Goal: Information Seeking & Learning: Learn about a topic

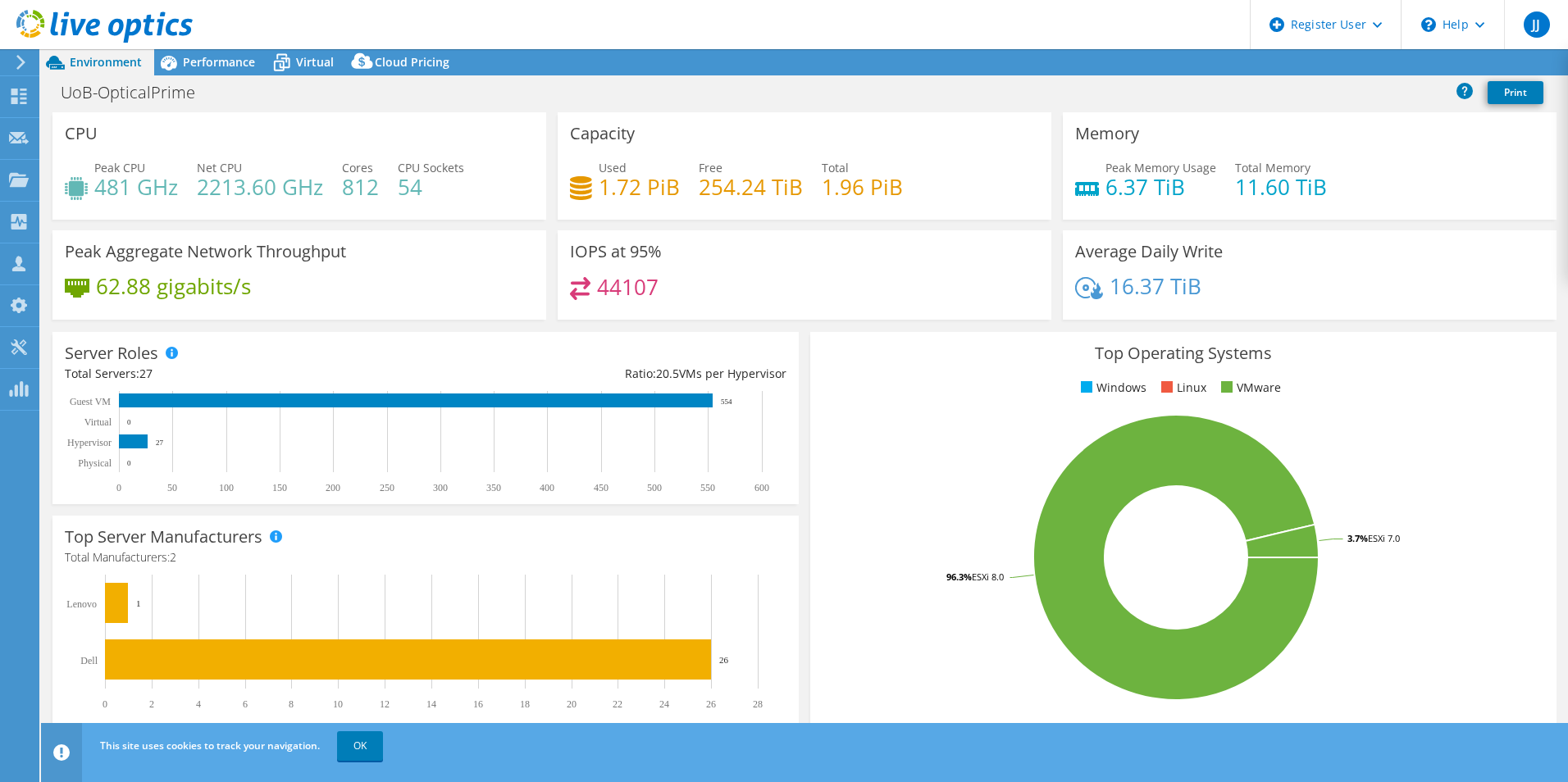
select select "USD"
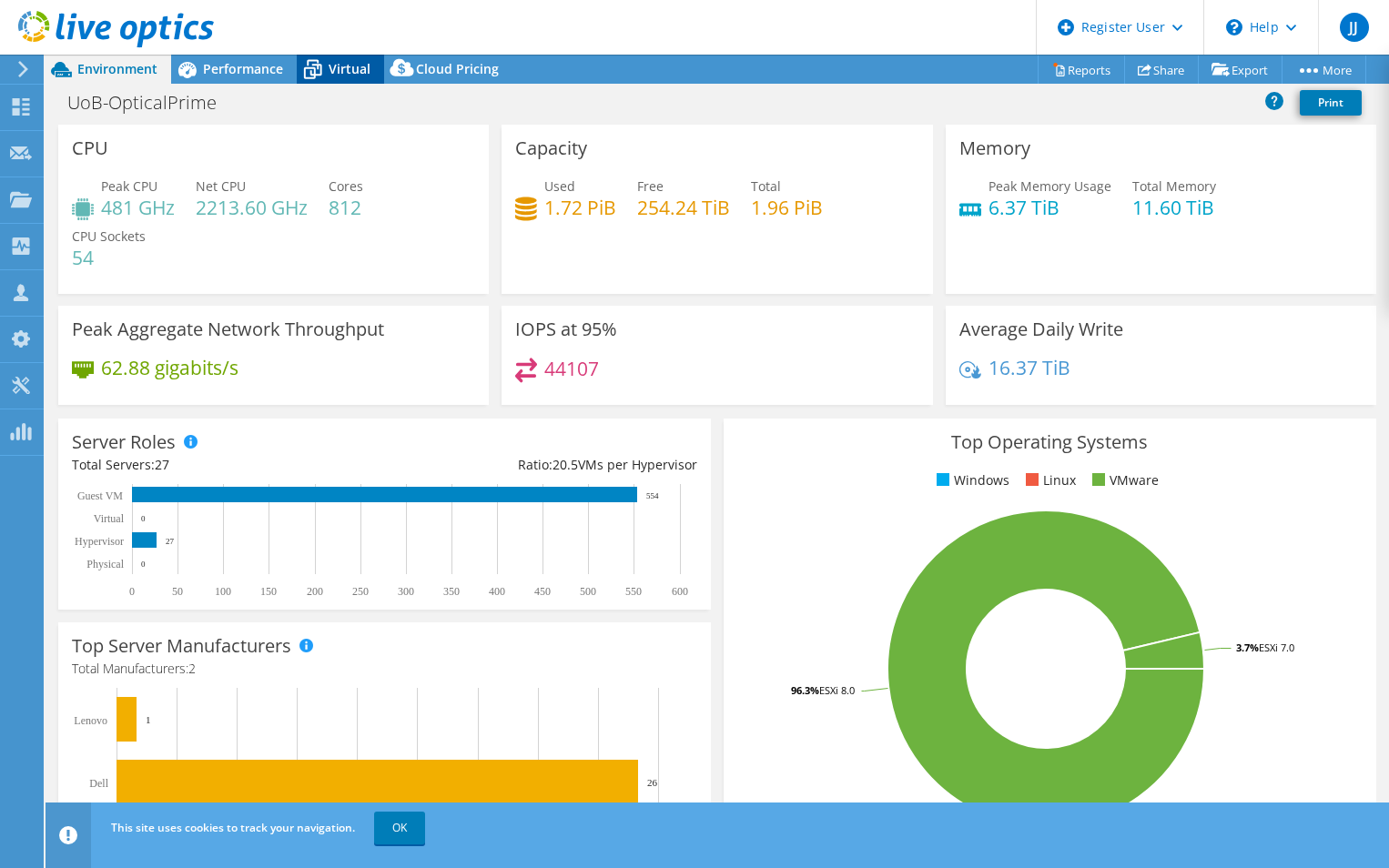
click at [345, 70] on span "Virtual" at bounding box center [349, 68] width 42 height 18
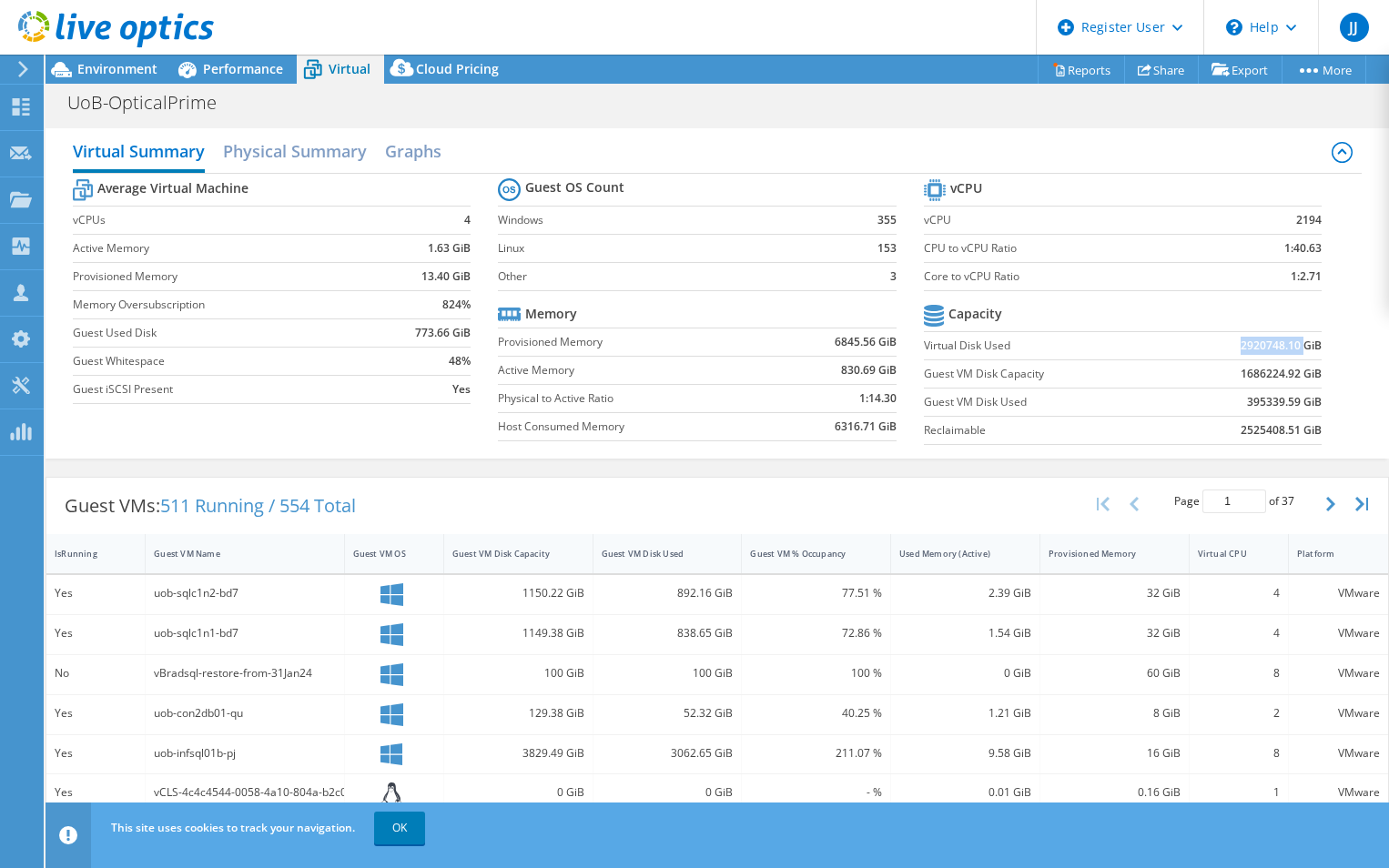
drag, startPoint x: 1227, startPoint y: 346, endPoint x: 1291, endPoint y: 346, distance: 64.0
click at [1291, 346] on b "2920748.10 GiB" at bounding box center [1281, 346] width 81 height 18
copy b "2920748.10"
drag, startPoint x: 1286, startPoint y: 372, endPoint x: 1231, endPoint y: 374, distance: 55.0
click at [1240, 374] on b "1686224.92 GiB" at bounding box center [1281, 374] width 81 height 18
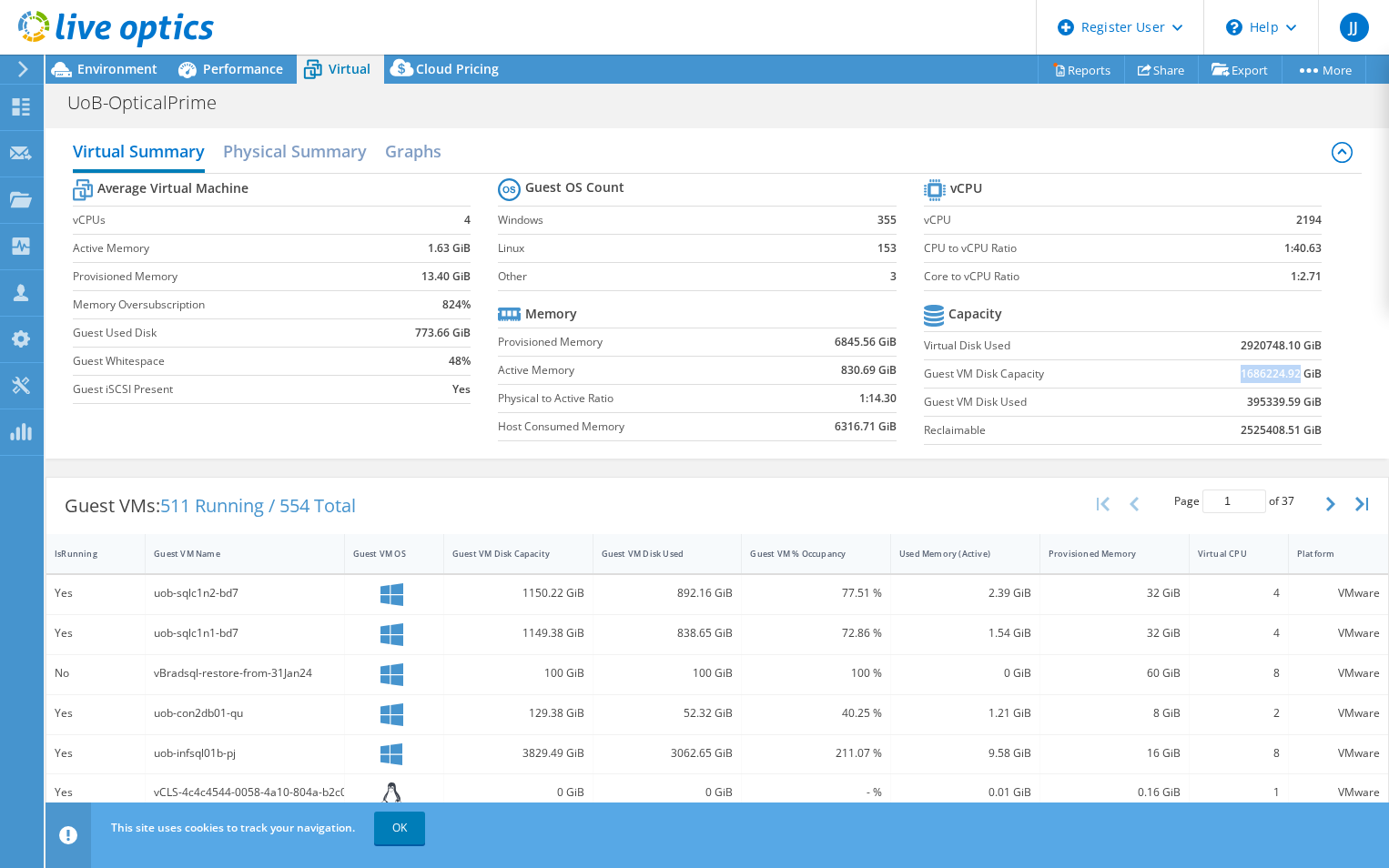
copy b "1686224.92"
click at [117, 67] on span "Environment" at bounding box center [117, 68] width 80 height 18
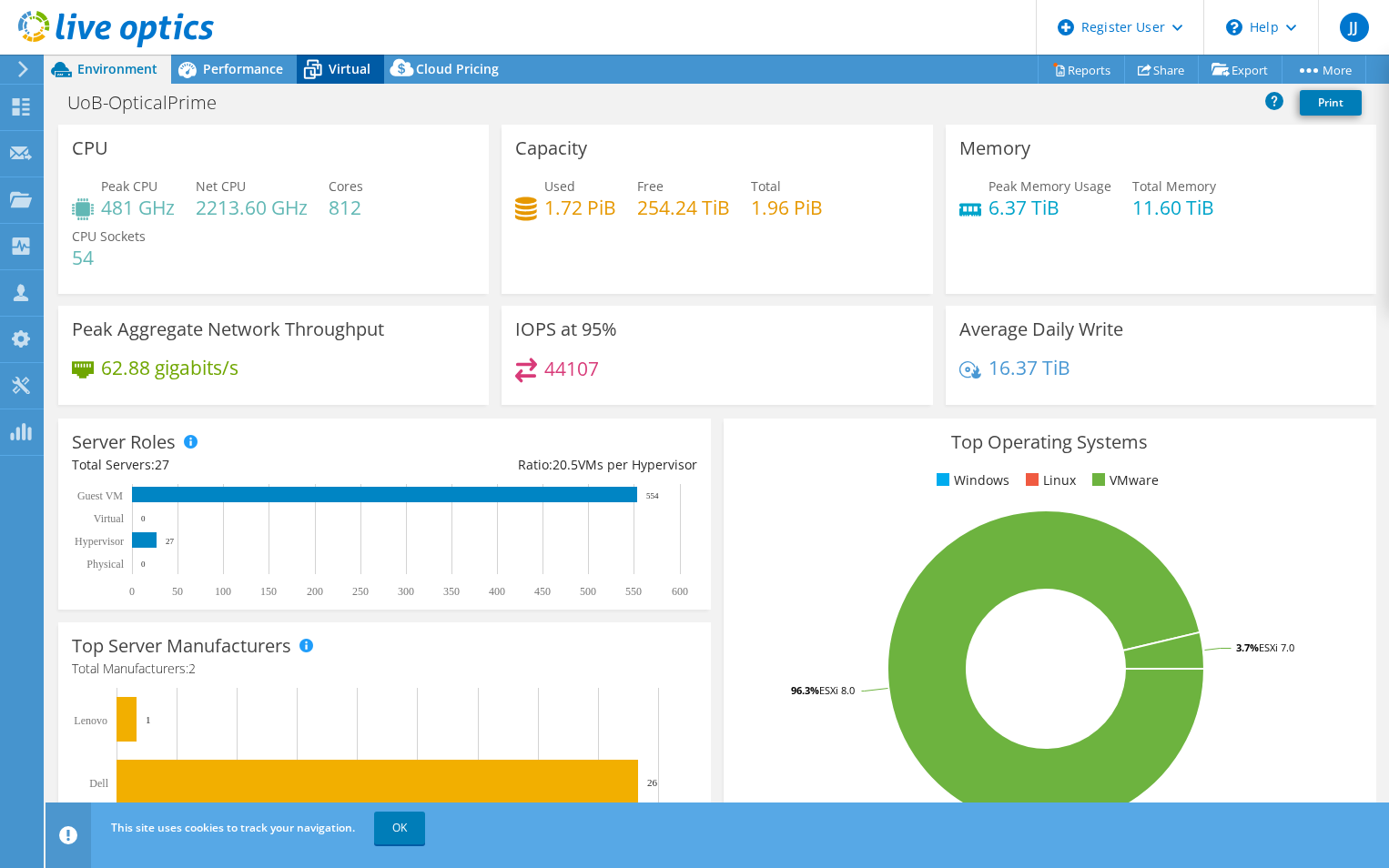
click at [352, 76] on span "Virtual" at bounding box center [349, 68] width 42 height 18
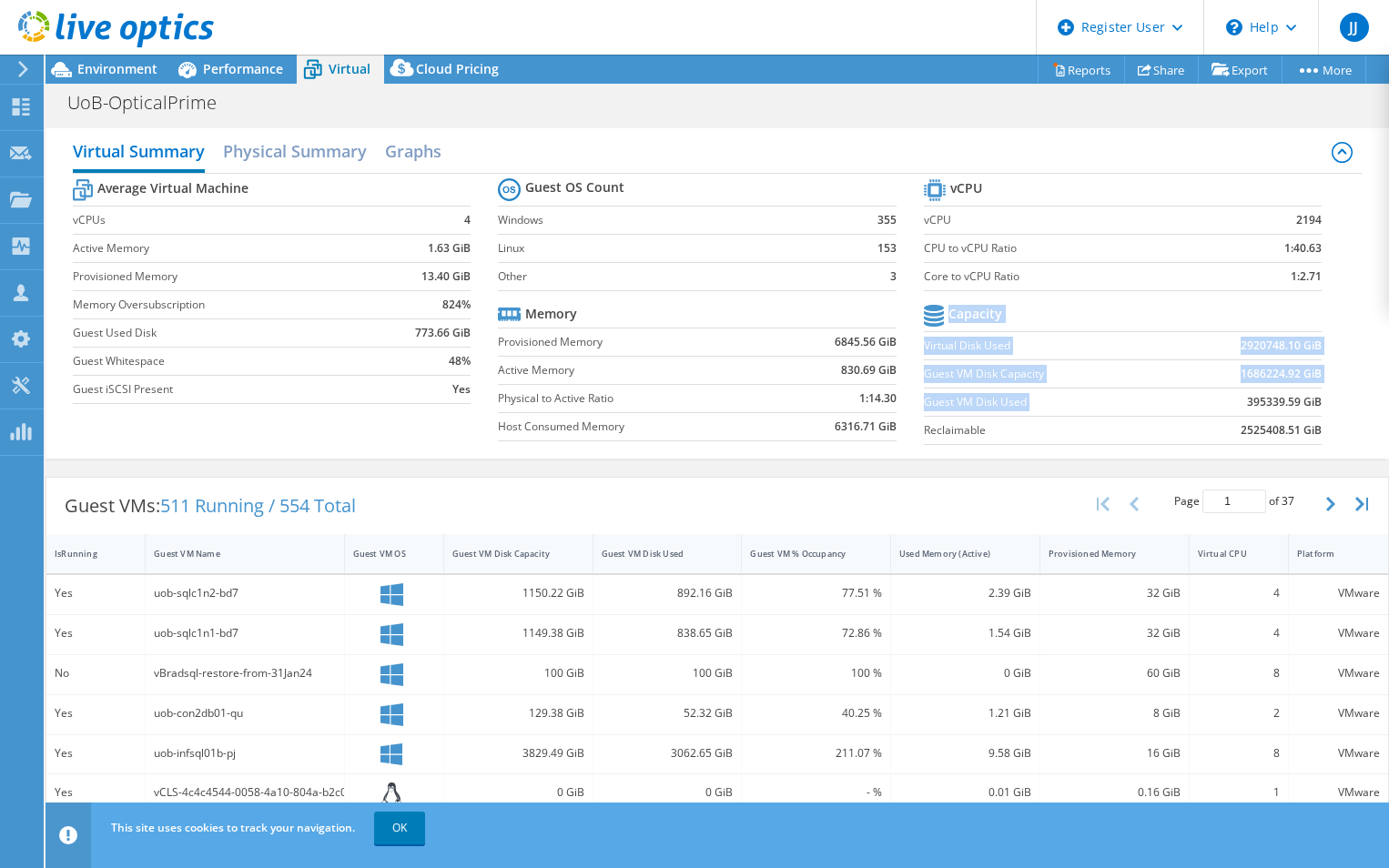
drag, startPoint x: 1317, startPoint y: 398, endPoint x: 1204, endPoint y: 394, distance: 113.1
click at [1204, 394] on section "vCPU vCPU 2194 CPU to vCPU Ratio 1:40.63 Core to vCPU Ratio 1:2.71 Capacity Vir…" at bounding box center [1137, 314] width 426 height 279
drag, startPoint x: 1204, startPoint y: 394, endPoint x: 1215, endPoint y: 417, distance: 25.5
click at [1215, 417] on td "2525408.51 GiB" at bounding box center [1245, 430] width 154 height 29
drag, startPoint x: 1287, startPoint y: 400, endPoint x: 1227, endPoint y: 398, distance: 60.0
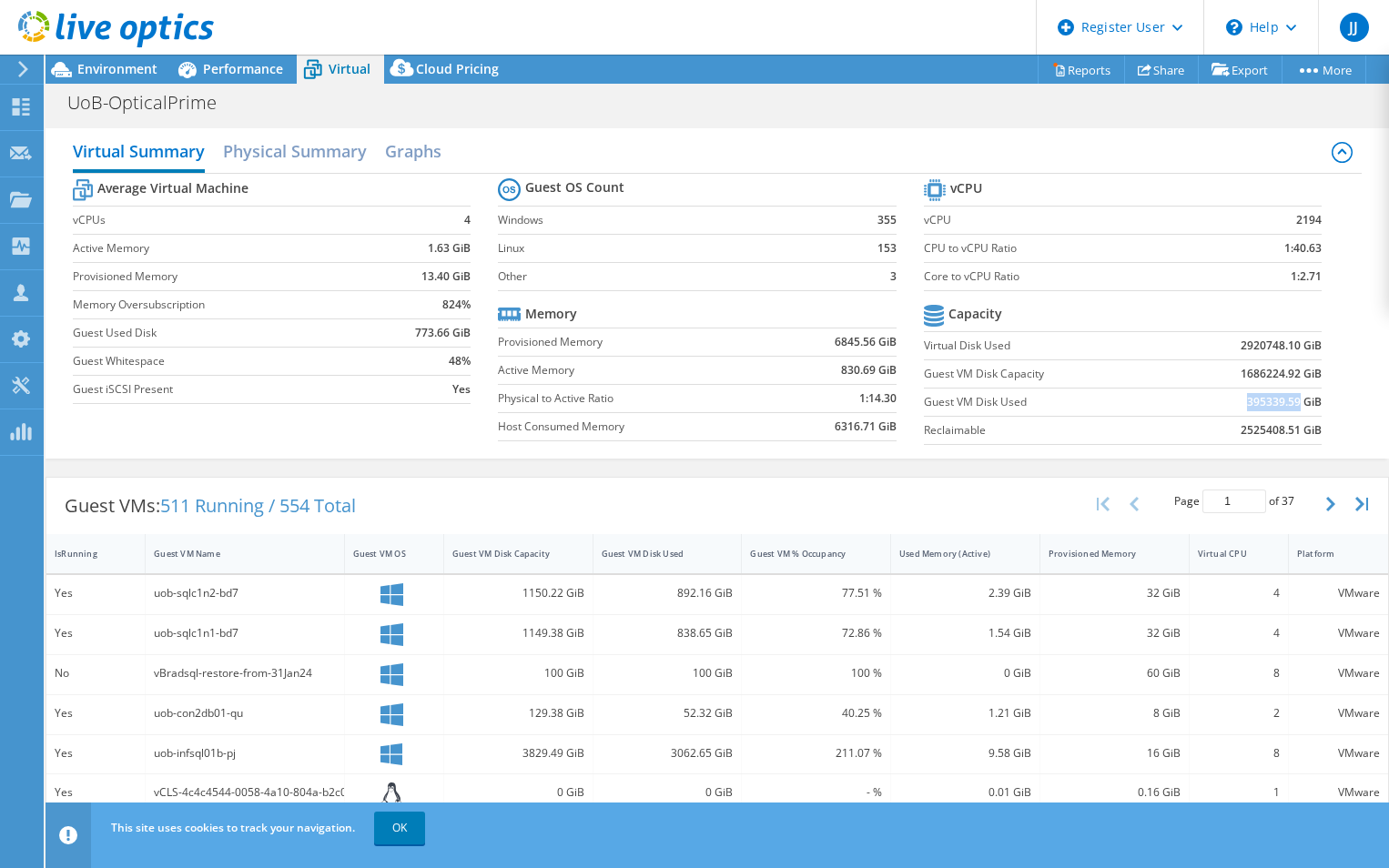
click at [1227, 398] on td "395339.59 GiB" at bounding box center [1245, 401] width 154 height 29
copy b "395339.59"
drag, startPoint x: 1287, startPoint y: 427, endPoint x: 1227, endPoint y: 428, distance: 60.0
click at [1240, 428] on b "2525408.51 GiB" at bounding box center [1281, 431] width 81 height 18
drag, startPoint x: 1227, startPoint y: 428, endPoint x: 1238, endPoint y: 432, distance: 11.7
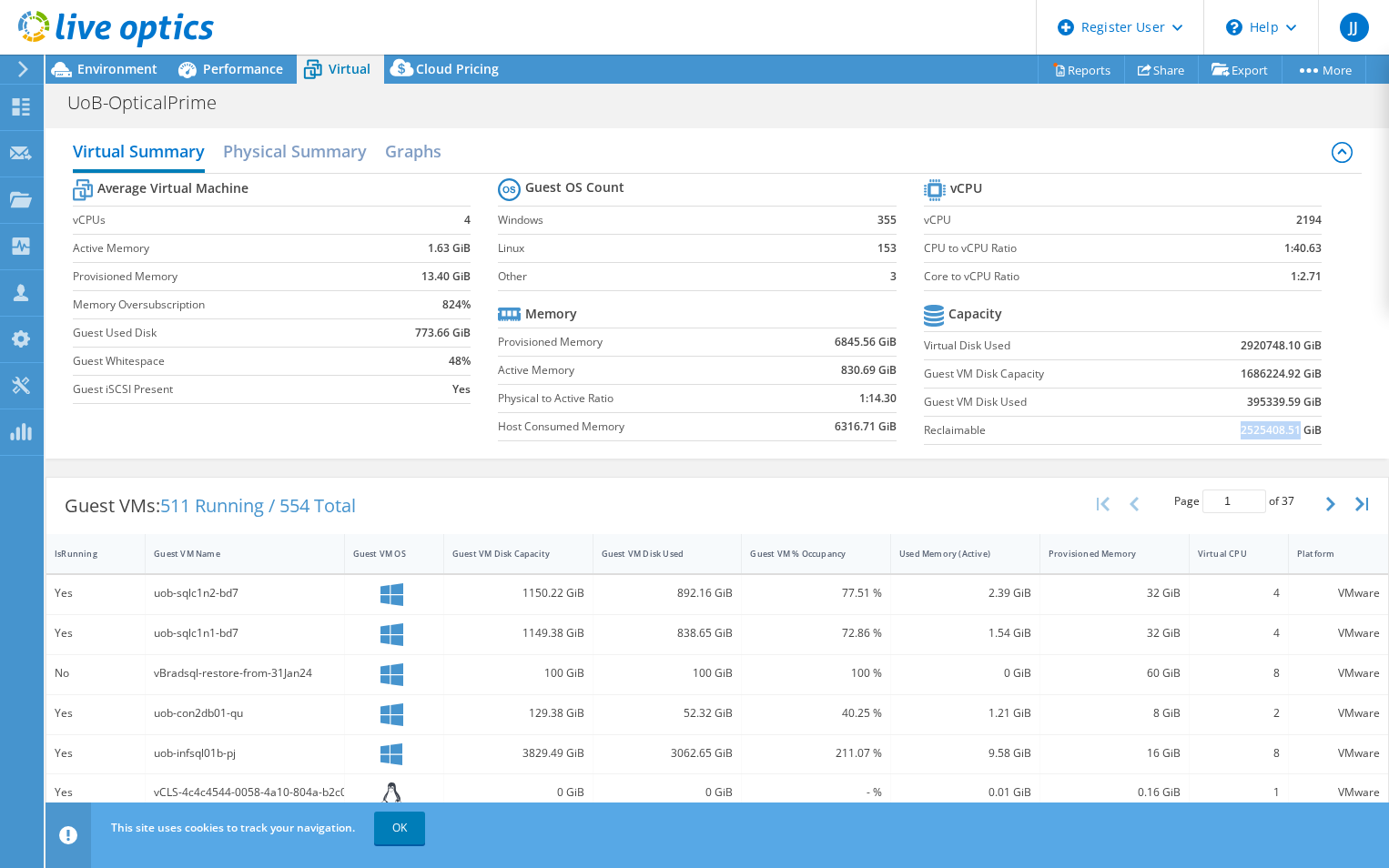
copy b "2525408.51"
click at [1285, 394] on b "395339.59 GiB" at bounding box center [1284, 402] width 75 height 18
drag, startPoint x: 1287, startPoint y: 398, endPoint x: 1232, endPoint y: 400, distance: 55.0
click at [1232, 400] on td "395339.59 GiB" at bounding box center [1245, 401] width 154 height 29
copy b "395339.59"
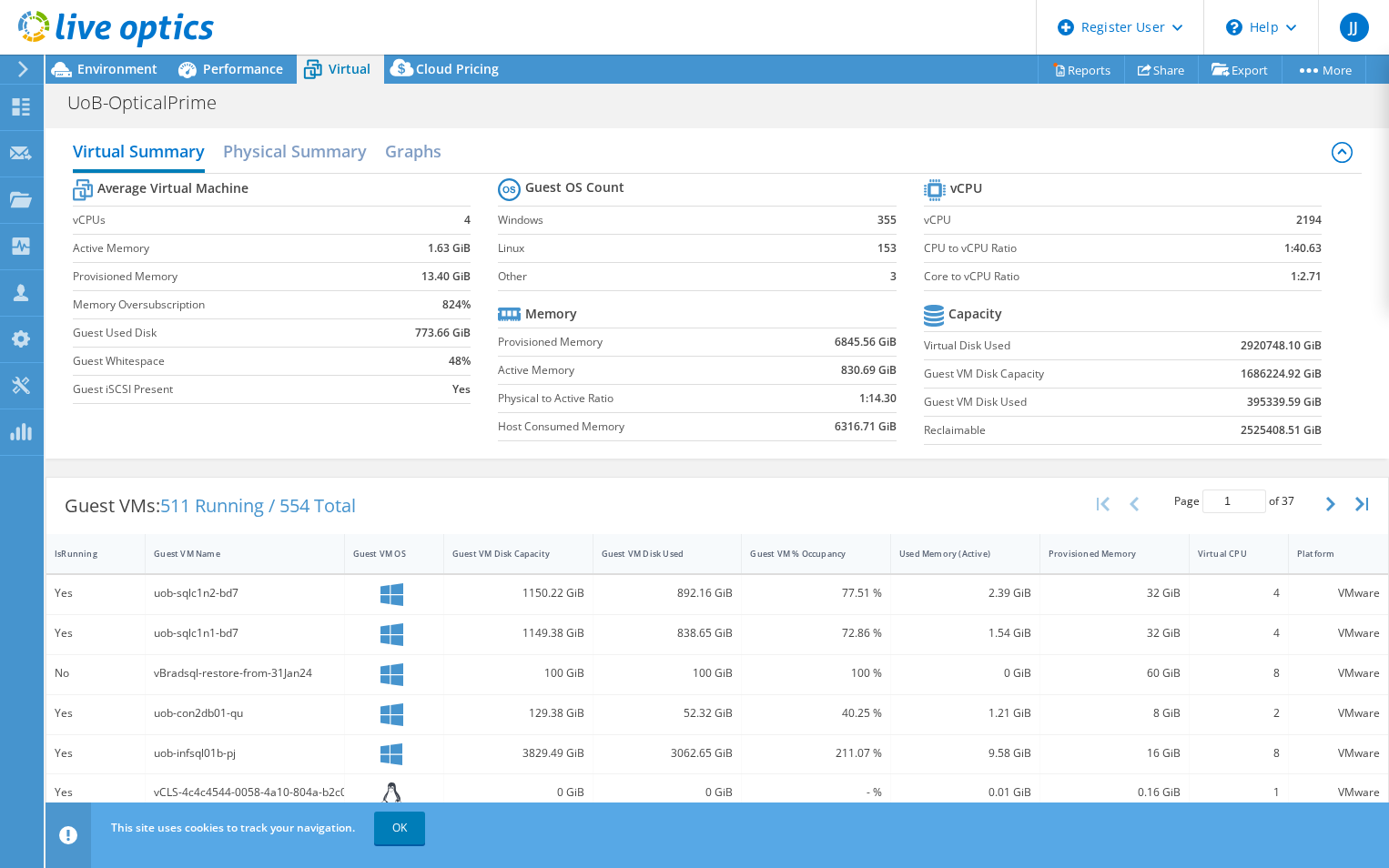
drag, startPoint x: 139, startPoint y: 65, endPoint x: 179, endPoint y: 120, distance: 68.0
click at [139, 65] on span "Environment" at bounding box center [117, 68] width 80 height 18
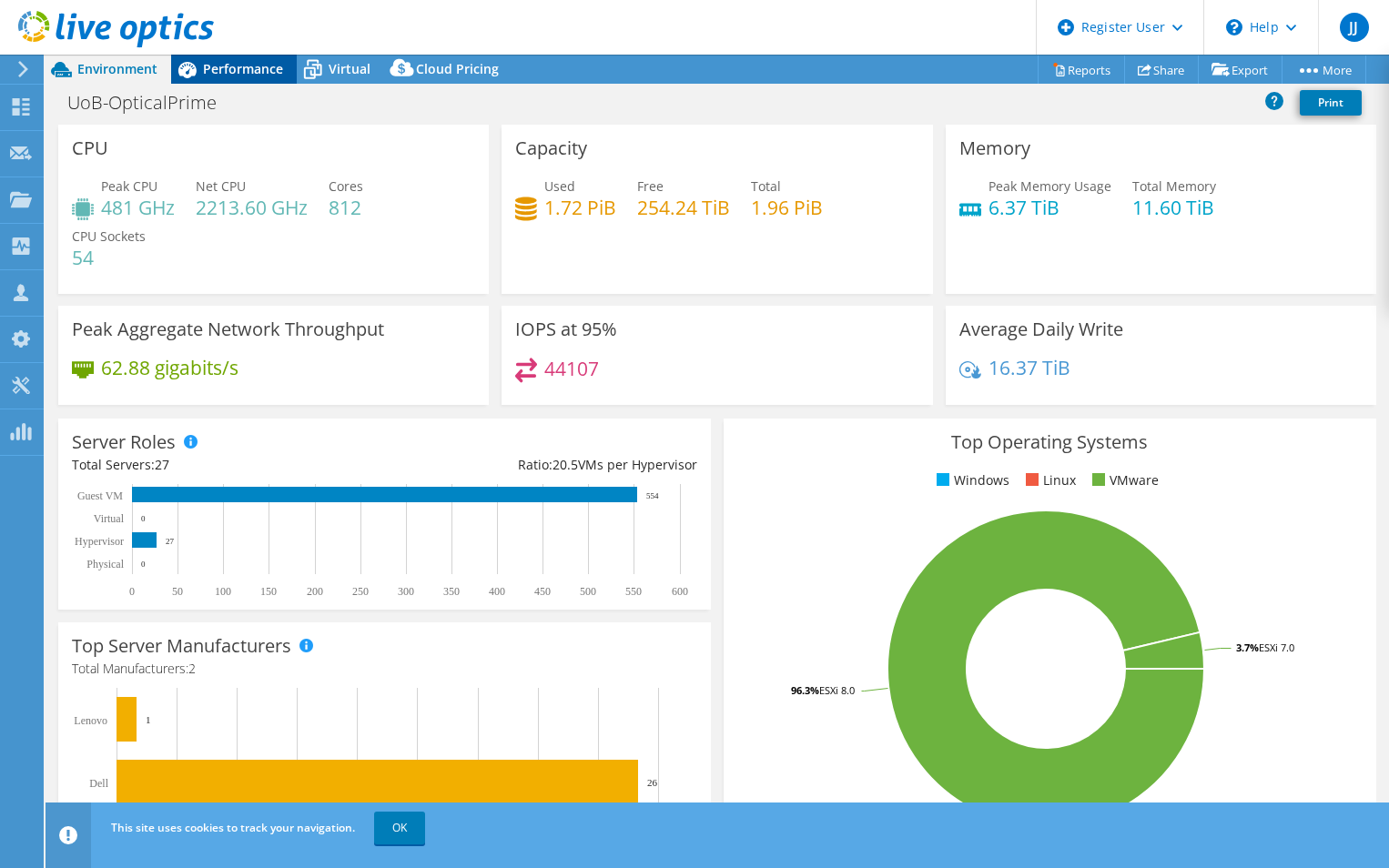
click at [232, 63] on span "Performance" at bounding box center [243, 68] width 80 height 18
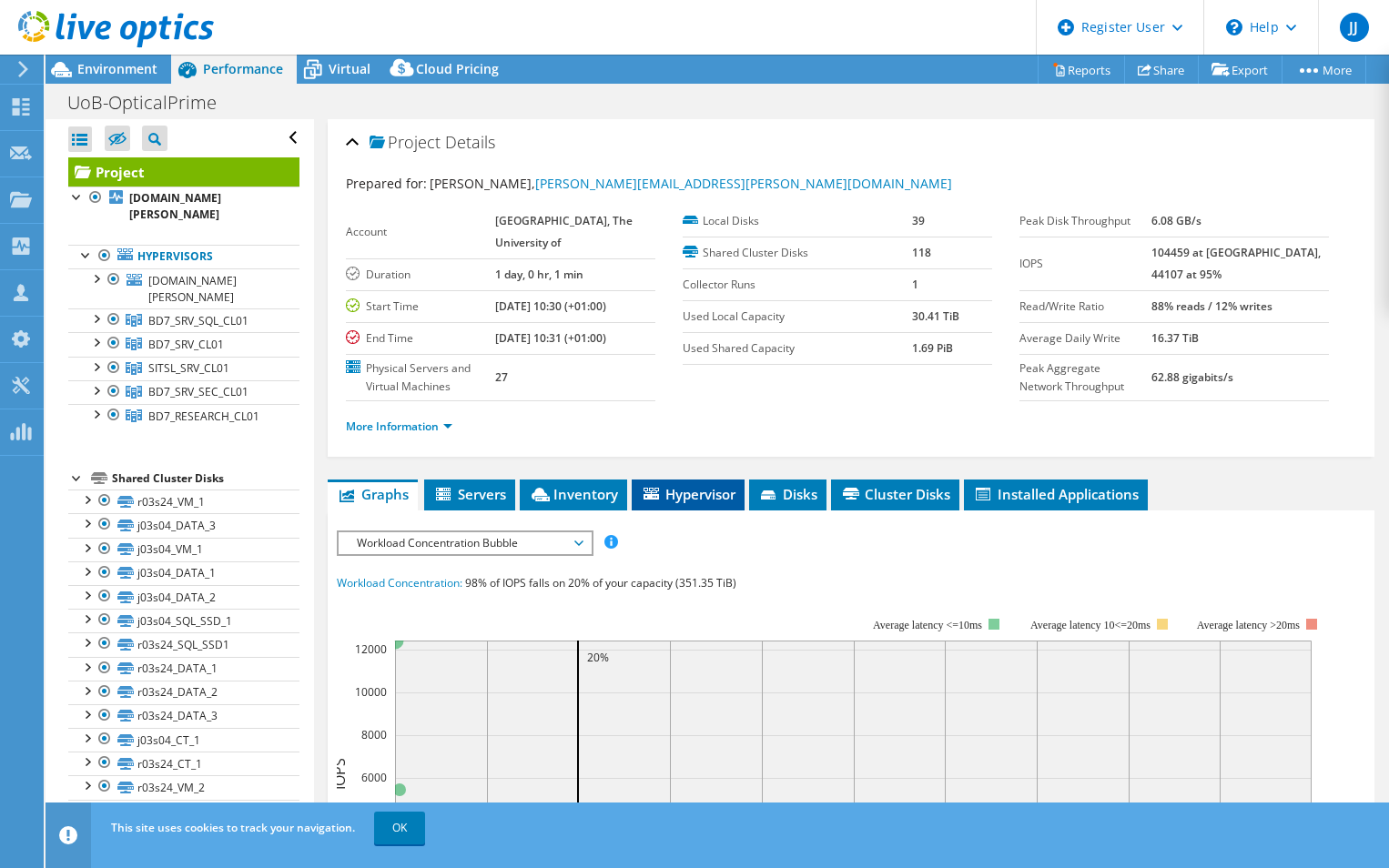
click at [677, 503] on span "Hypervisor" at bounding box center [688, 494] width 95 height 18
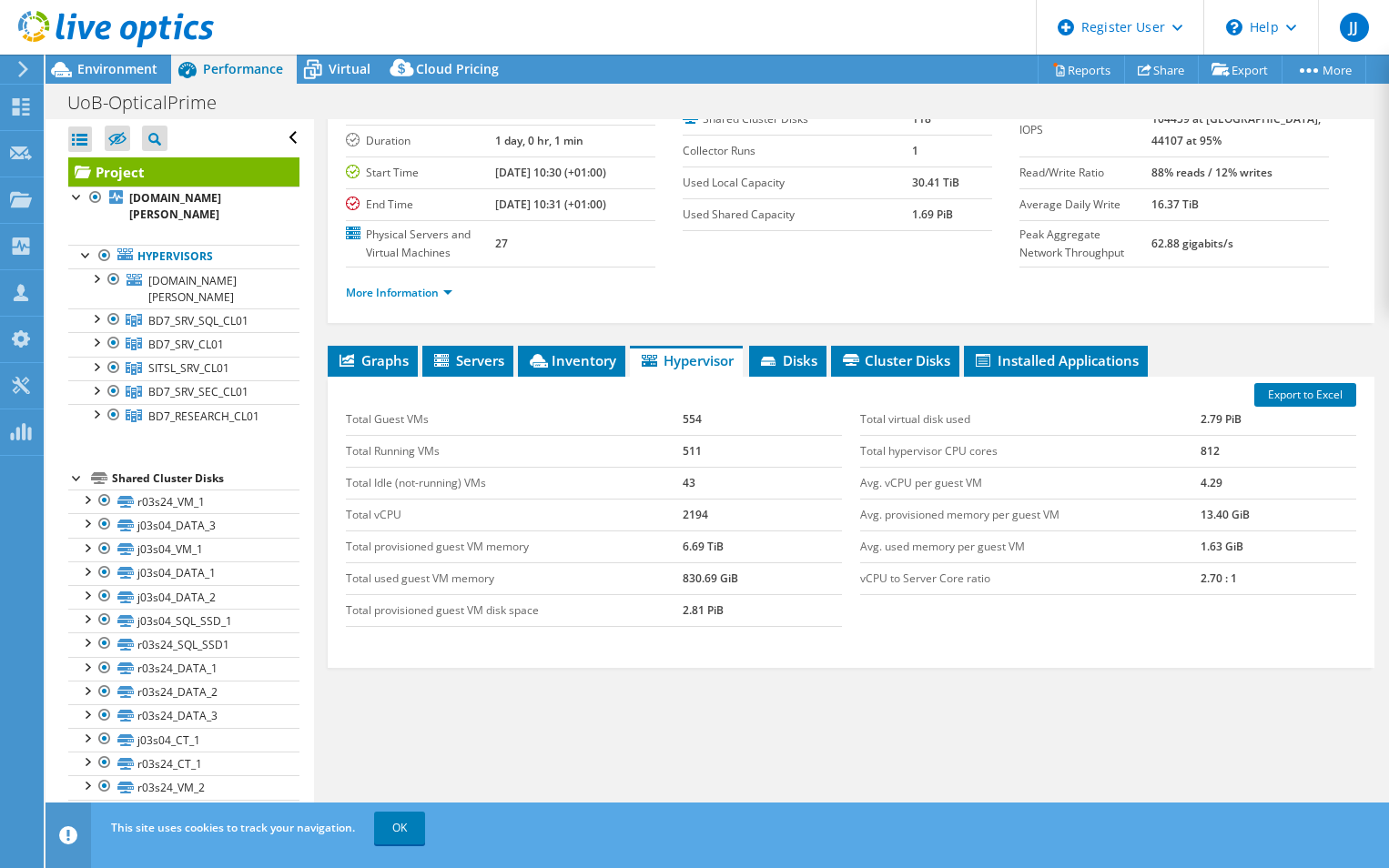
scroll to position [177, 0]
click at [431, 298] on link "More Information" at bounding box center [399, 292] width 106 height 16
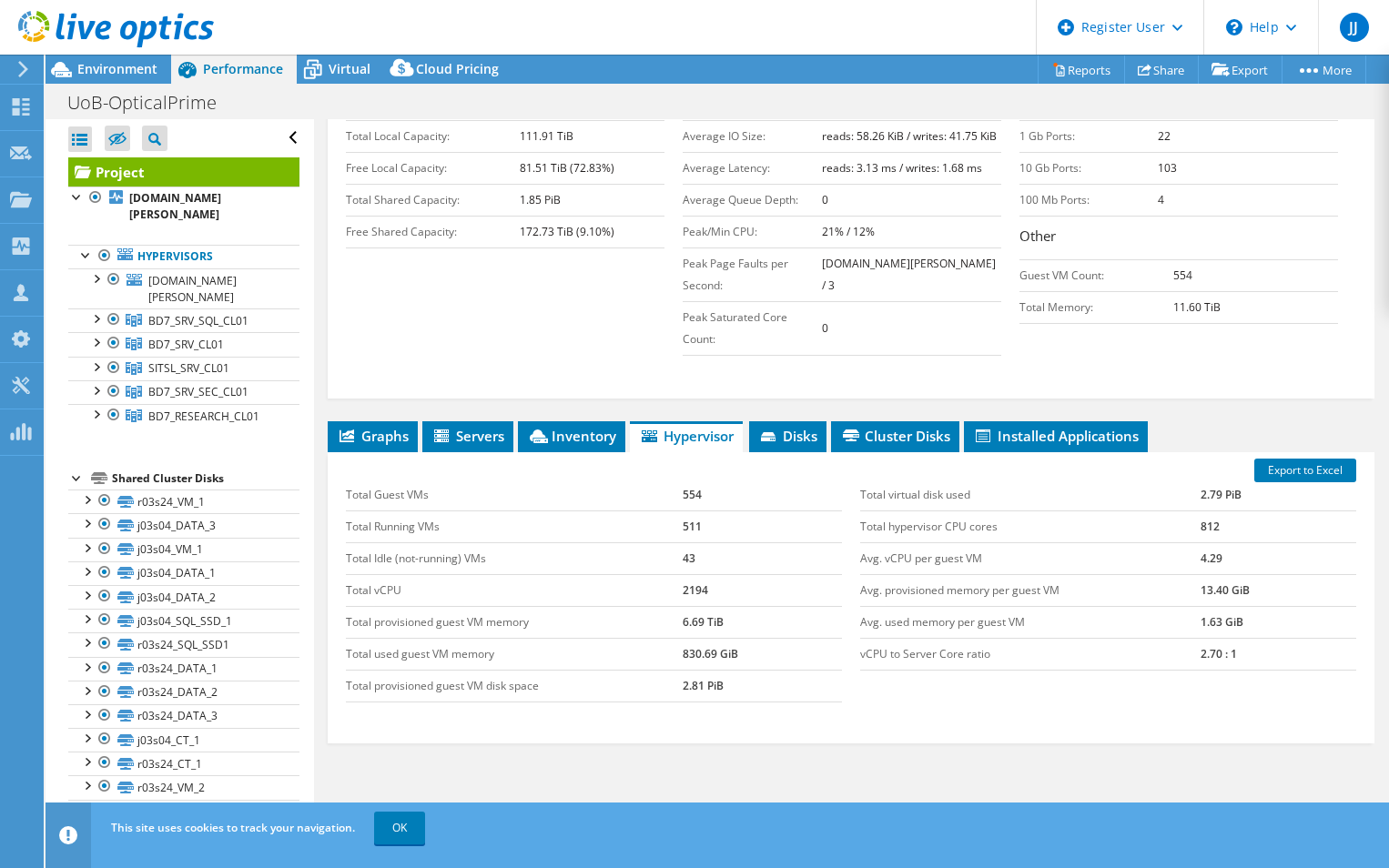
scroll to position [455, 0]
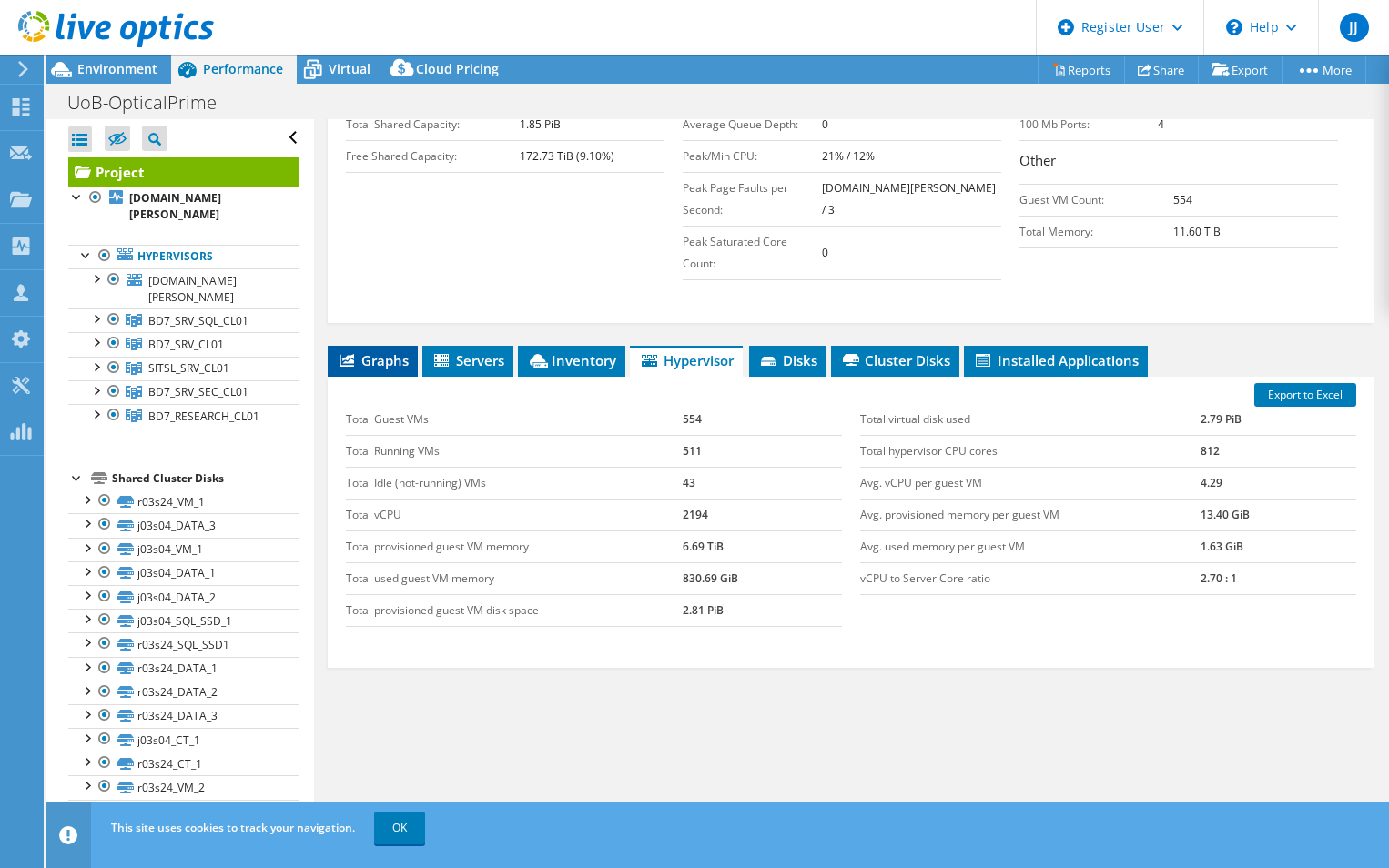
click at [376, 369] on span "Graphs" at bounding box center [373, 361] width 72 height 18
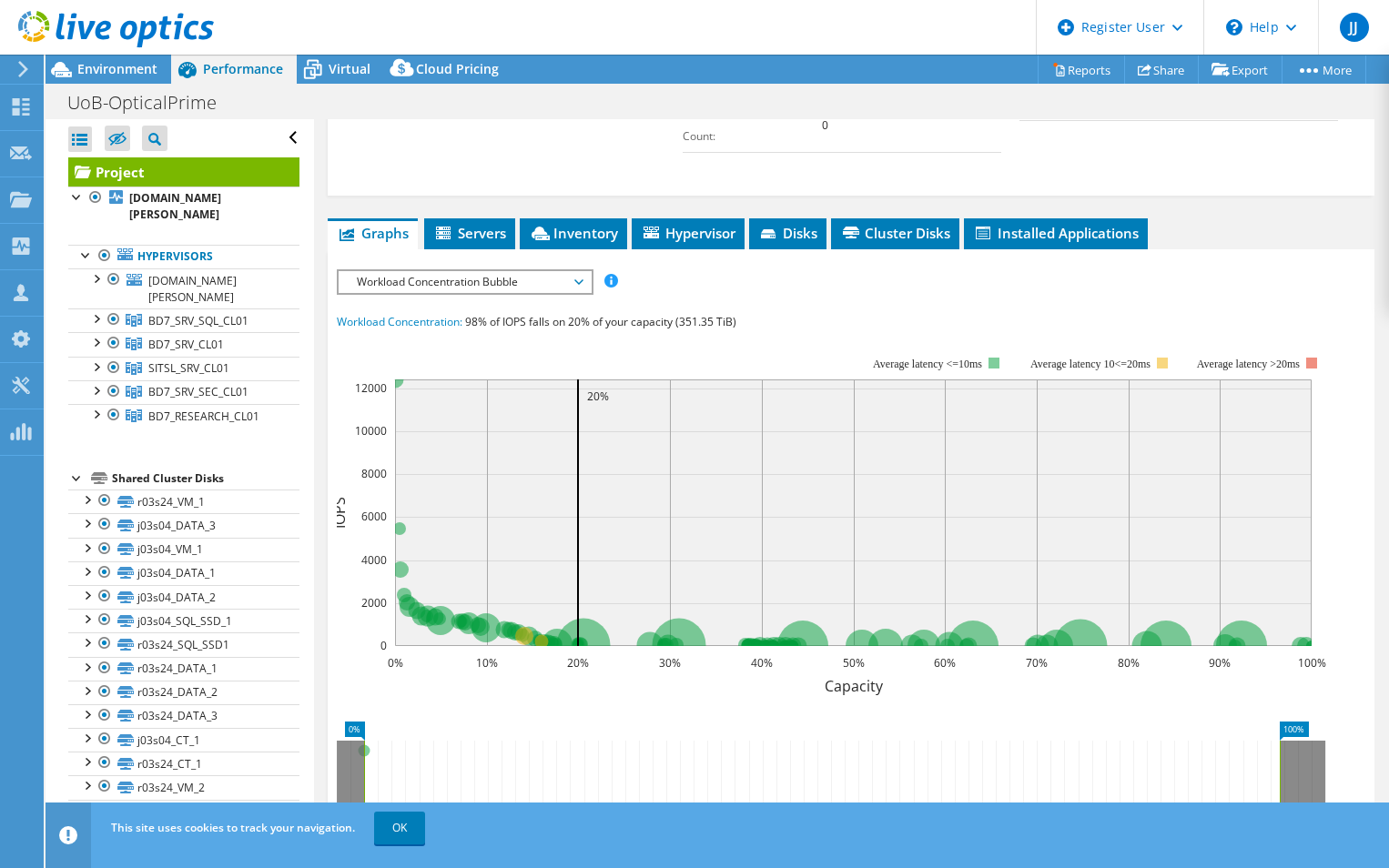
scroll to position [728, 0]
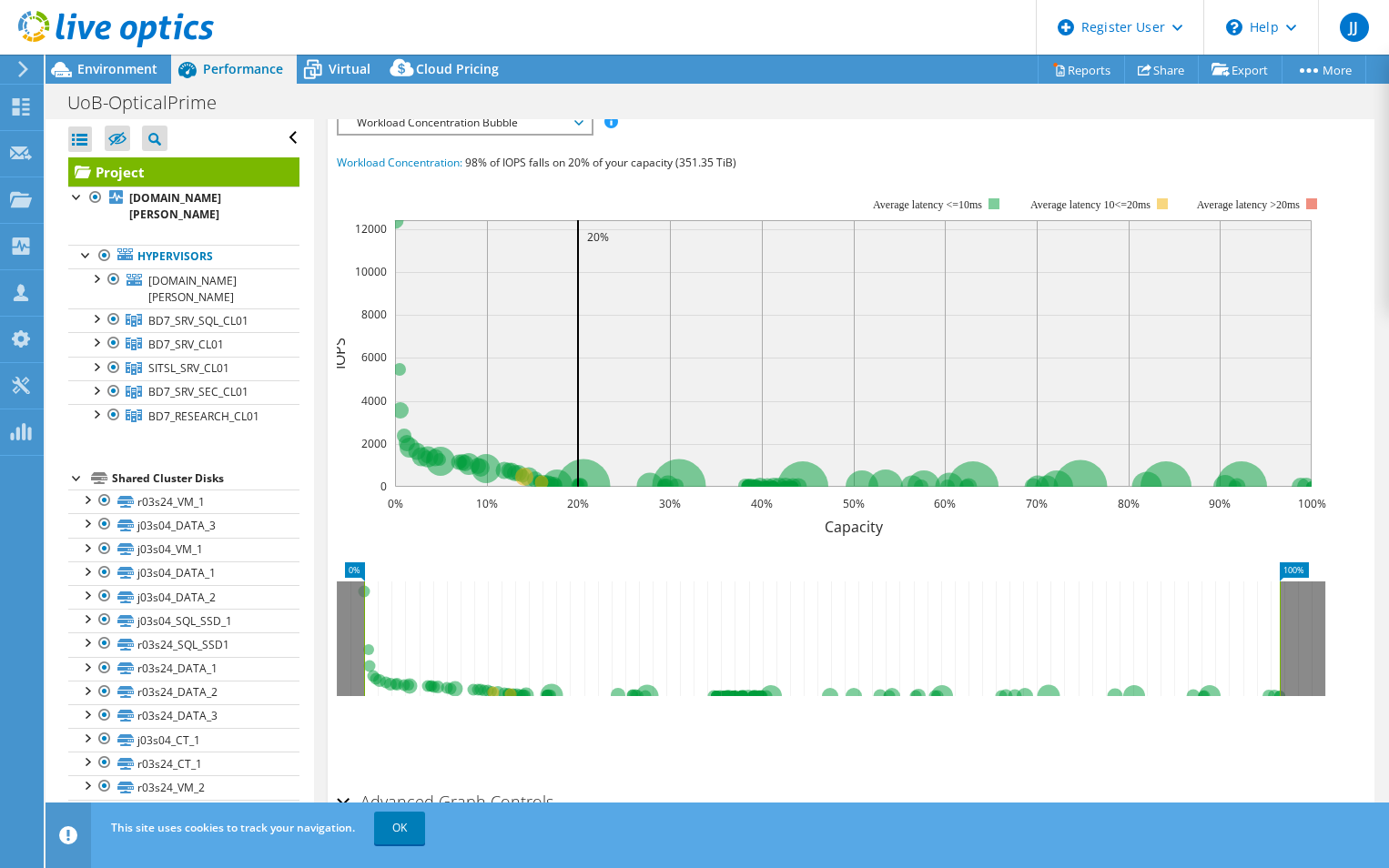
click at [398, 134] on span "Workload Concentration Bubble" at bounding box center [464, 123] width 233 height 22
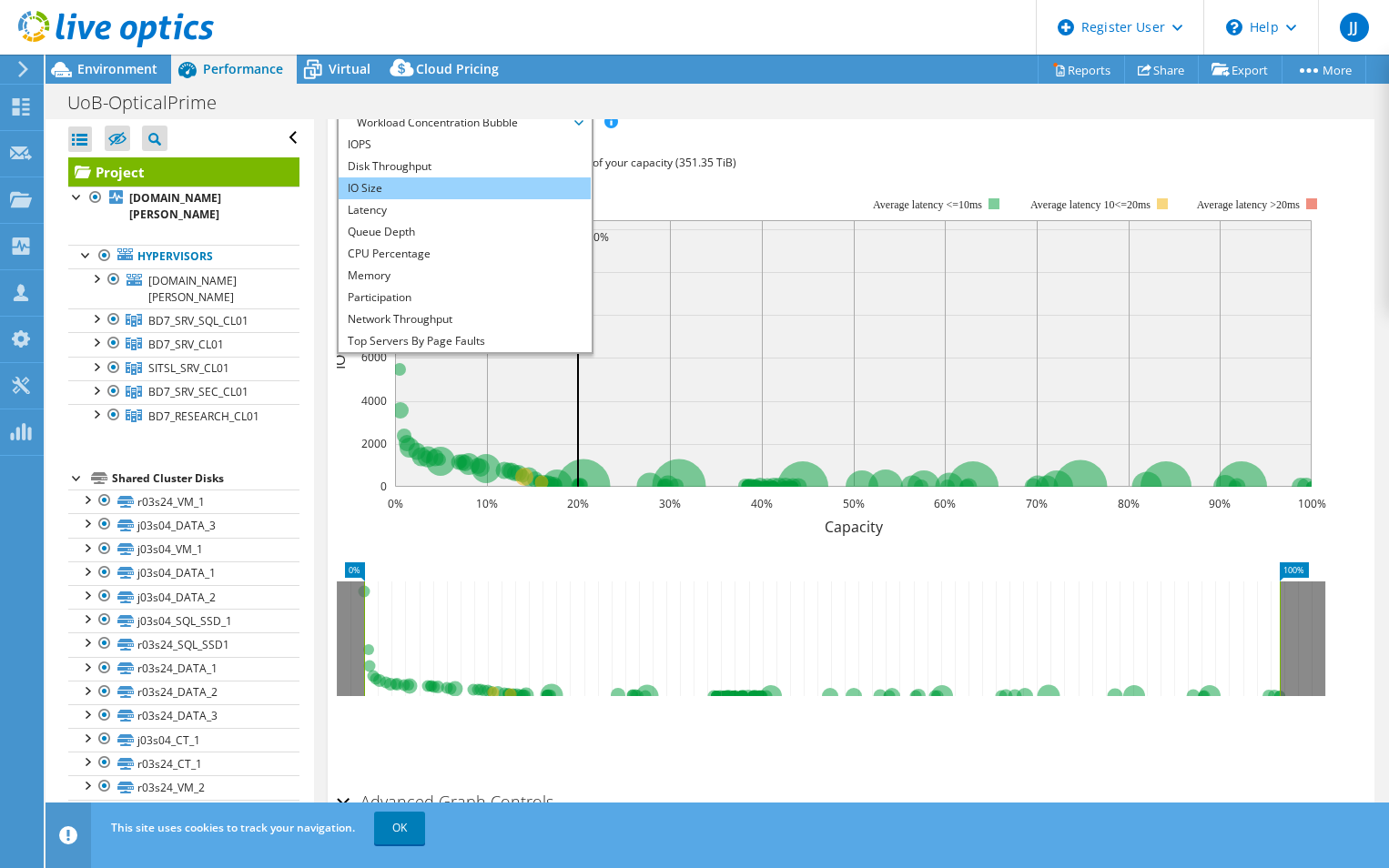
click at [382, 199] on li "IO Size" at bounding box center [464, 188] width 252 height 22
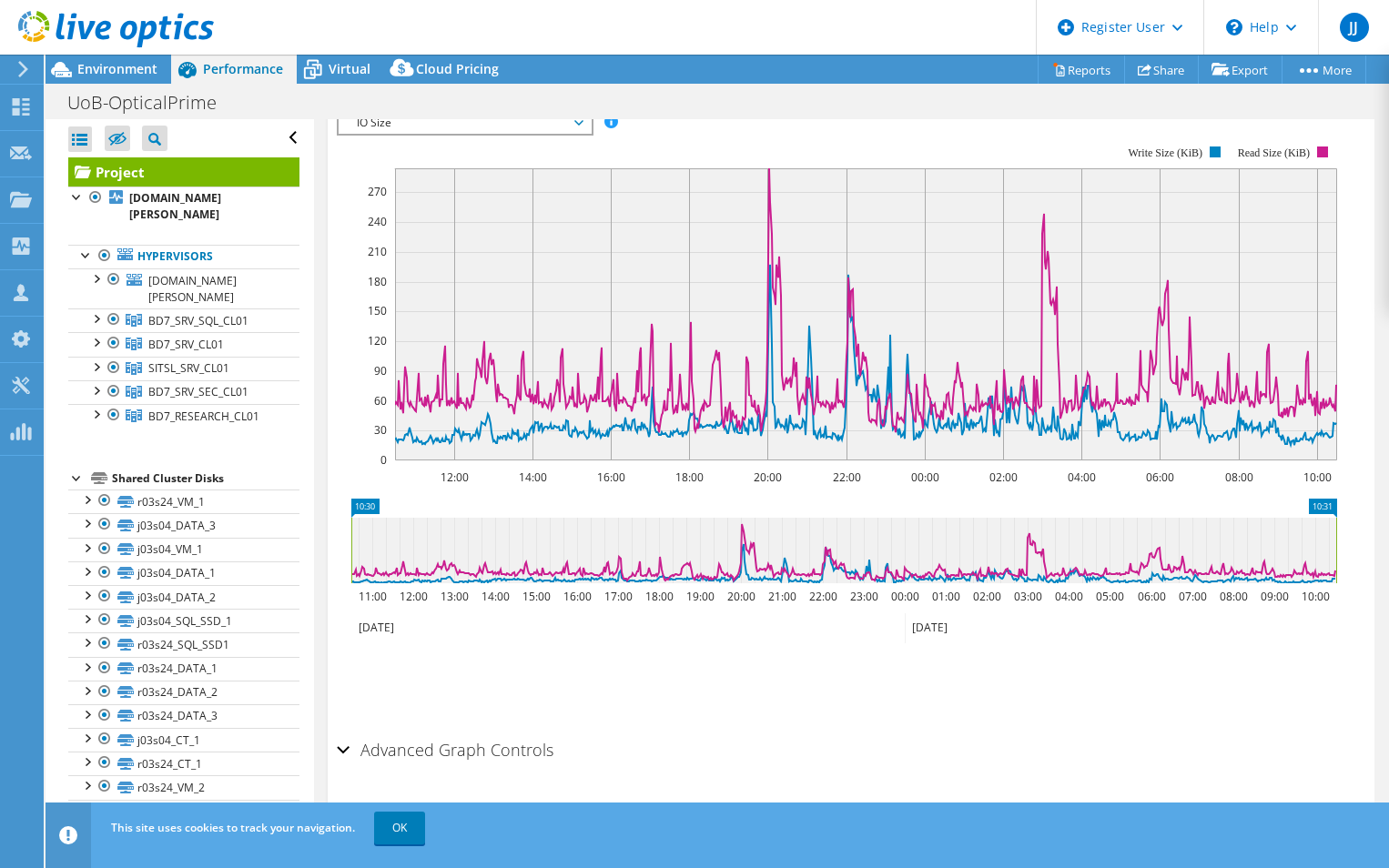
scroll to position [695, 0]
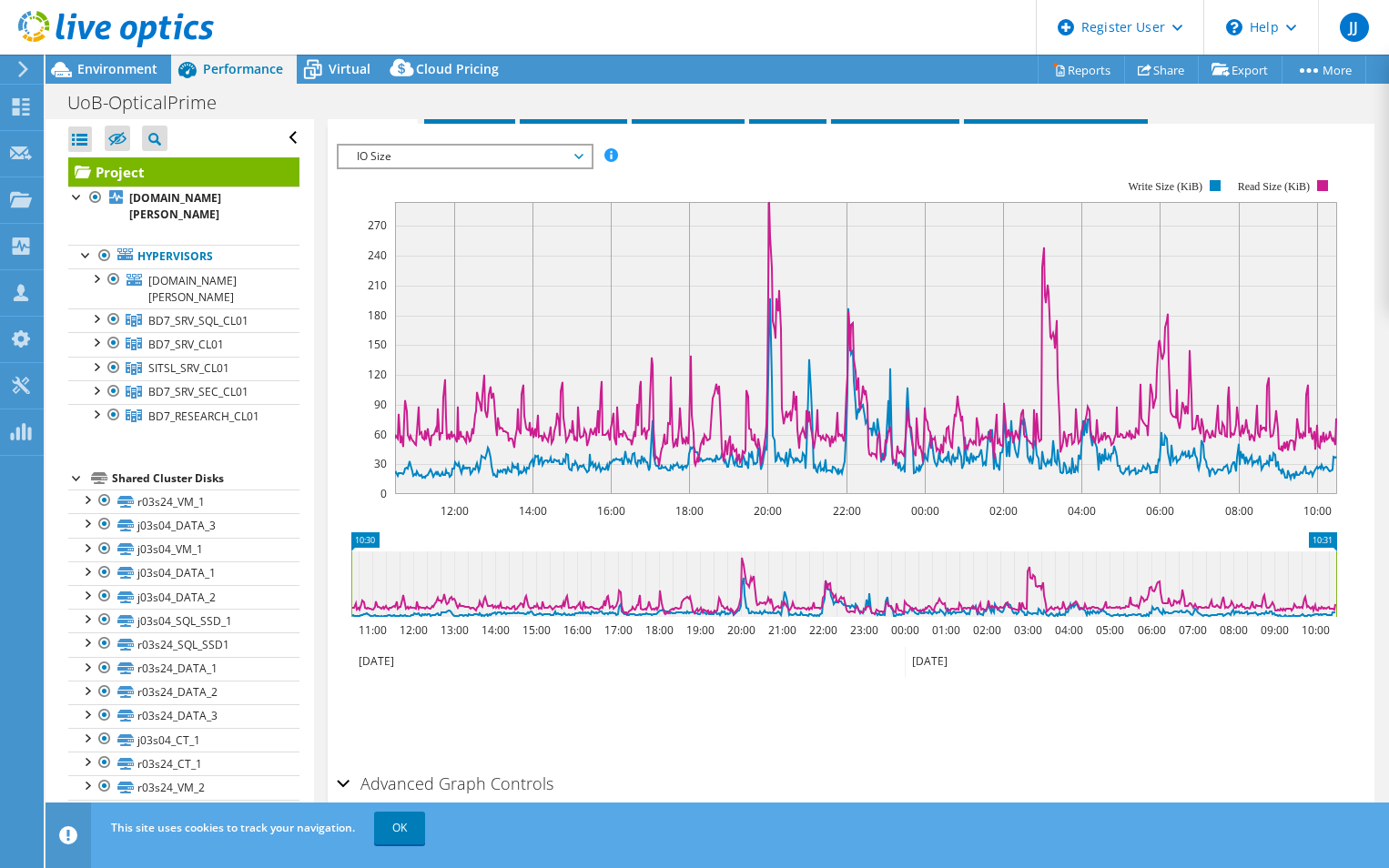
click at [515, 167] on span "IO Size" at bounding box center [464, 157] width 233 height 22
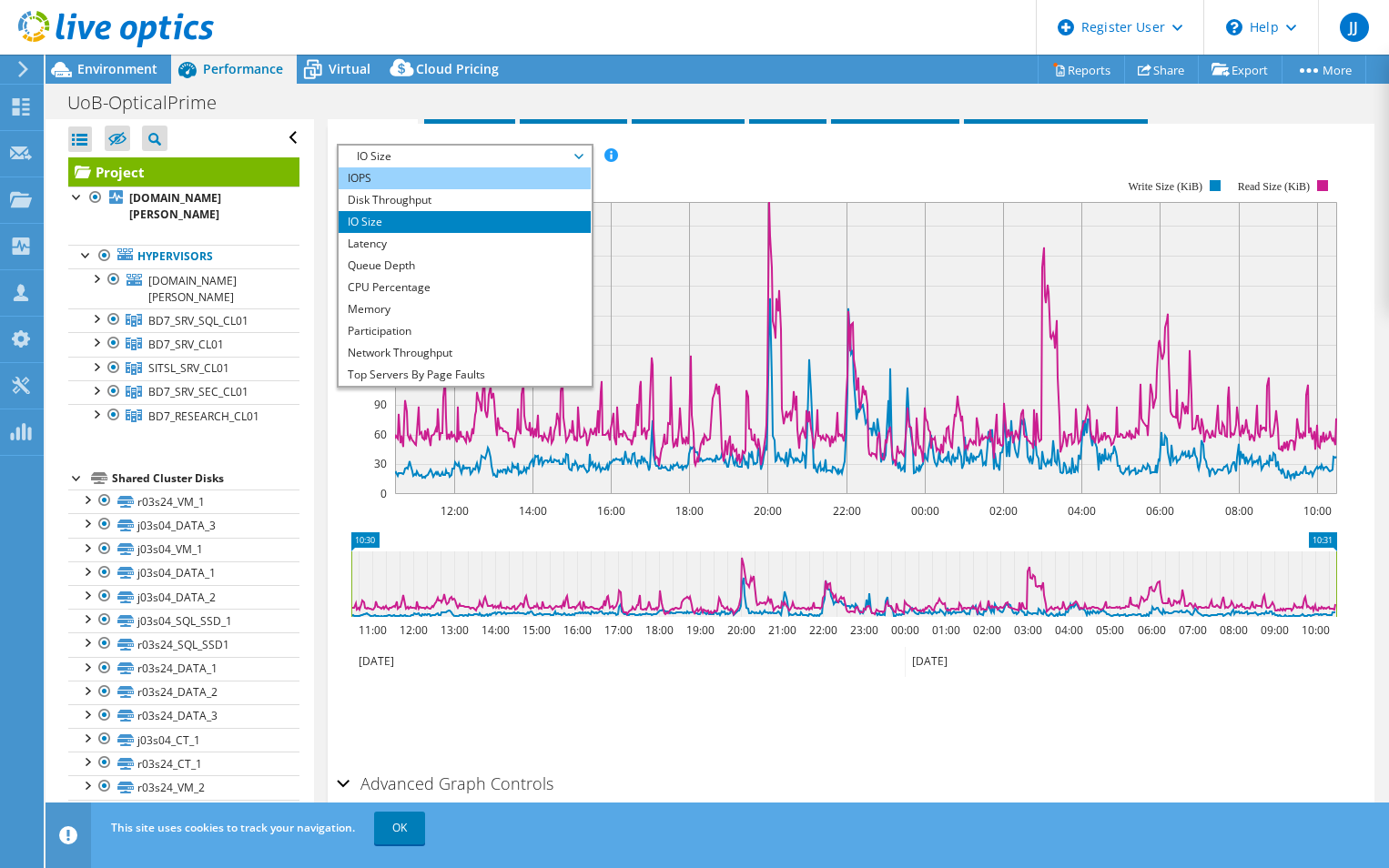
click at [380, 189] on li "IOPS" at bounding box center [464, 178] width 252 height 22
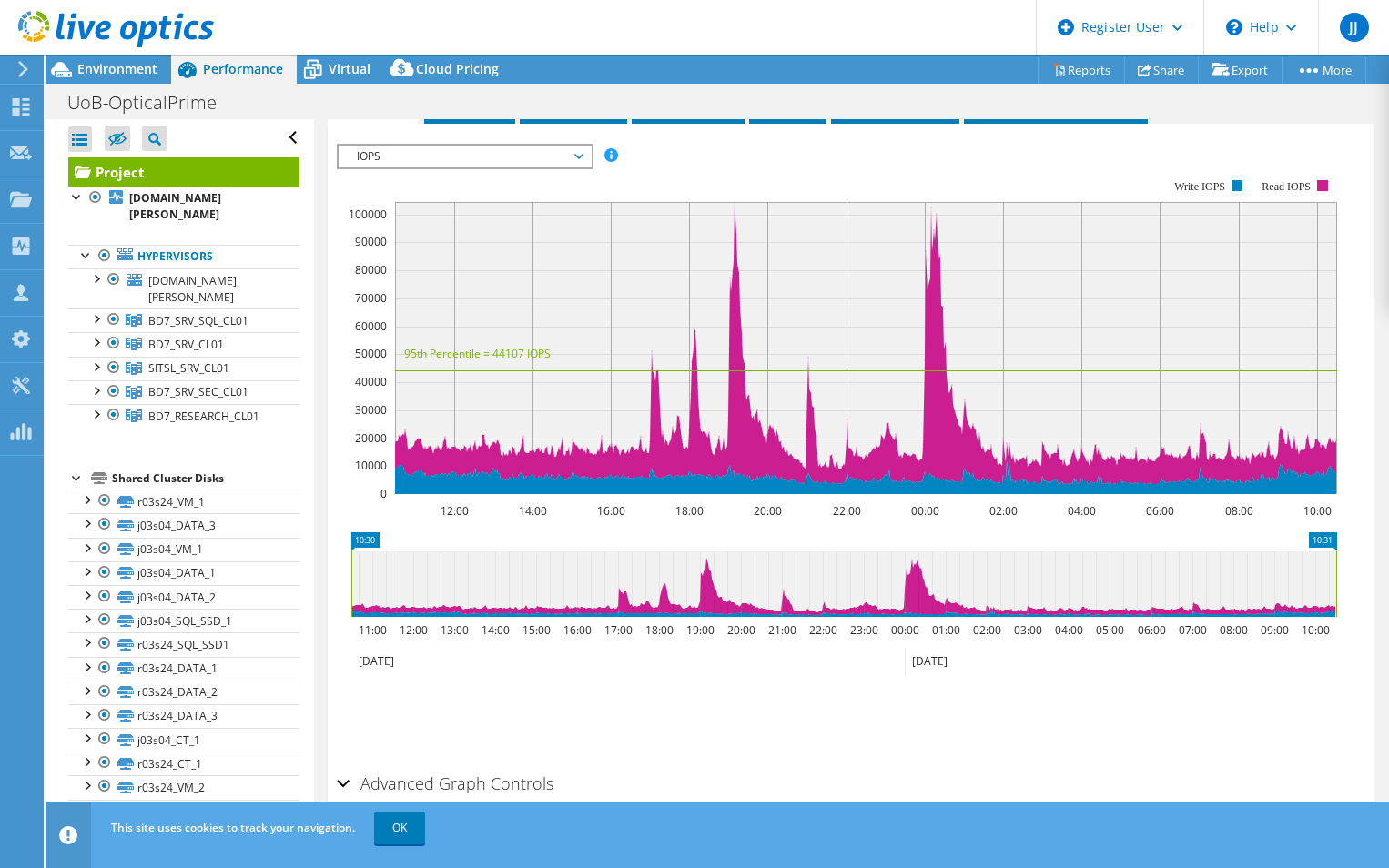
click at [469, 167] on span "IOPS" at bounding box center [464, 157] width 233 height 22
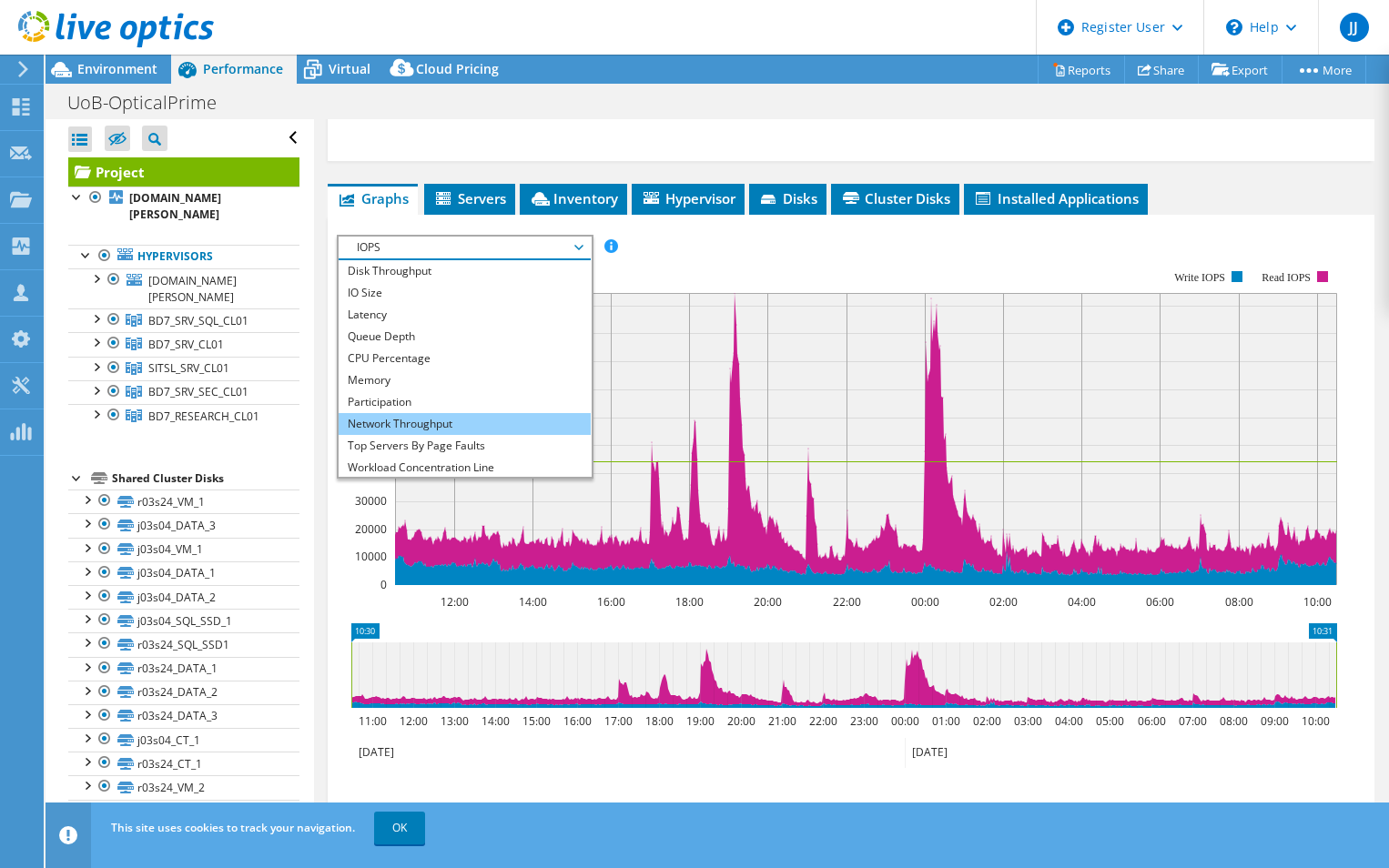
scroll to position [0, 0]
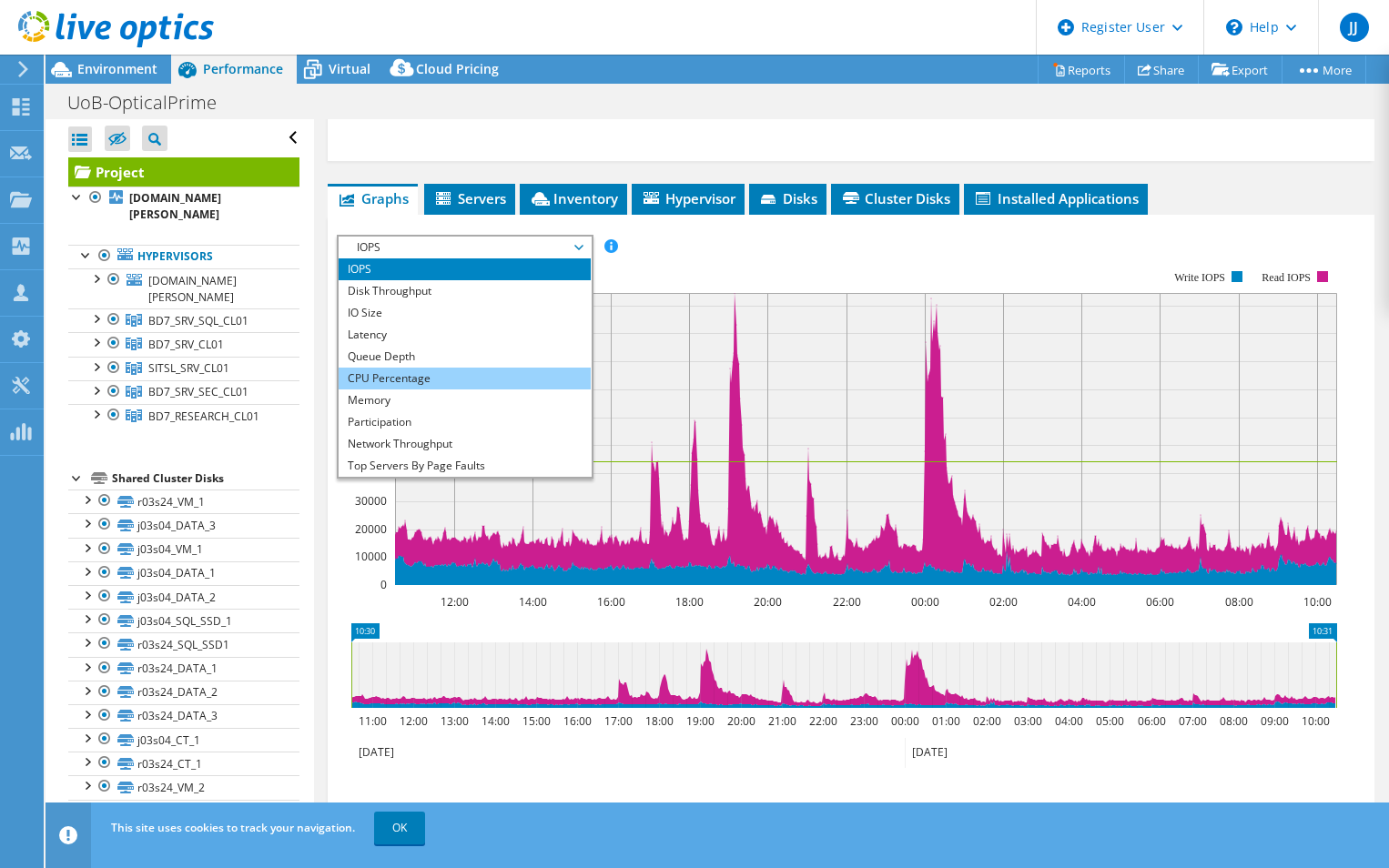
click at [417, 389] on li "CPU Percentage" at bounding box center [464, 378] width 252 height 22
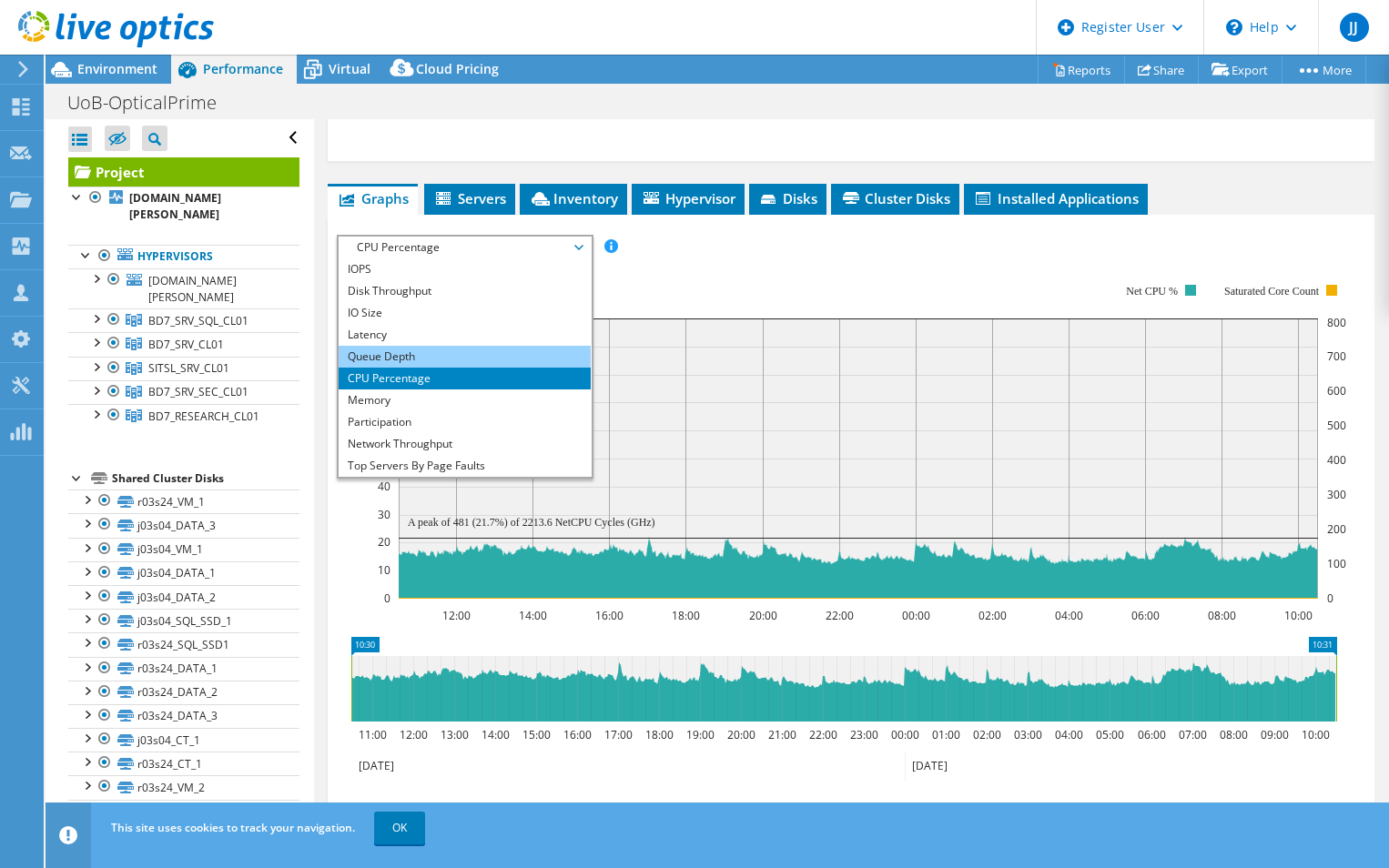
click at [421, 367] on li "Queue Depth" at bounding box center [464, 357] width 252 height 22
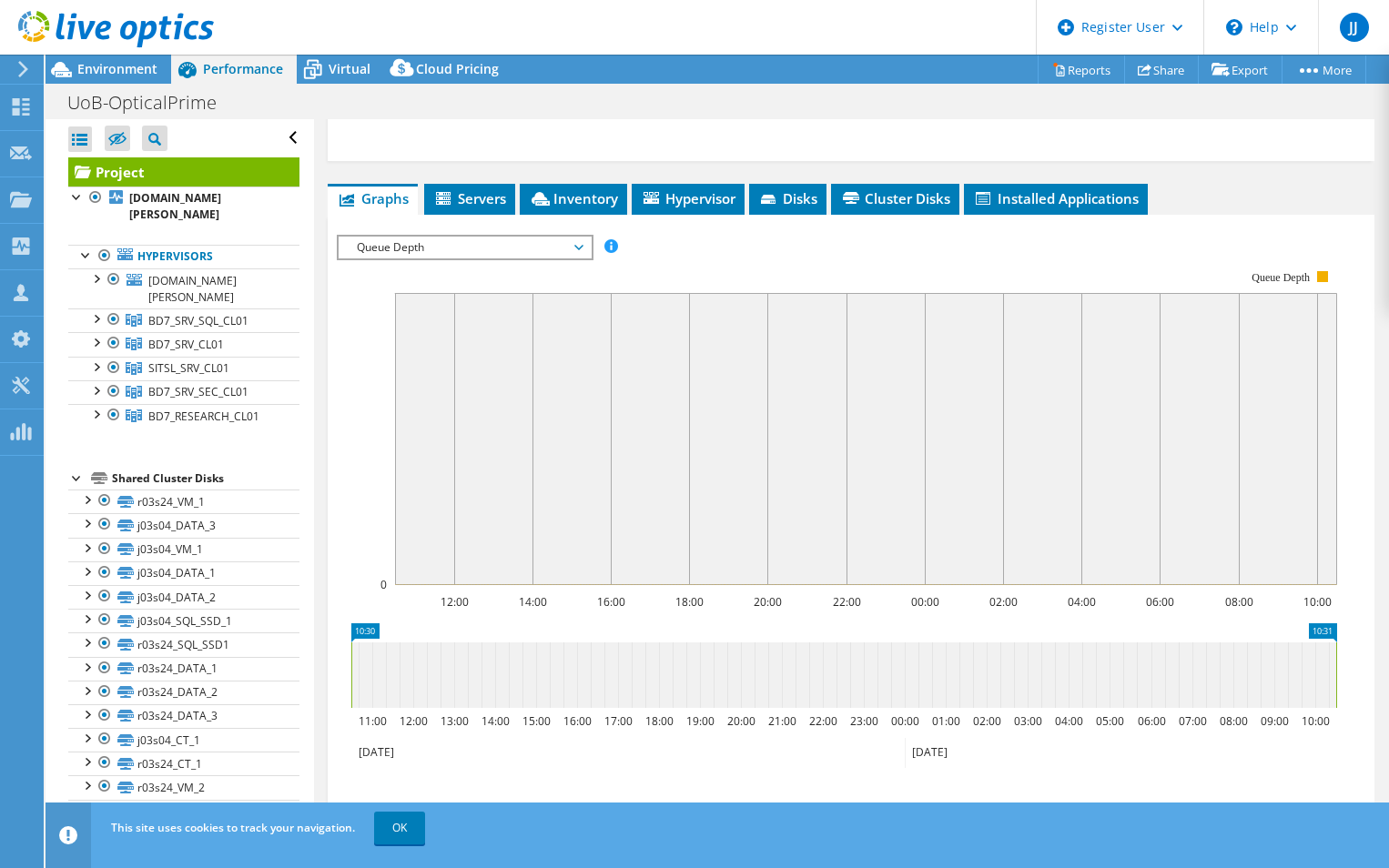
click at [422, 258] on span "Queue Depth" at bounding box center [464, 247] width 233 height 22
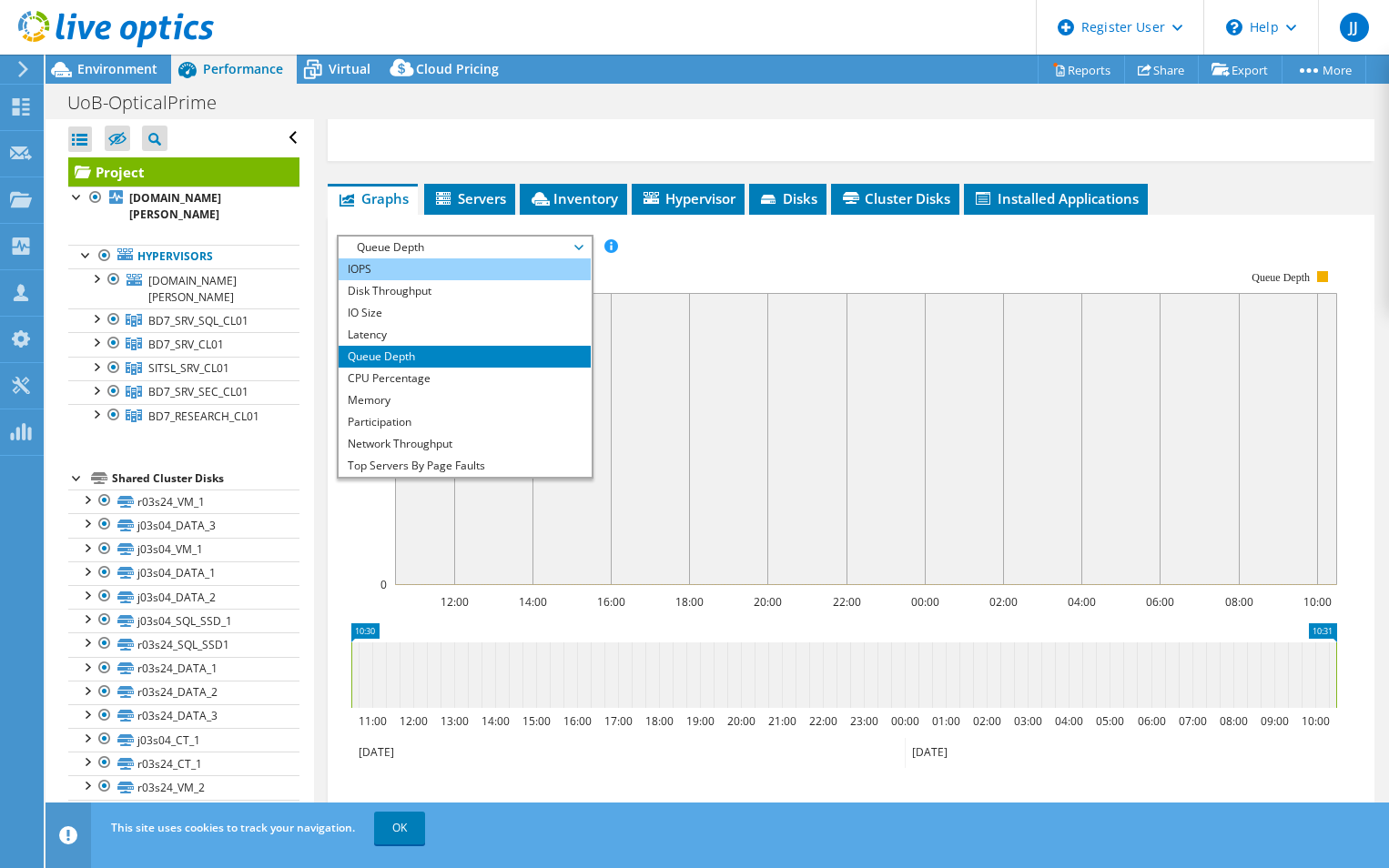
click at [395, 280] on li "IOPS" at bounding box center [464, 269] width 252 height 22
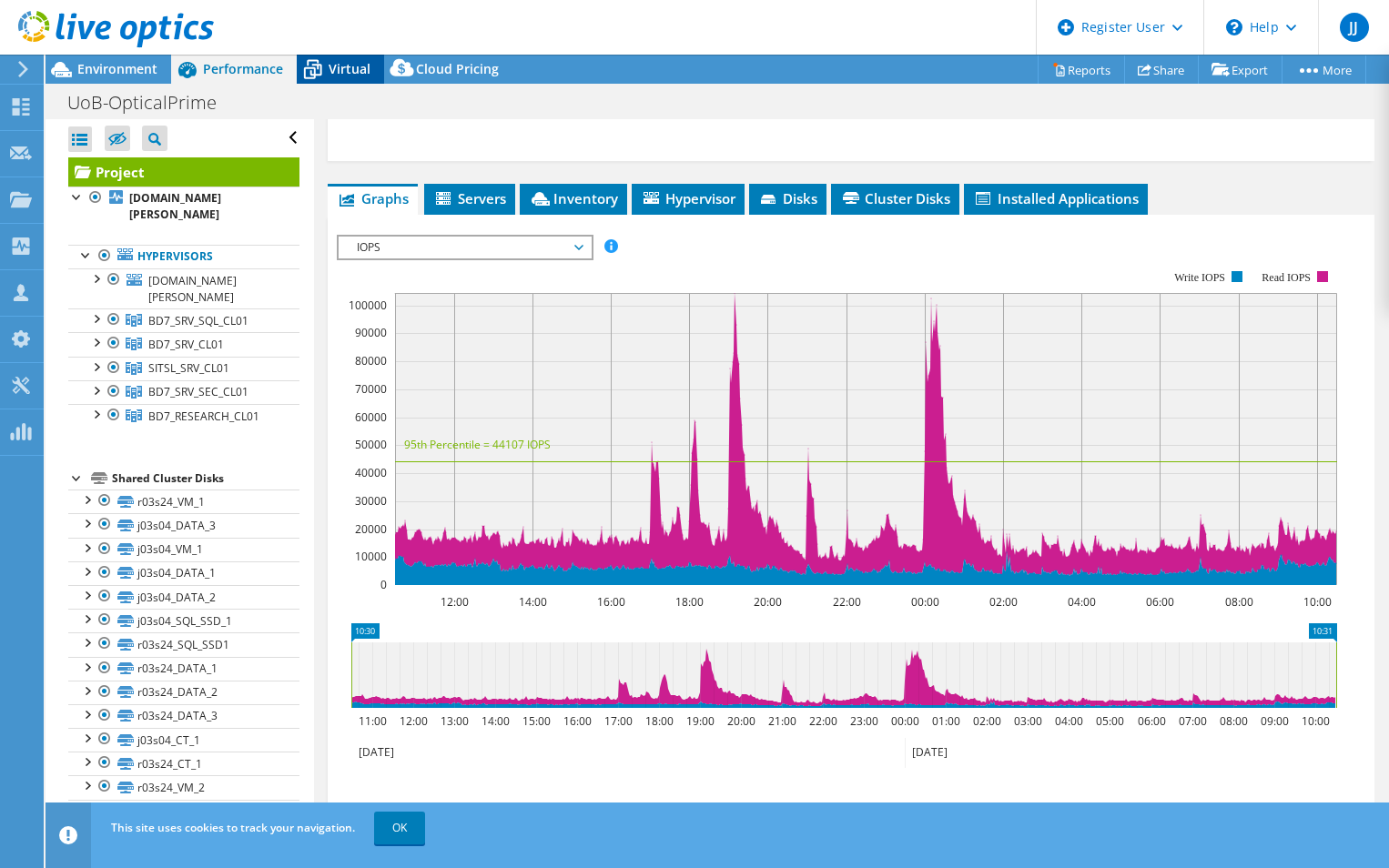
click at [347, 67] on span "Virtual" at bounding box center [349, 68] width 42 height 18
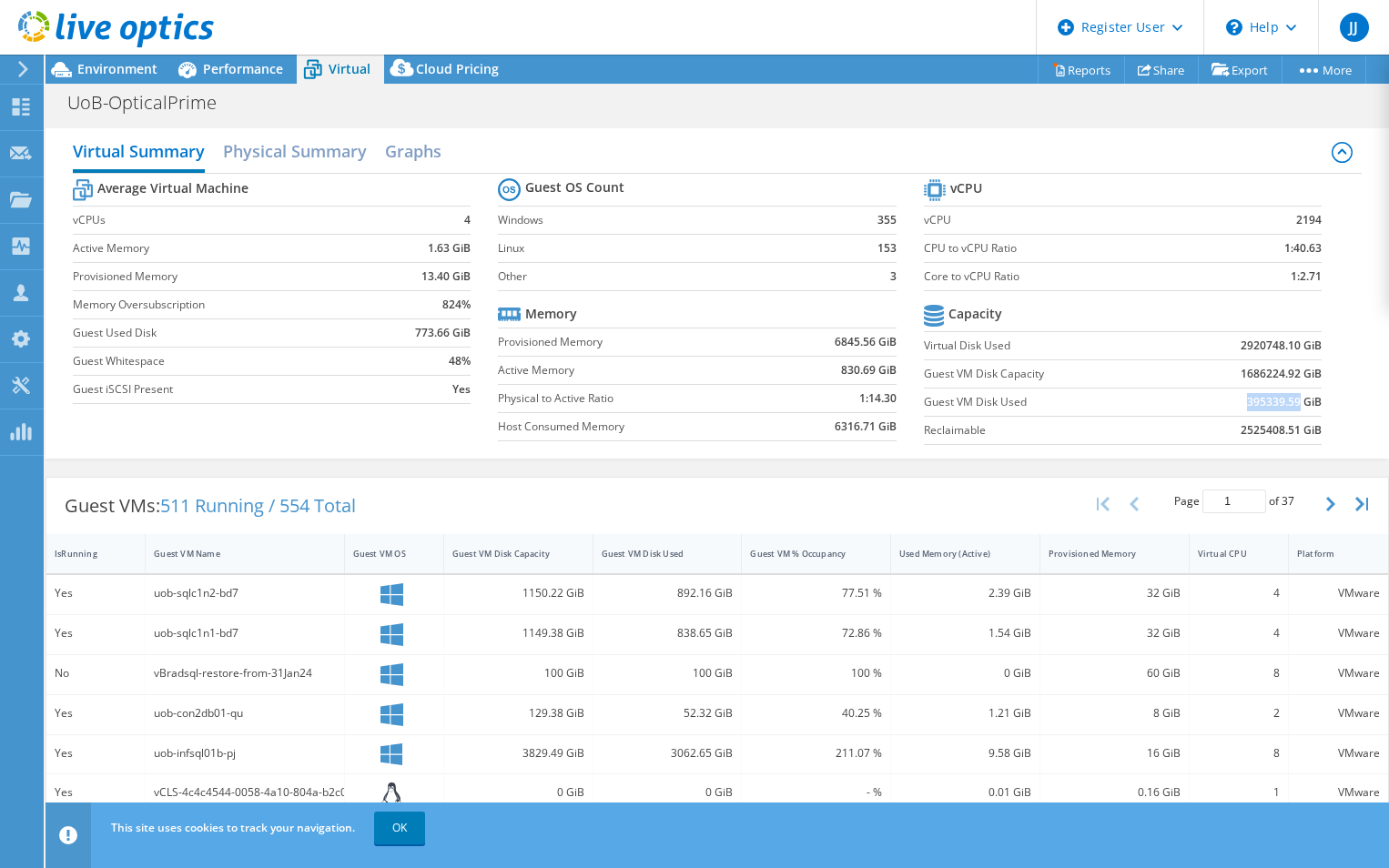
drag, startPoint x: 1288, startPoint y: 402, endPoint x: 1227, endPoint y: 401, distance: 61.0
click at [1227, 401] on td "395339.59 GiB" at bounding box center [1245, 401] width 154 height 29
drag, startPoint x: 1227, startPoint y: 401, endPoint x: 1242, endPoint y: 405, distance: 15.5
copy b "395339.59"
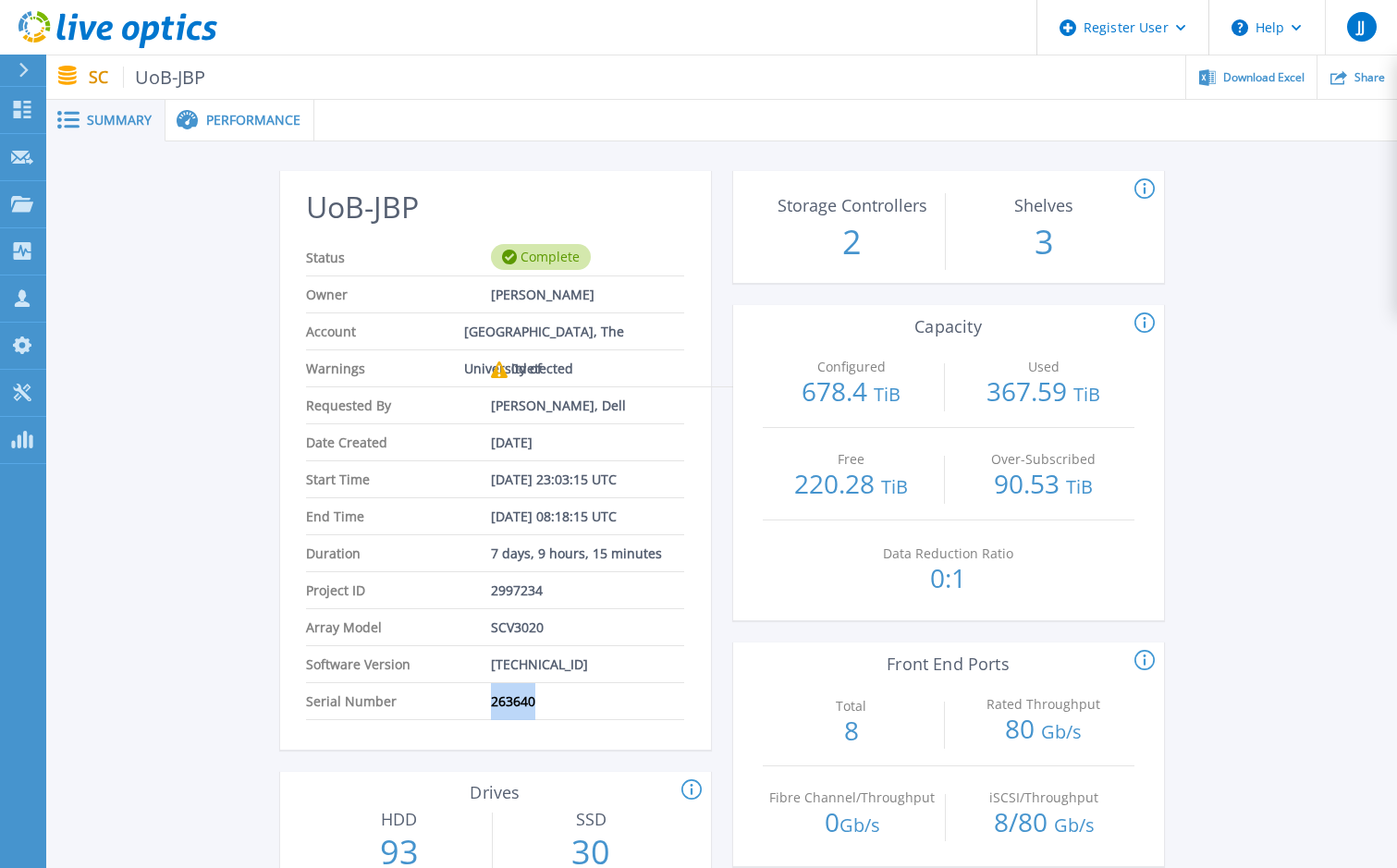
drag, startPoint x: 533, startPoint y: 703, endPoint x: 495, endPoint y: 705, distance: 38.1
click at [495, 705] on span "263640" at bounding box center [513, 701] width 44 height 36
copy span "263640"
click at [1144, 320] on icon at bounding box center [1145, 323] width 21 height 22
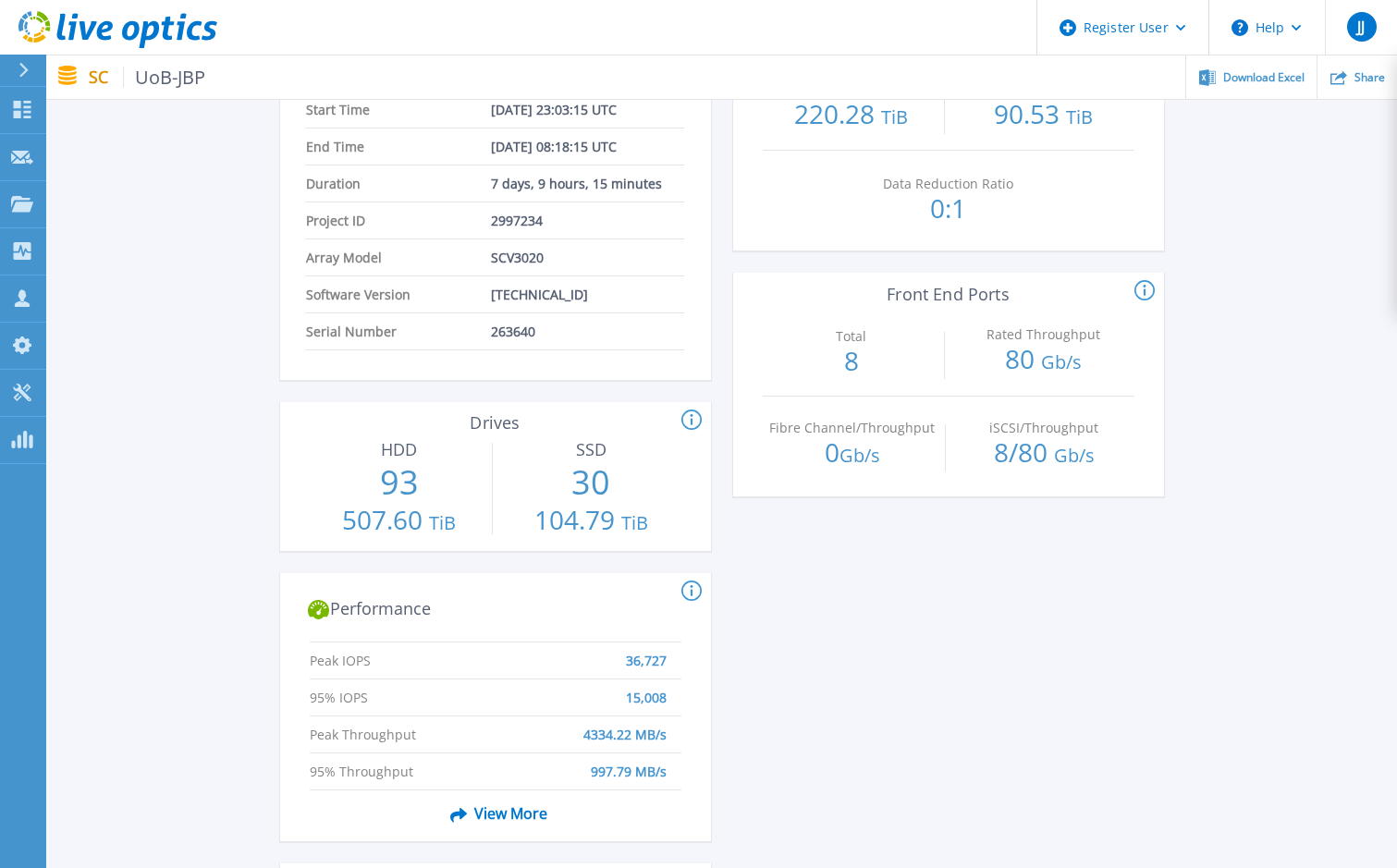
scroll to position [277, 0]
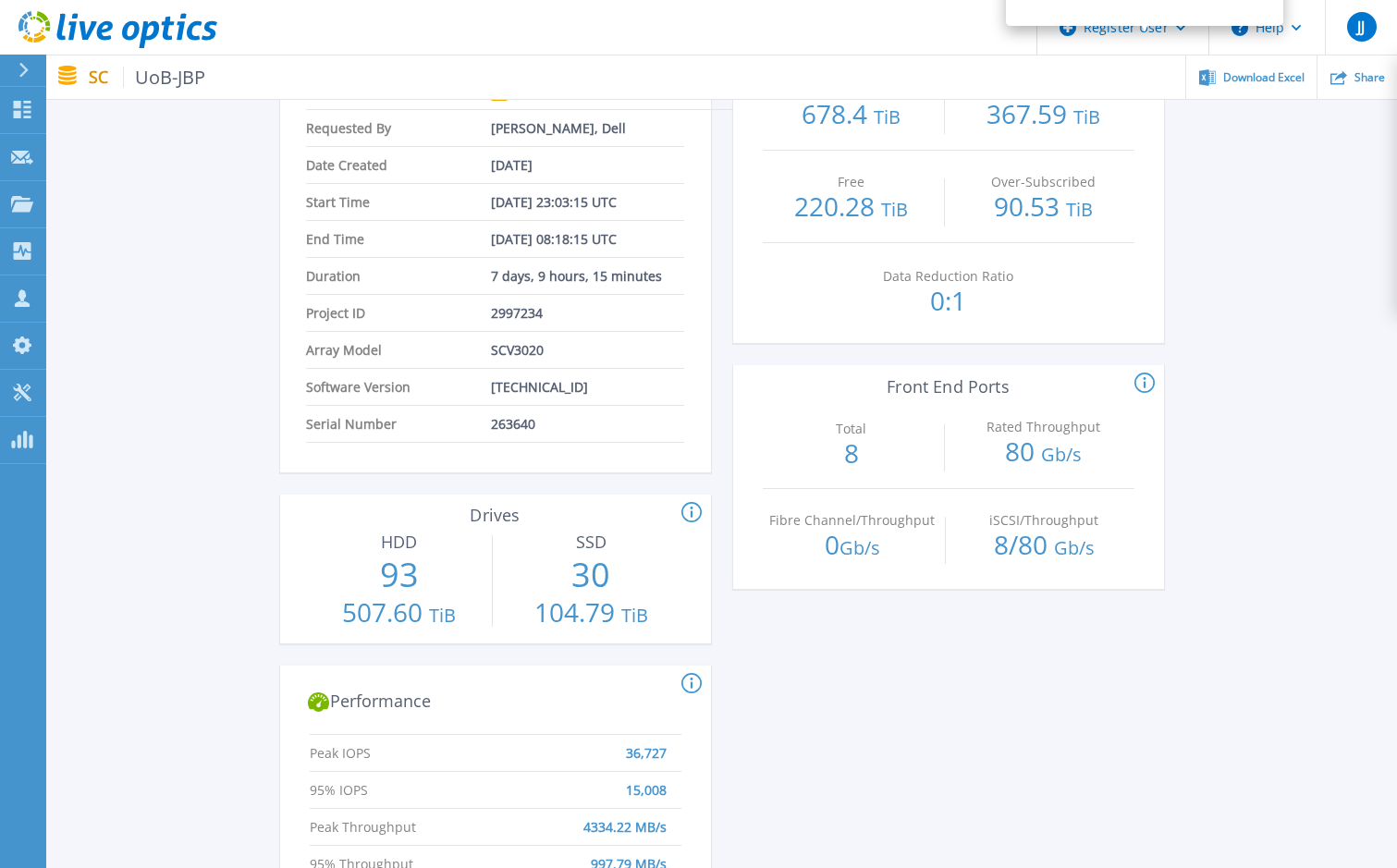
click at [697, 512] on icon at bounding box center [692, 514] width 21 height 22
click at [696, 512] on icon at bounding box center [692, 514] width 21 height 22
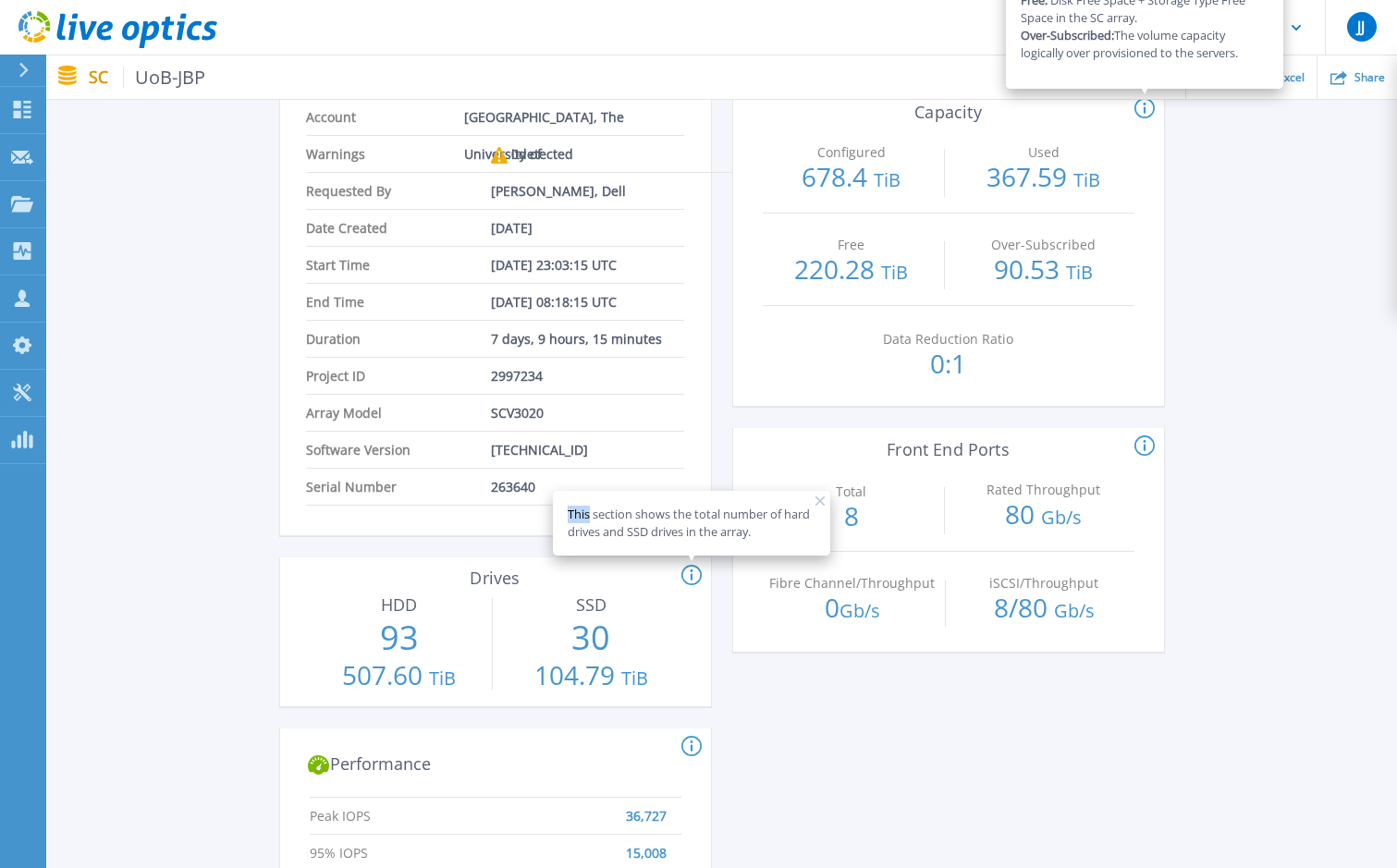
scroll to position [185, 0]
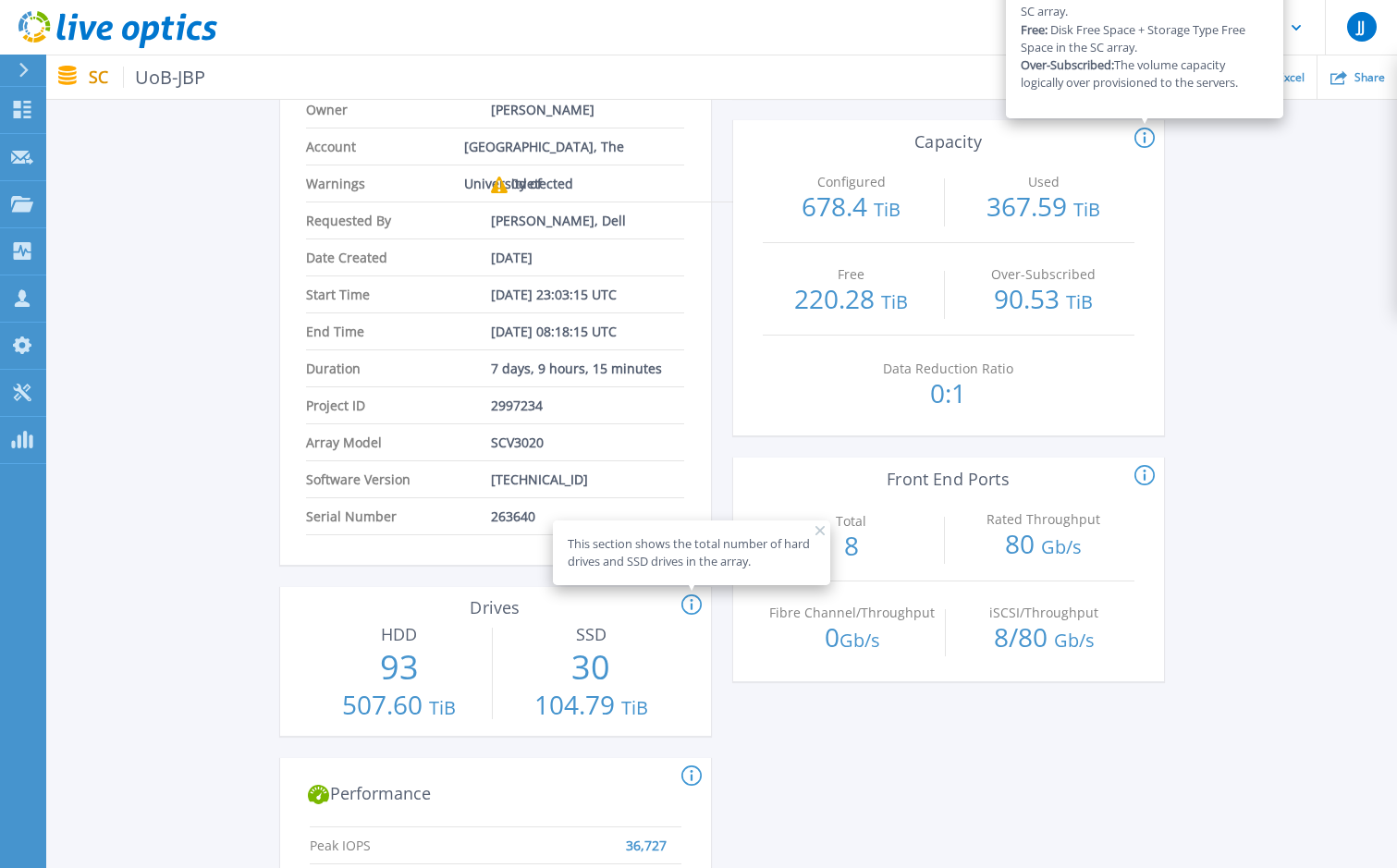
click at [1298, 445] on div "UoB-JBP Status Complete Owner Danny Lee-Hamilton Account Bradford, The Universi…" at bounding box center [721, 808] width 1351 height 1702
click at [1285, 467] on div "This section shows the number of ports and the total throughput of the array." at bounding box center [1350, 476] width 431 height 22
click at [142, 389] on div "UoB-JBP Status Complete Owner Danny Lee-Hamilton Account Bradford, The Universi…" at bounding box center [721, 808] width 1351 height 1702
click at [165, 73] on span "UoB-JBP" at bounding box center [164, 77] width 83 height 22
click at [98, 80] on p "SC UoB-JBP" at bounding box center [147, 77] width 117 height 22
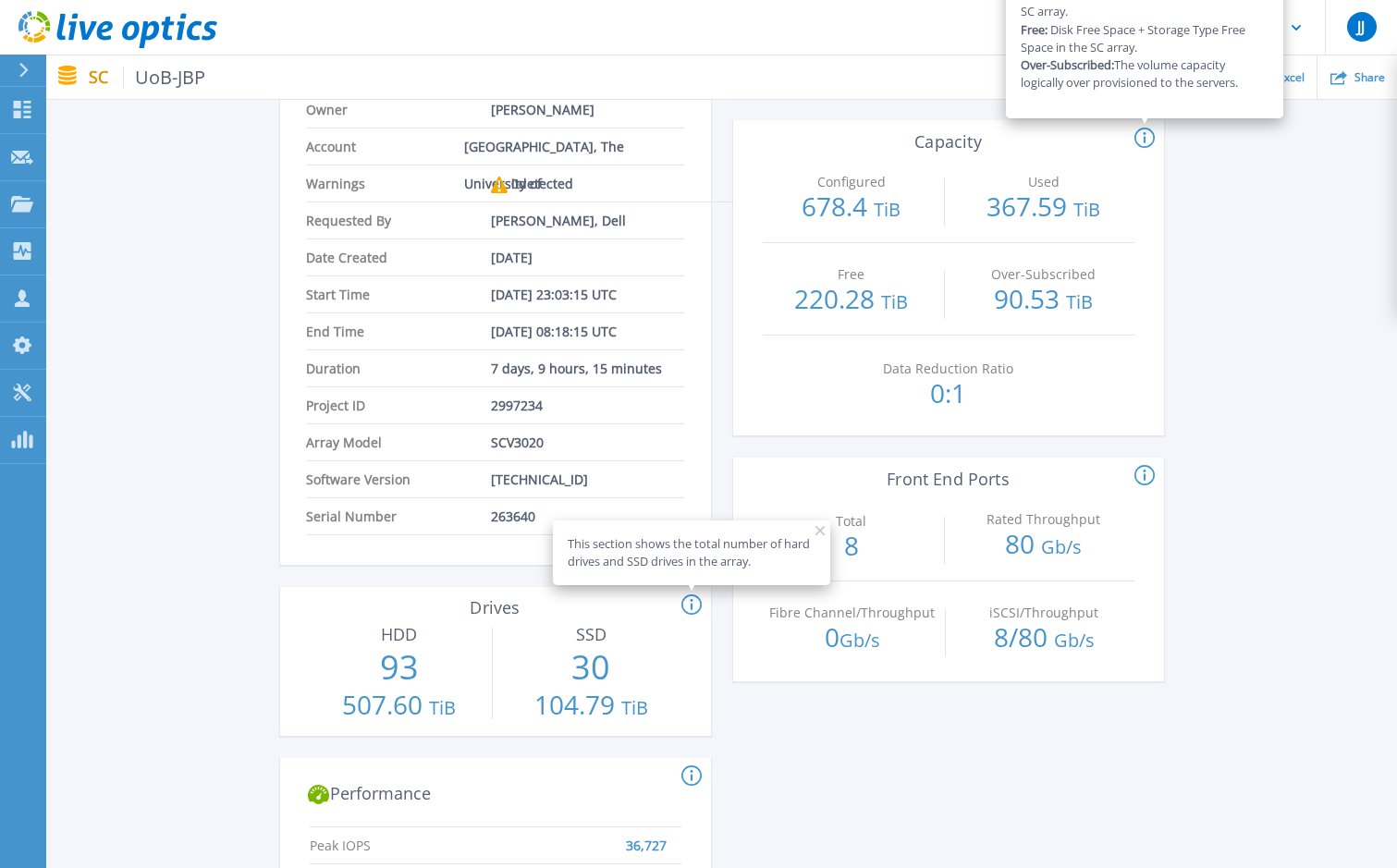
click at [1145, 133] on icon at bounding box center [1145, 138] width 3 height 11
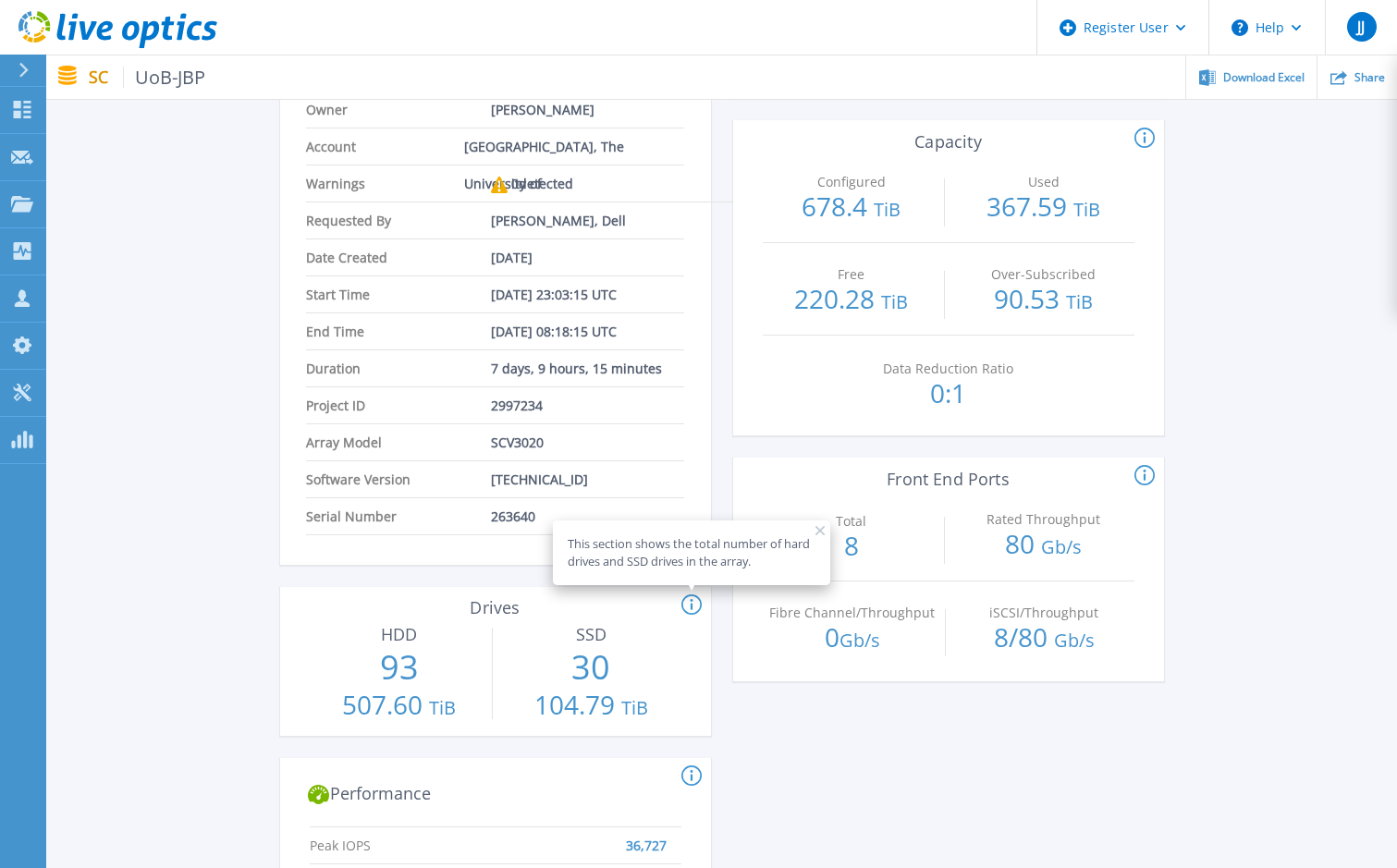
click at [689, 601] on icon at bounding box center [692, 606] width 21 height 22
click at [1295, 533] on div "UoB-JBP Status Complete Owner Danny Lee-Hamilton Account Bradford, The Universi…" at bounding box center [721, 808] width 1351 height 1702
click at [686, 605] on icon at bounding box center [692, 606] width 21 height 22
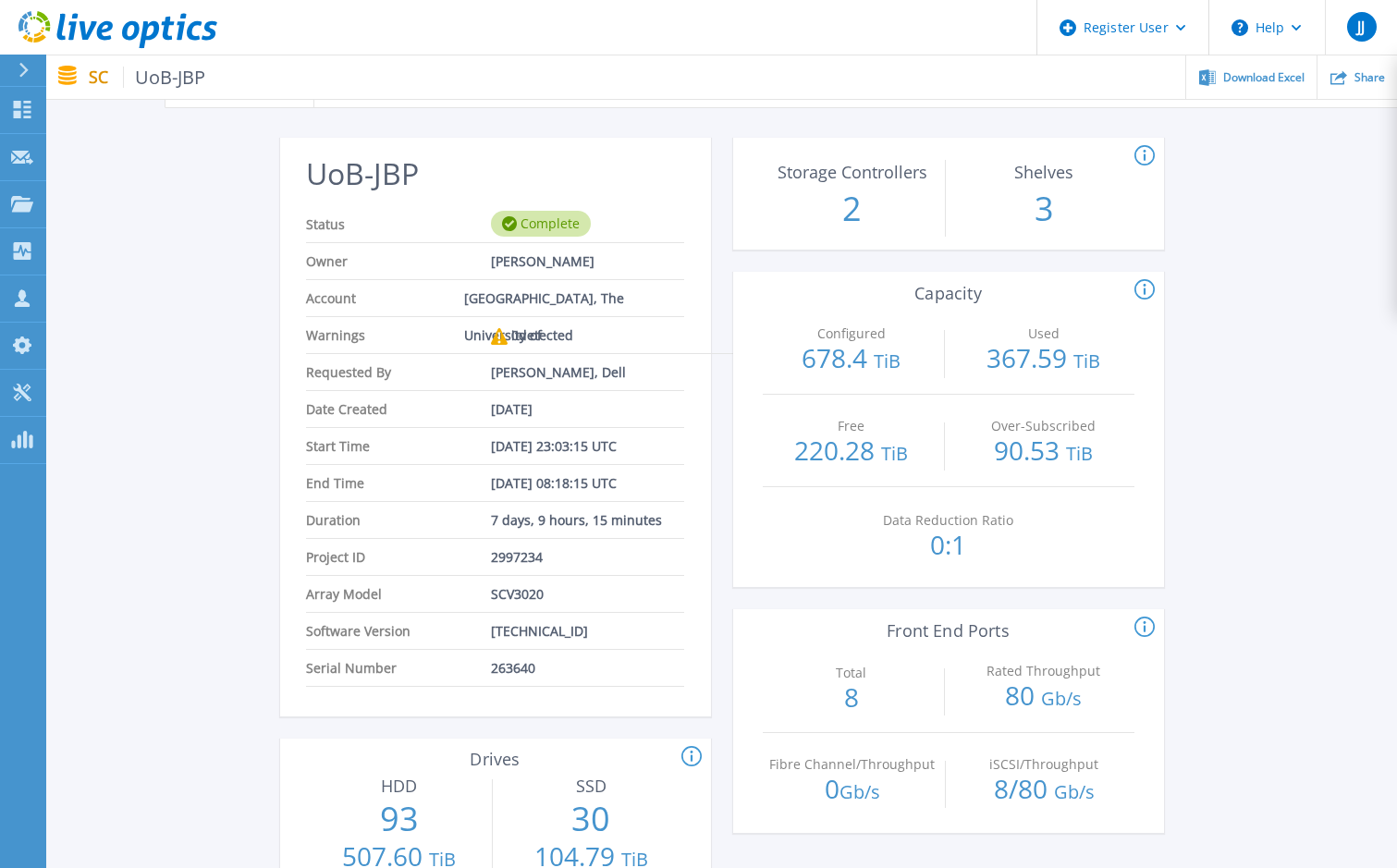
scroll to position [0, 0]
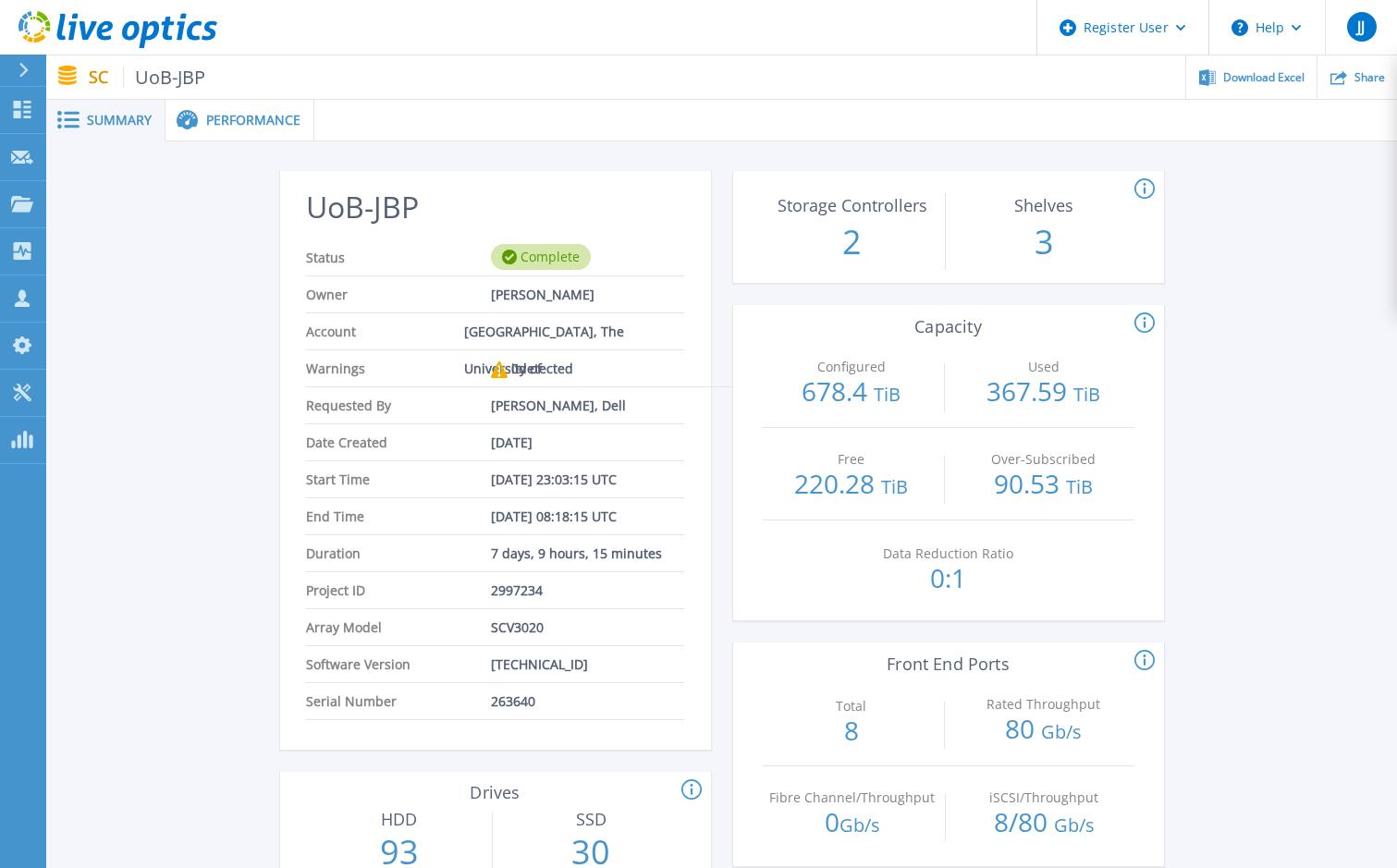
click at [983, 581] on p "0:1" at bounding box center [948, 578] width 178 height 26
click at [1142, 318] on icon at bounding box center [1145, 323] width 21 height 22
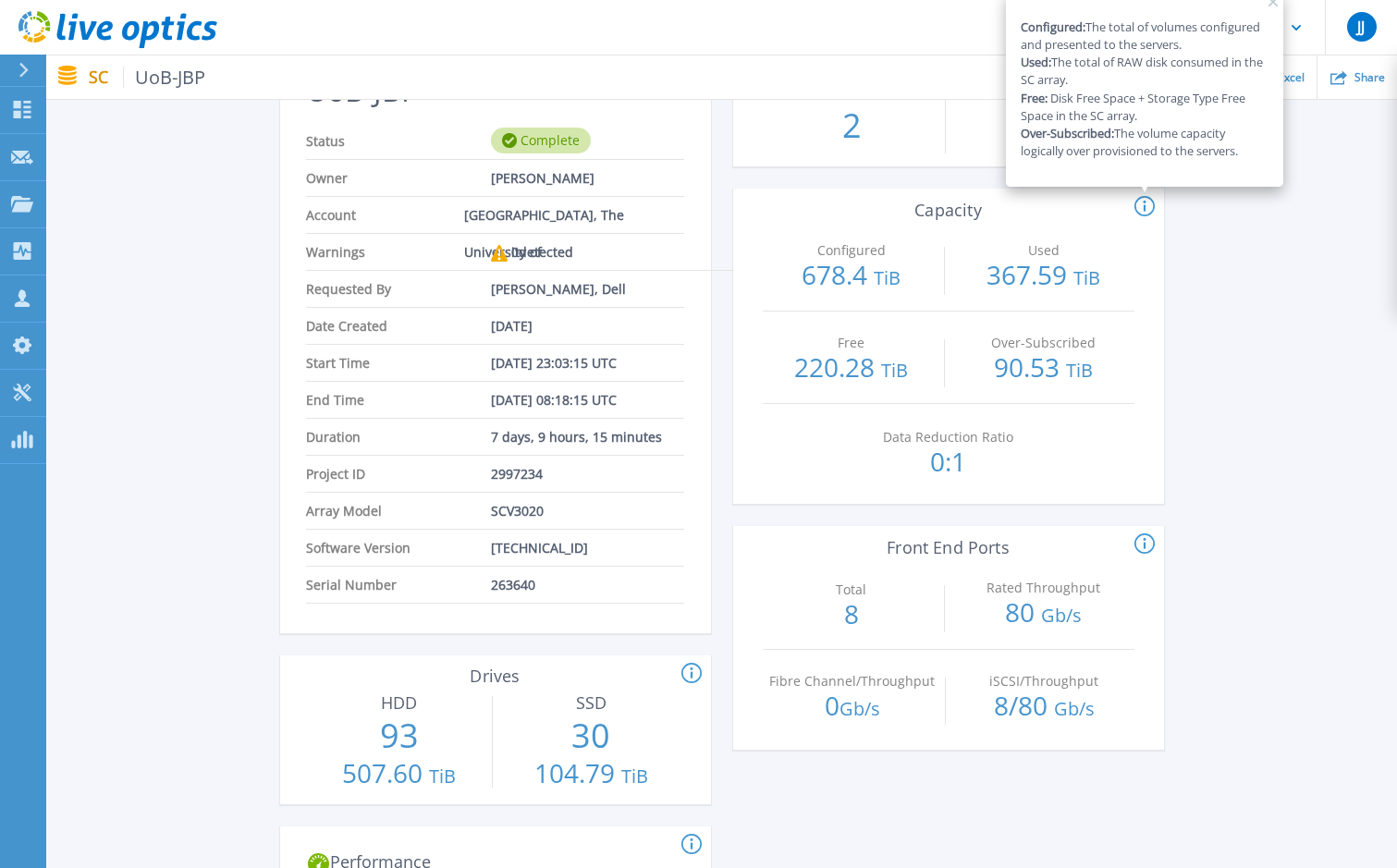
scroll to position [93, 0]
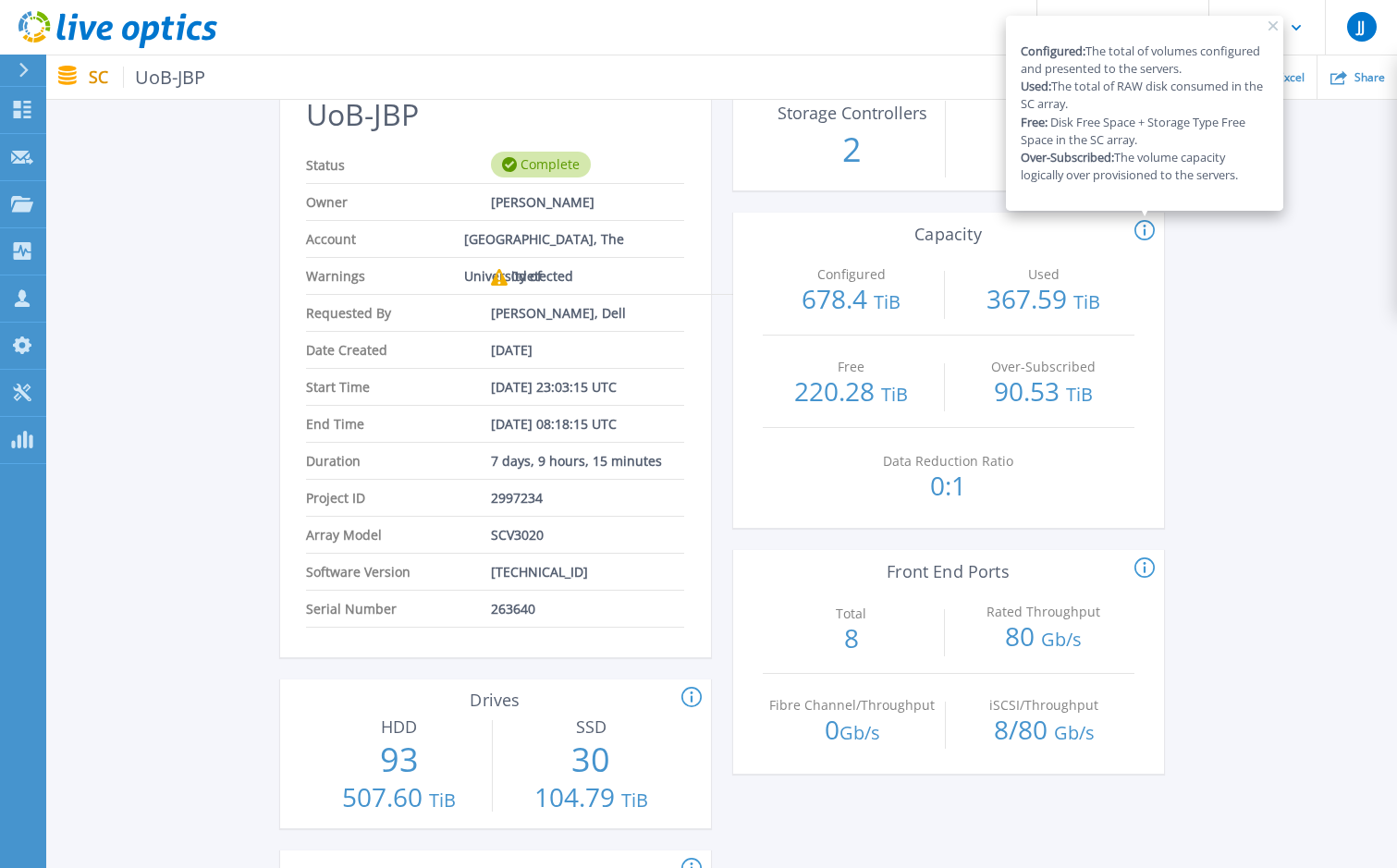
click at [1150, 230] on icon at bounding box center [1145, 232] width 21 height 22
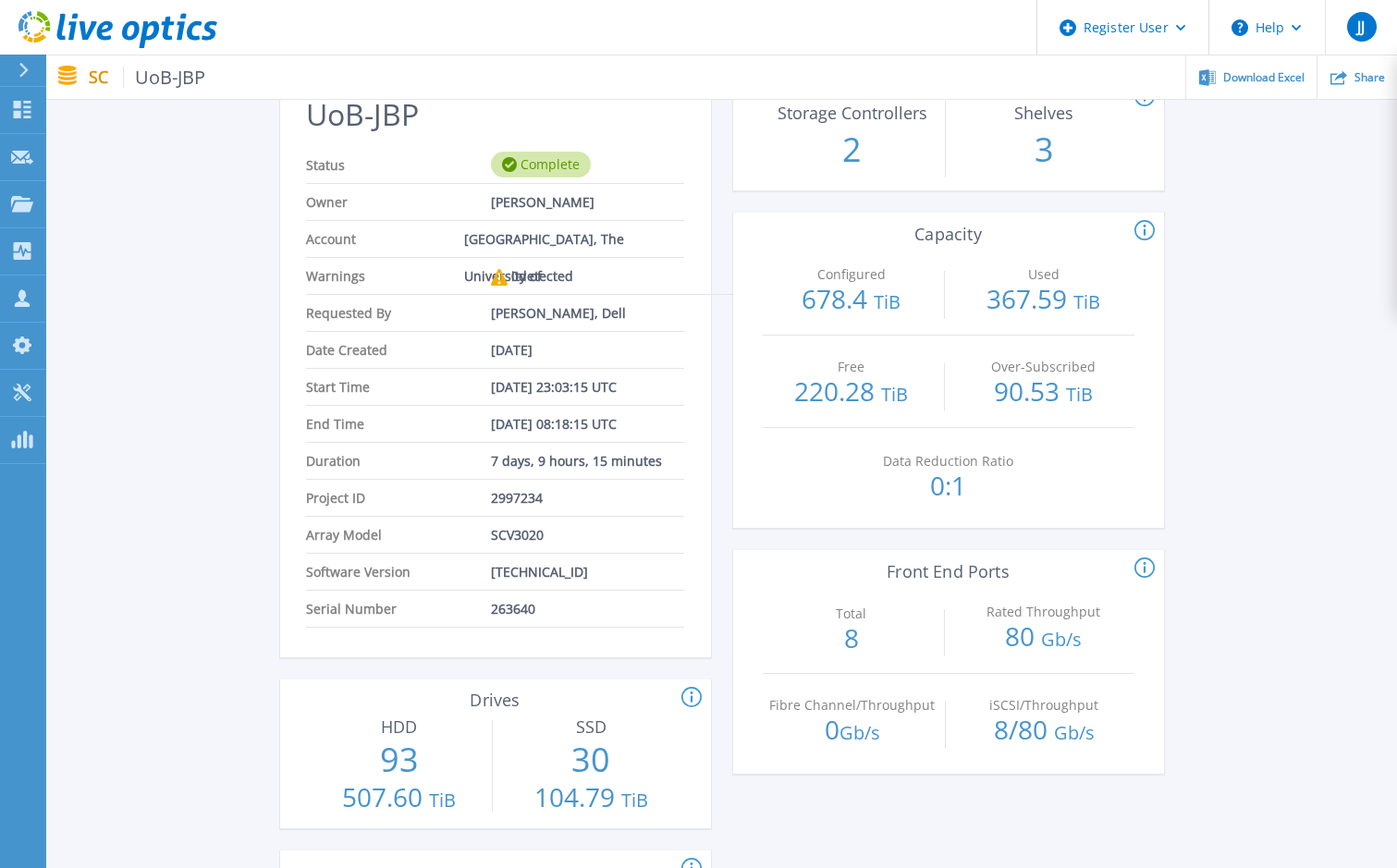
click at [1148, 230] on icon at bounding box center [1145, 232] width 21 height 22
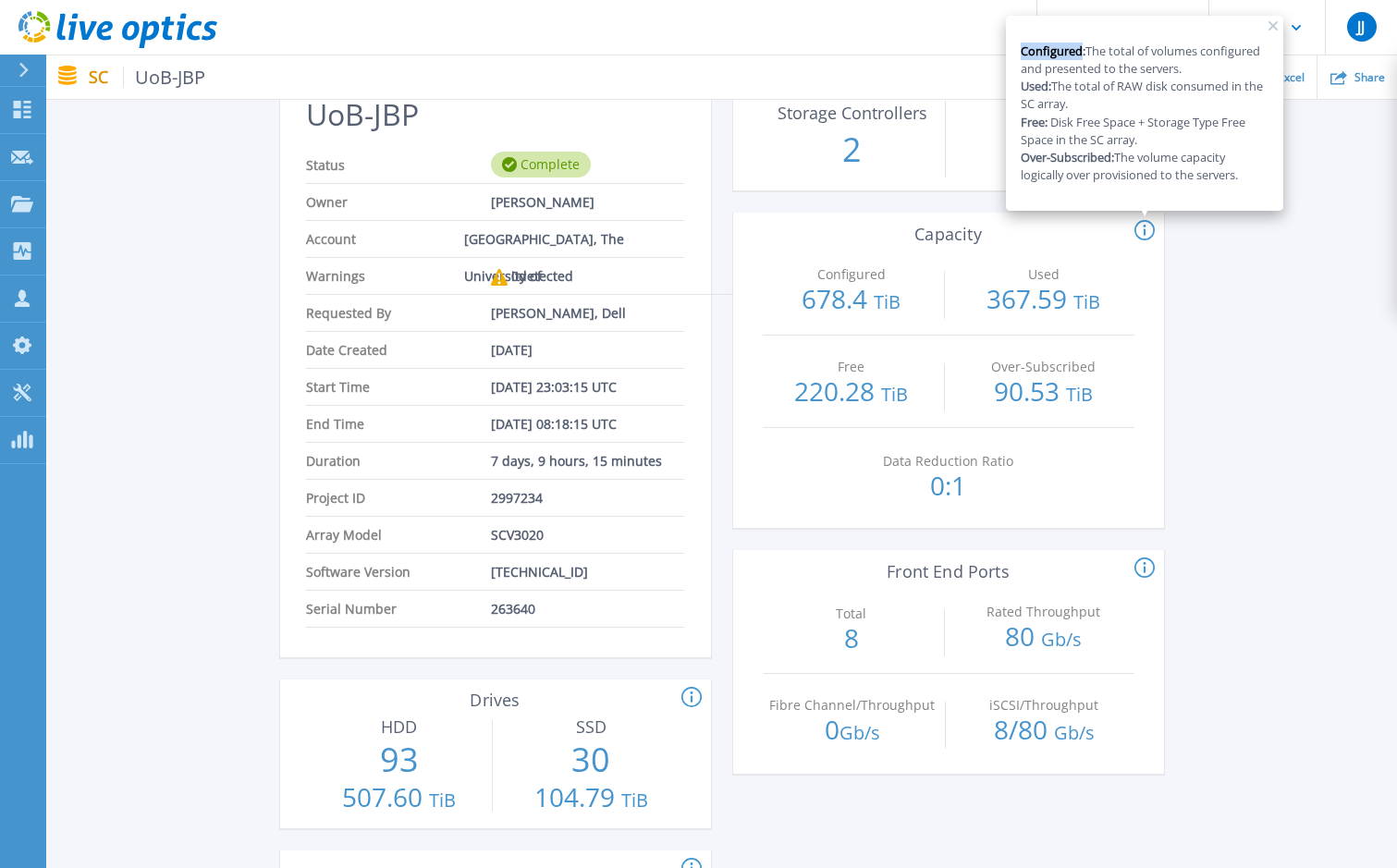
click at [1148, 230] on icon at bounding box center [1145, 232] width 21 height 22
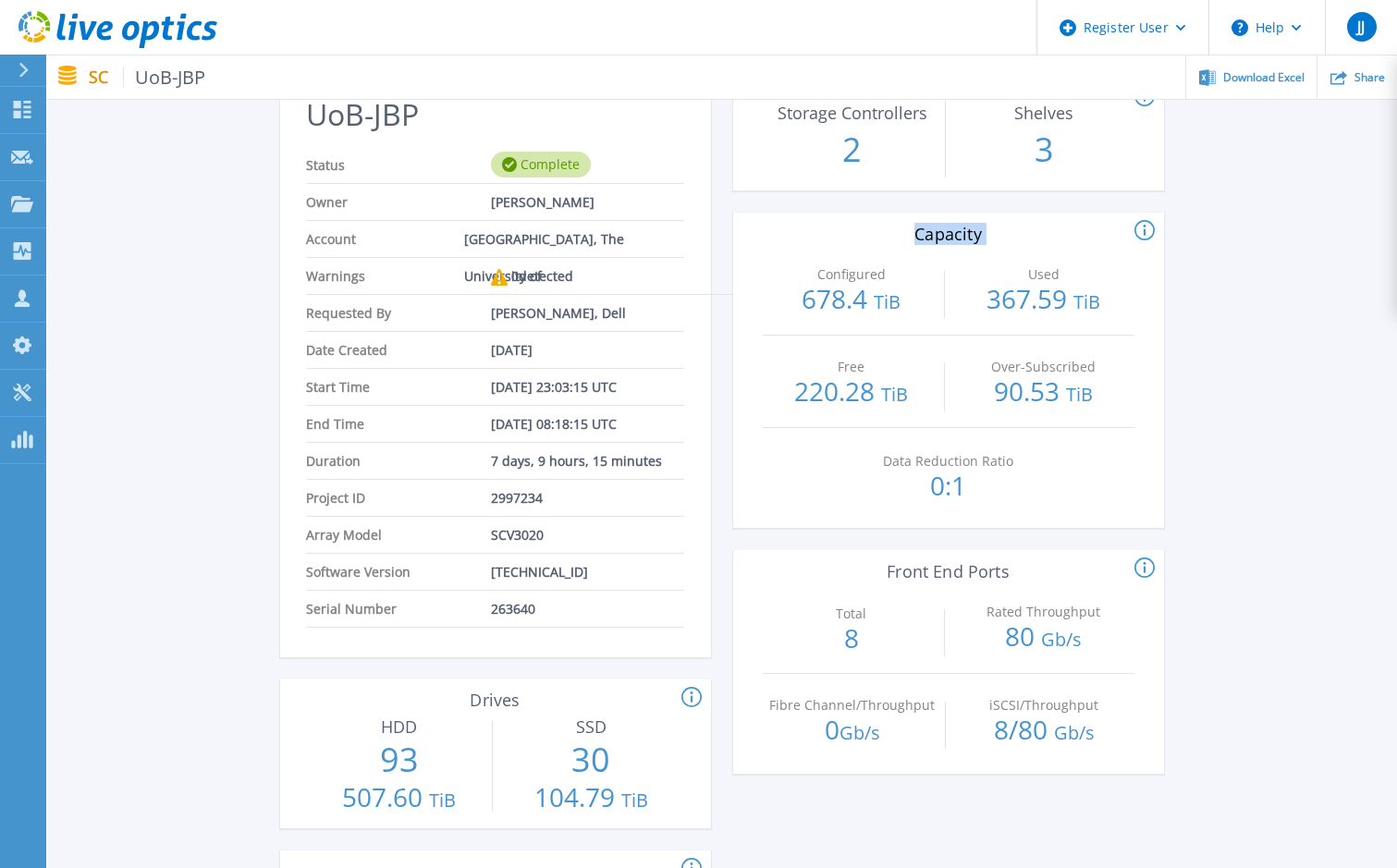
click at [1148, 230] on icon at bounding box center [1145, 232] width 21 height 22
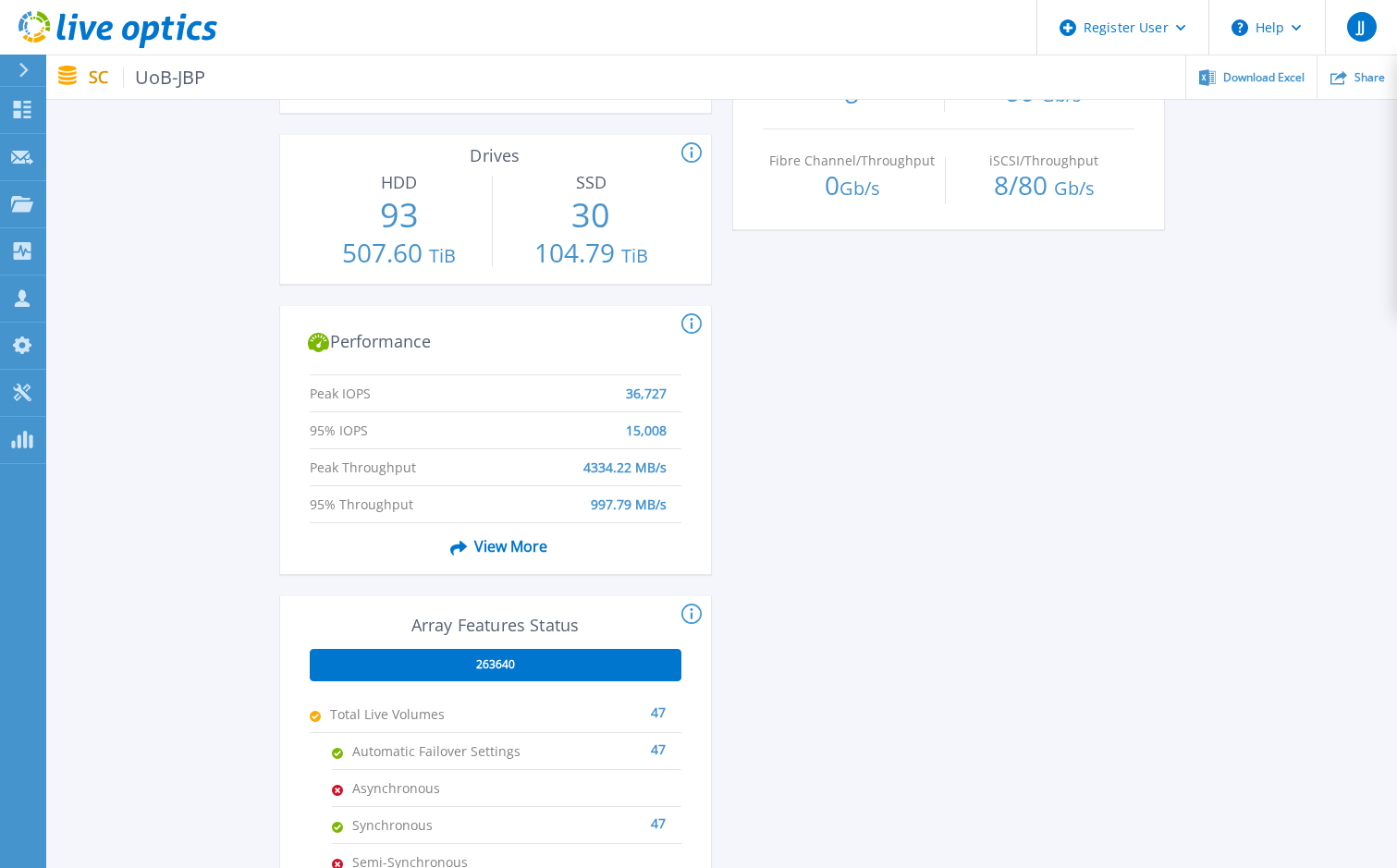
scroll to position [647, 0]
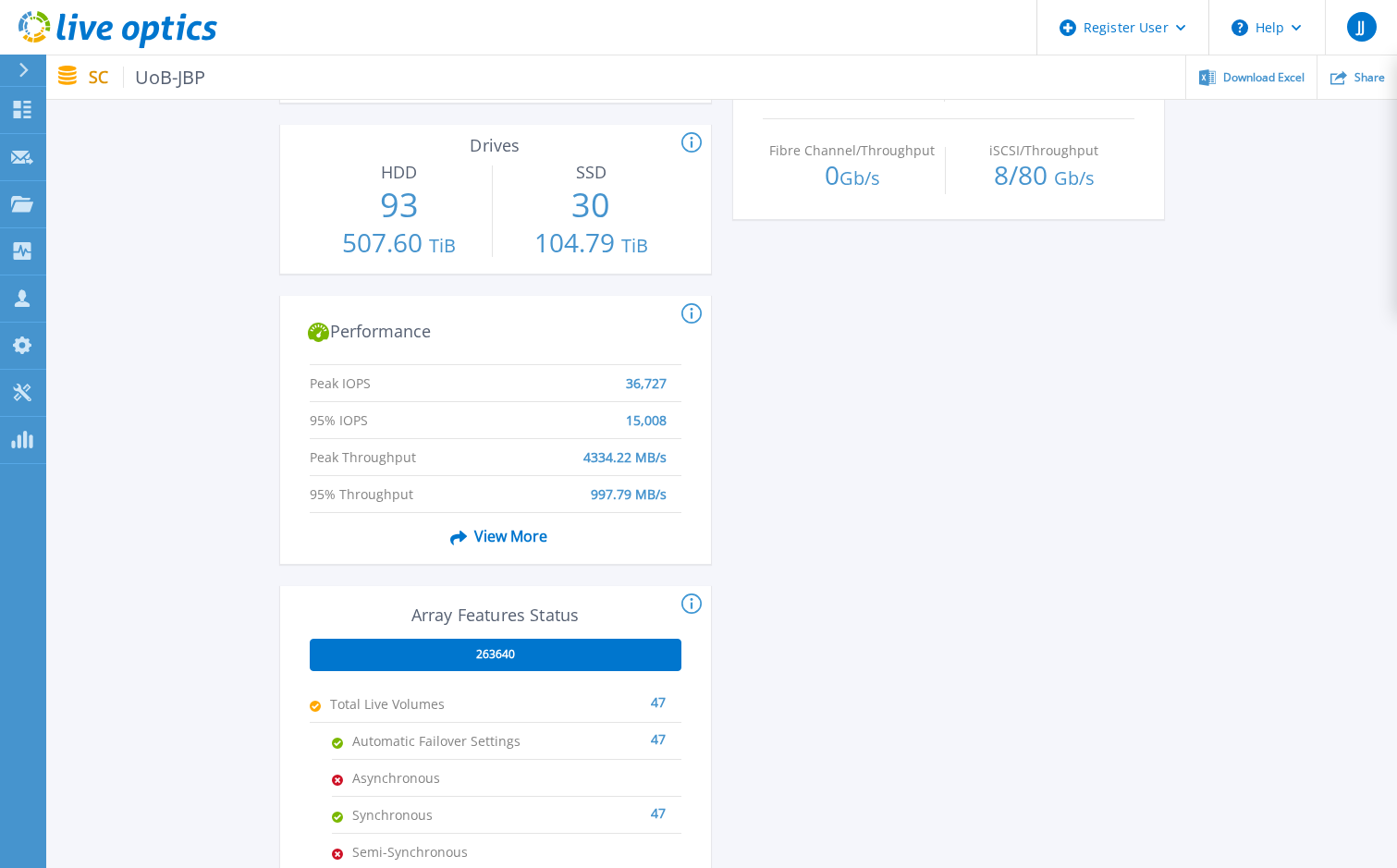
click at [507, 528] on span "View More" at bounding box center [494, 536] width 104 height 35
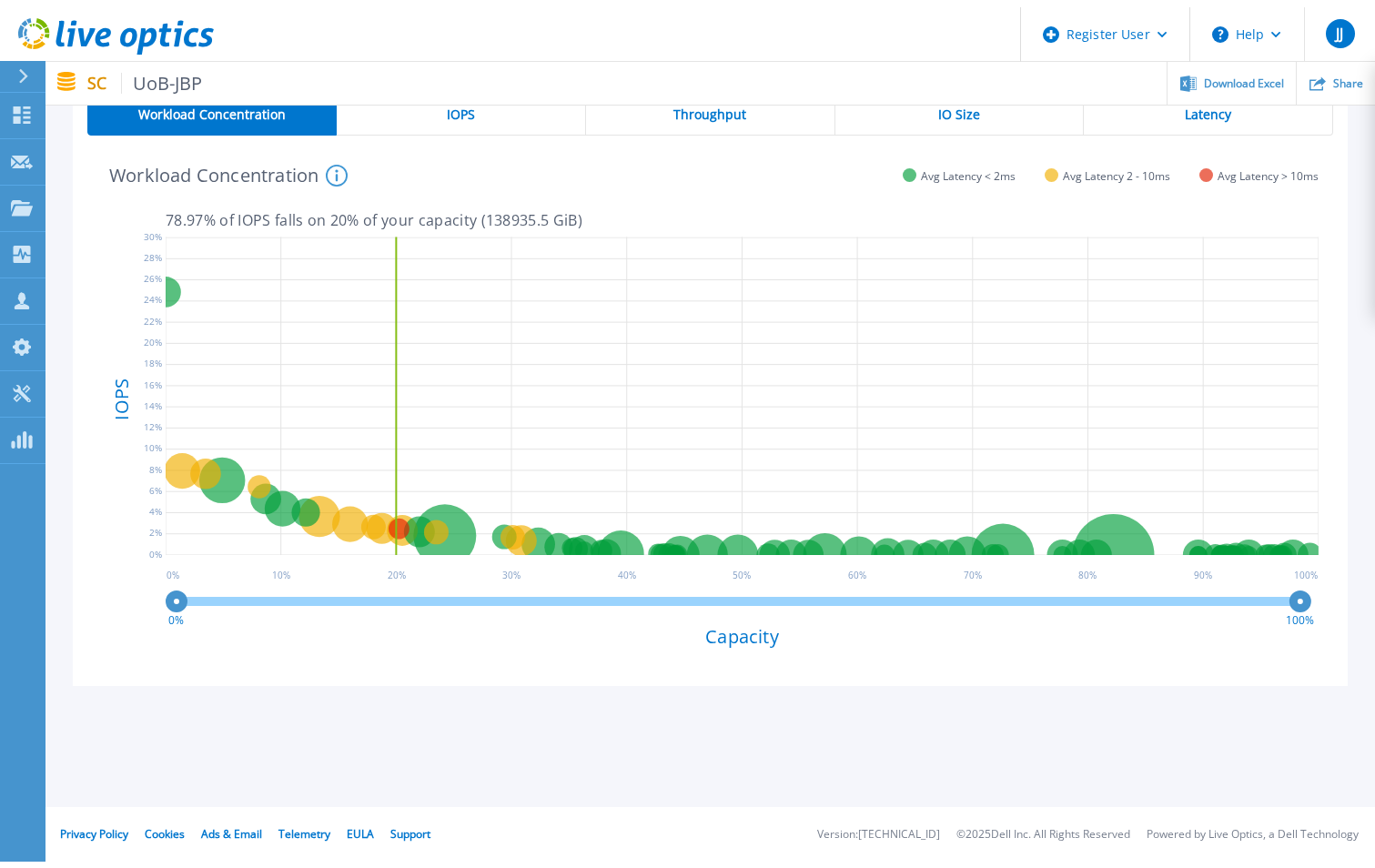
scroll to position [353, 0]
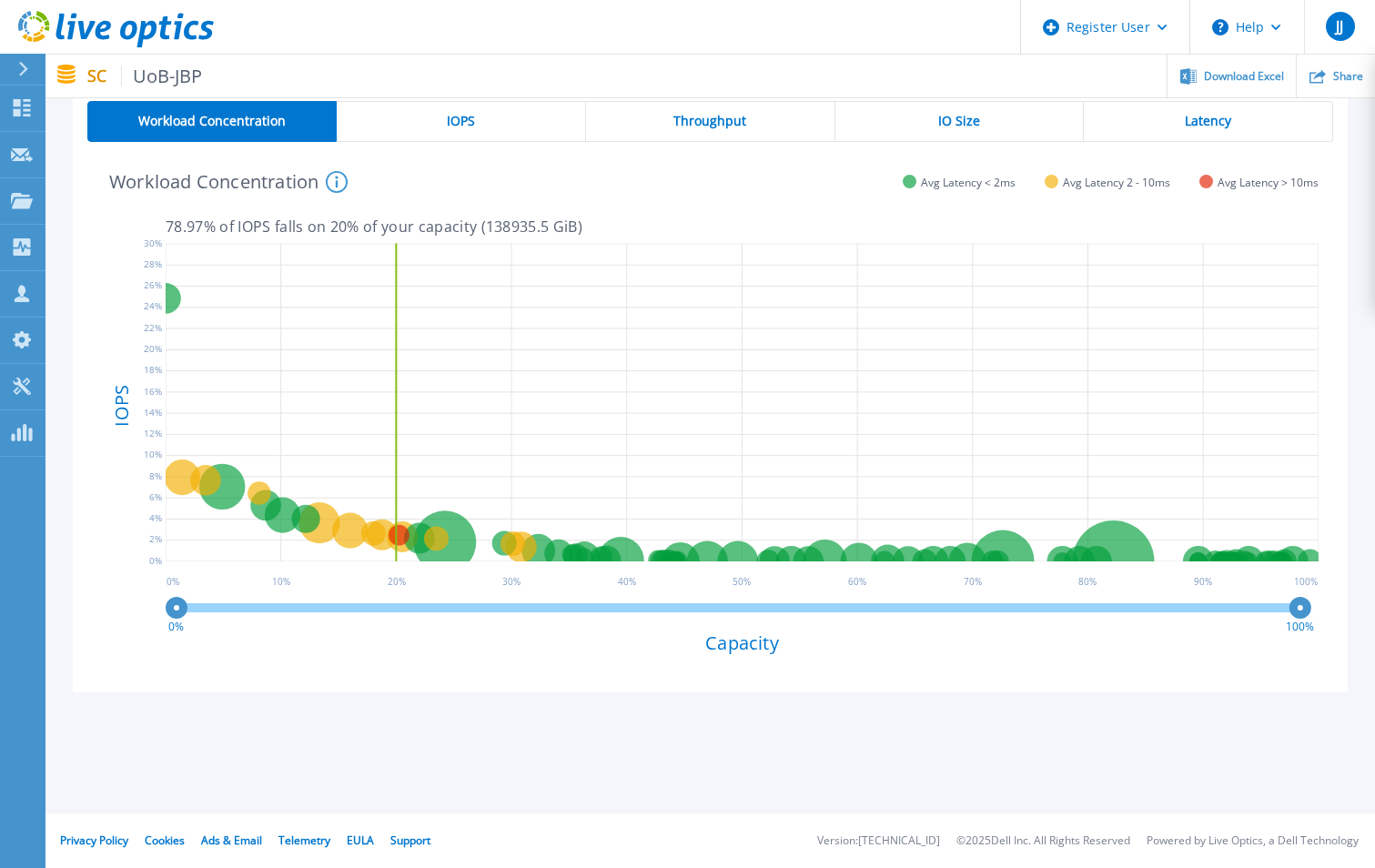
click at [499, 519] on icon at bounding box center [743, 519] width 1154 height 0
click at [1172, 124] on div "Latency" at bounding box center [1209, 121] width 249 height 41
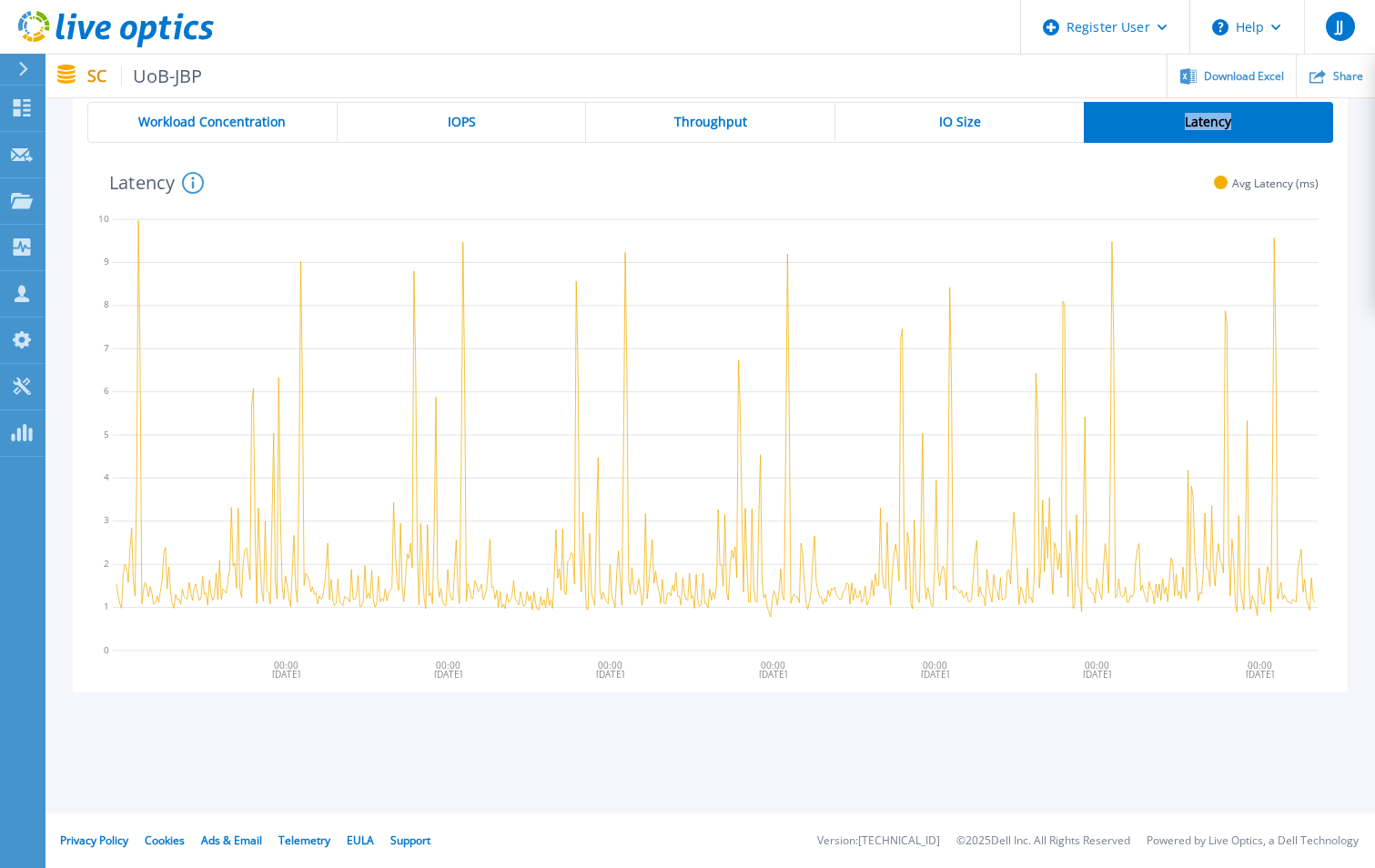
scroll to position [352, 0]
click at [684, 112] on div "Throughput" at bounding box center [711, 122] width 249 height 41
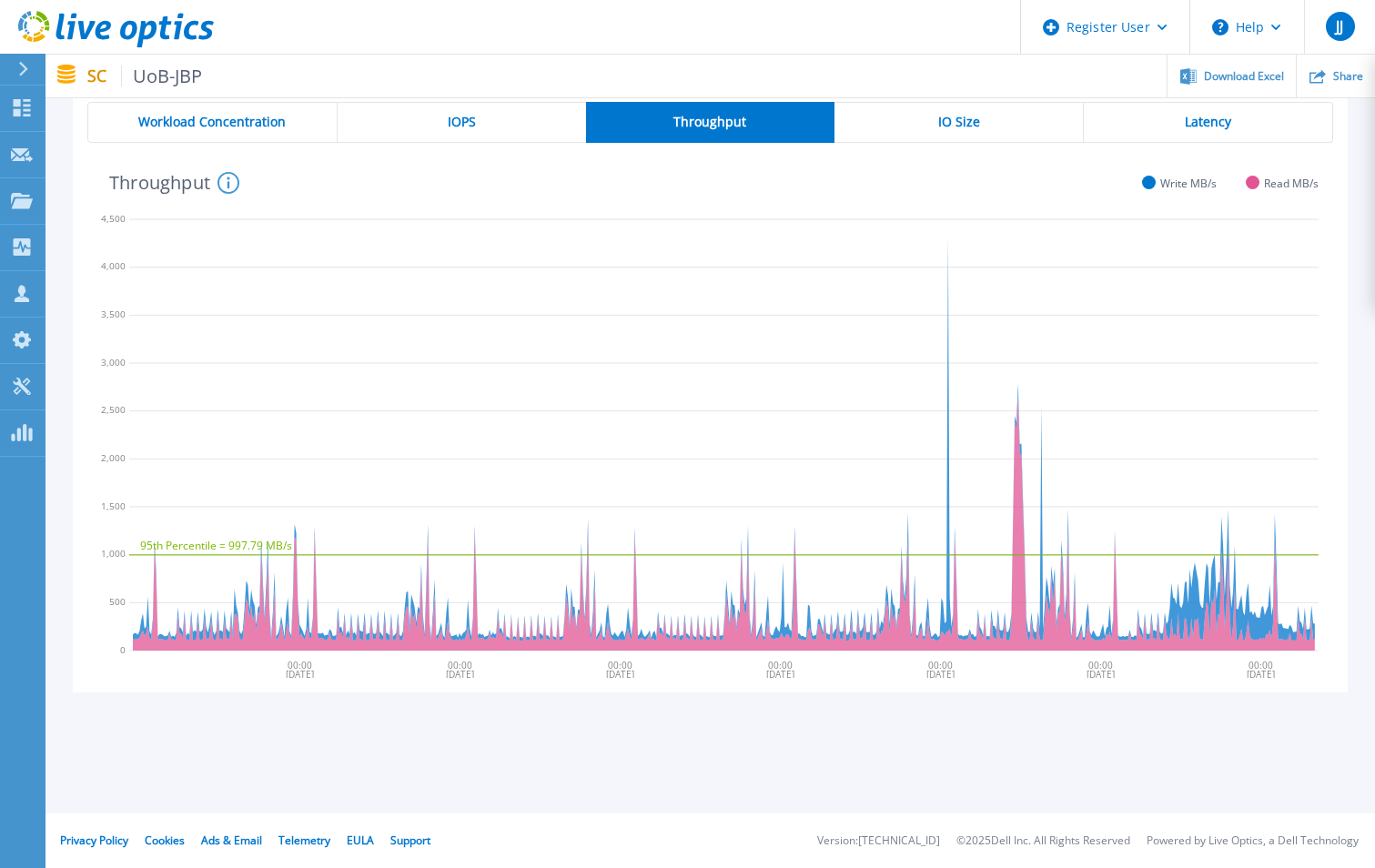
click at [952, 122] on span "IO Size" at bounding box center [959, 122] width 42 height 15
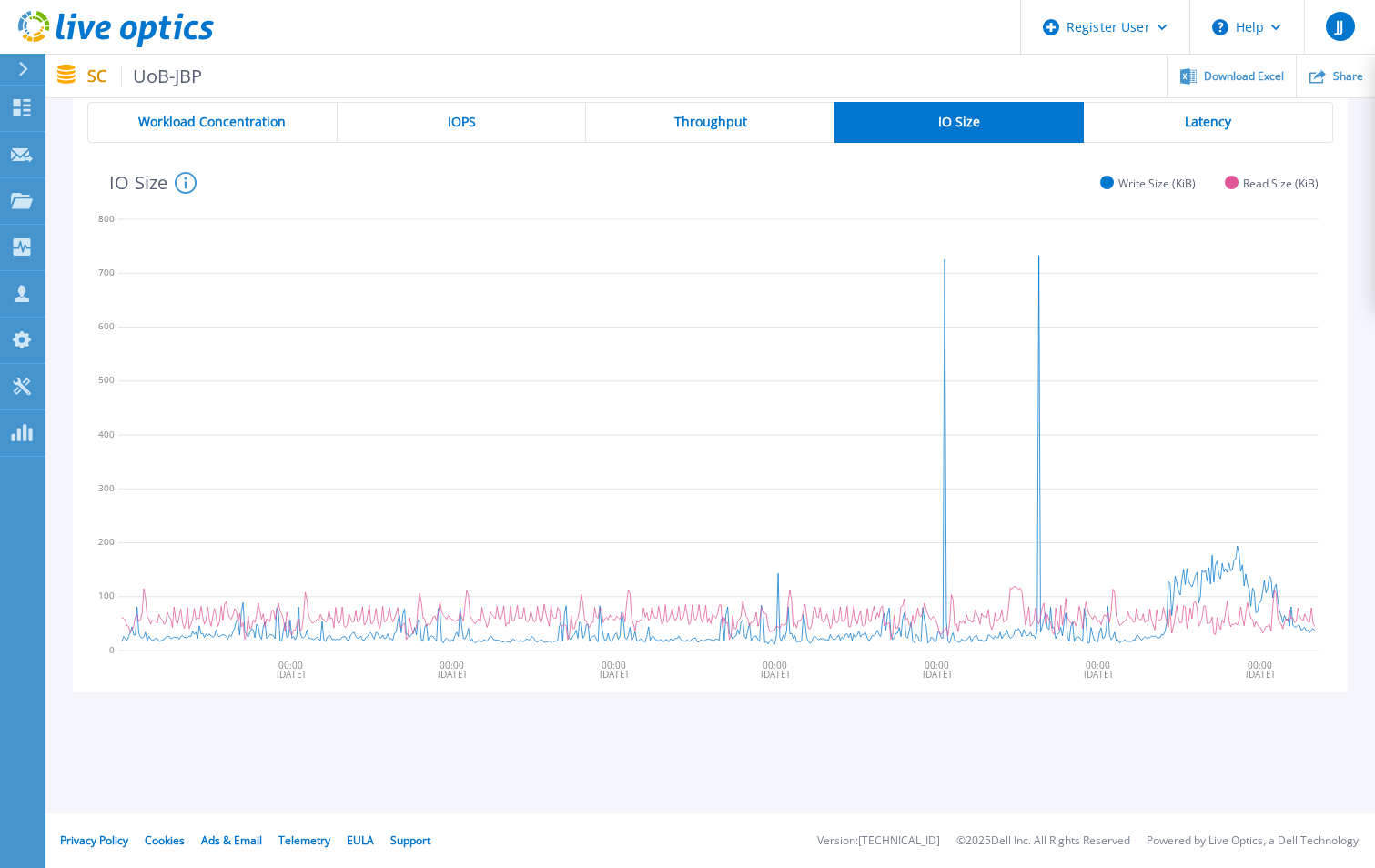
click at [197, 120] on span "Workload Concentration" at bounding box center [212, 122] width 148 height 15
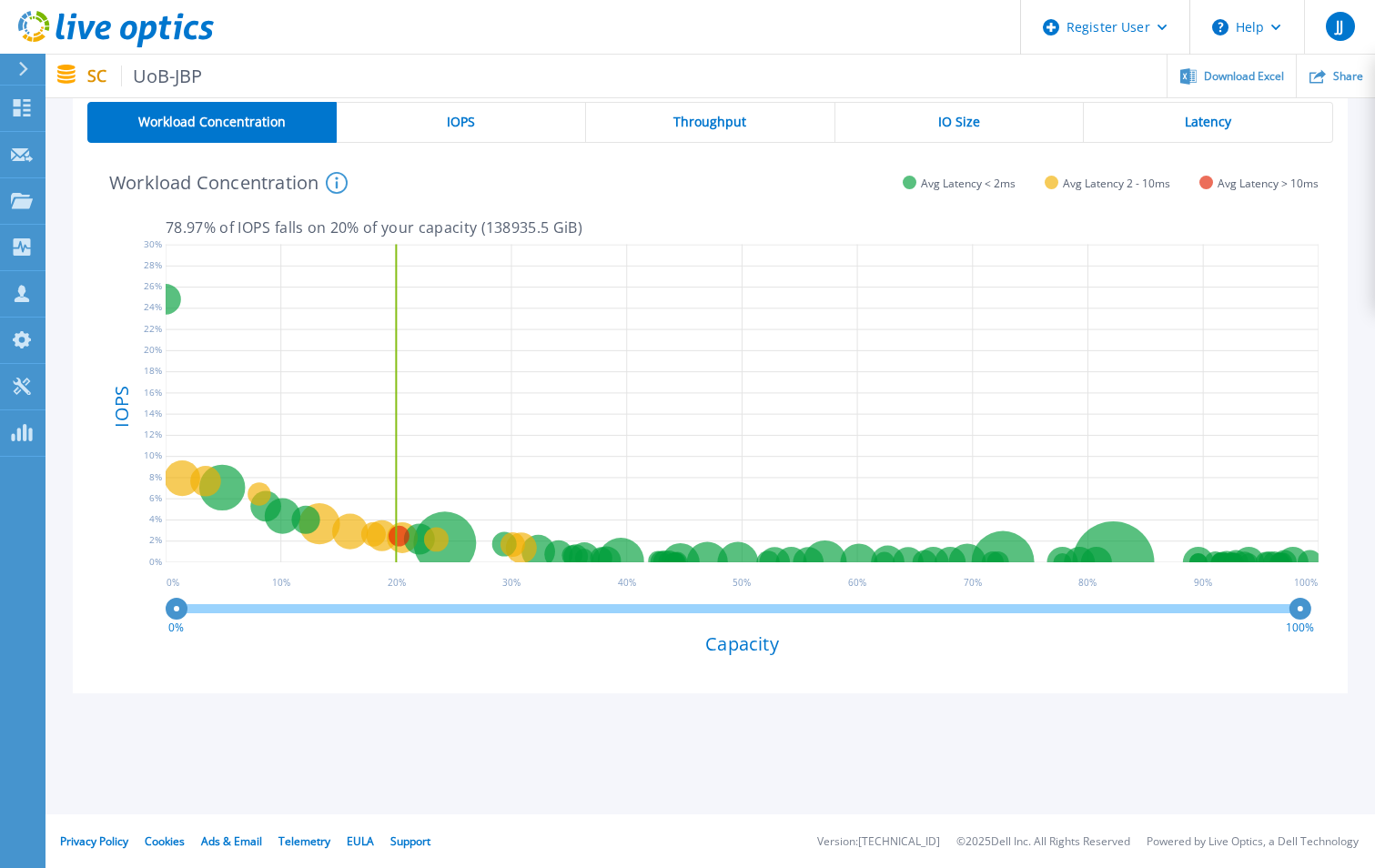
scroll to position [353, 0]
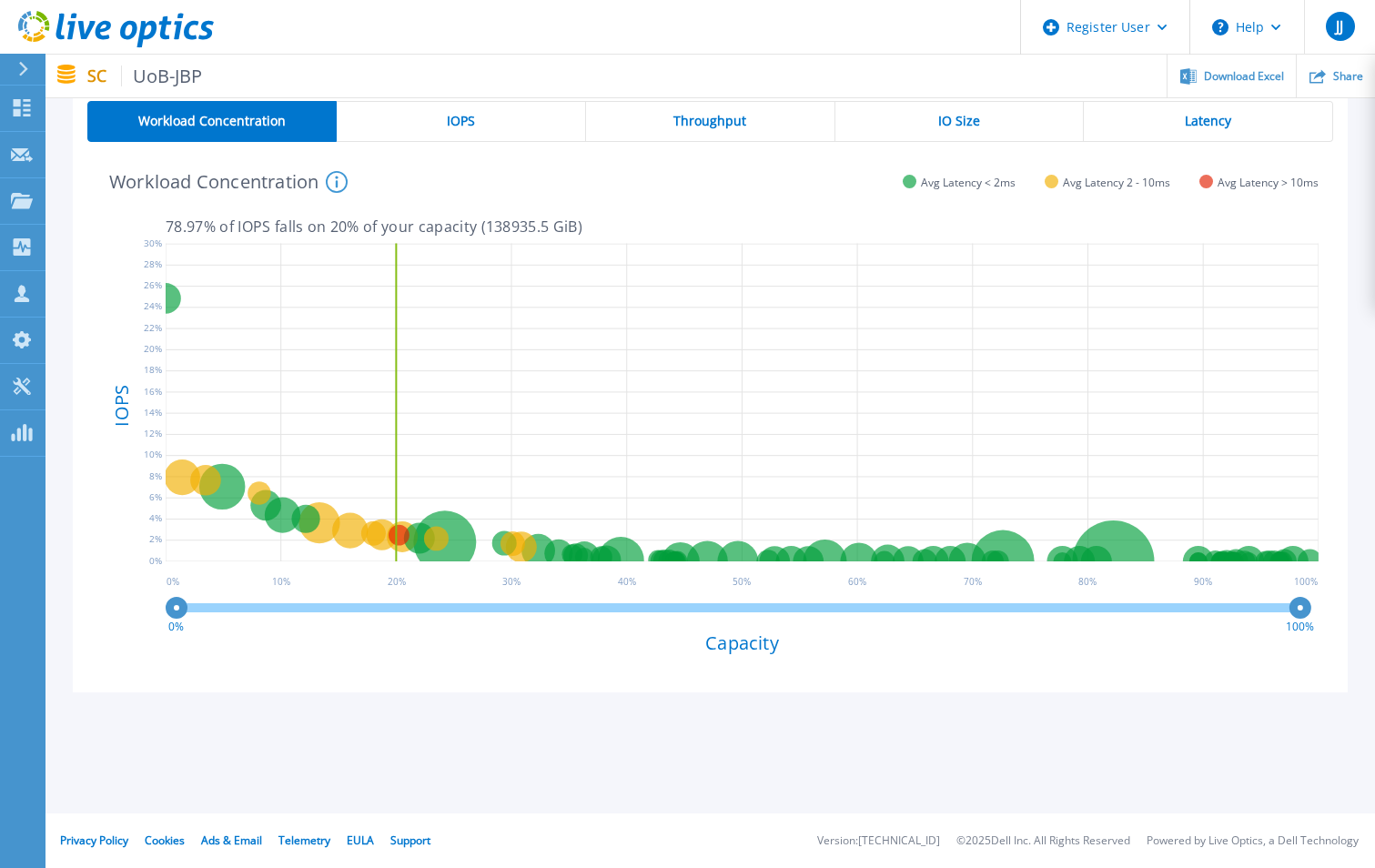
click at [736, 184] on div "Workload Concentration This graph shows the relationship of volume performance …" at bounding box center [703, 180] width 1231 height 47
click at [189, 114] on span "Workload Concentration" at bounding box center [212, 121] width 148 height 15
click at [88, 75] on p "SC UoB-JBP" at bounding box center [145, 76] width 115 height 21
click at [161, 81] on span "UoB-JBP" at bounding box center [161, 76] width 82 height 21
click at [211, 125] on span "Workload Concentration" at bounding box center [212, 121] width 148 height 15
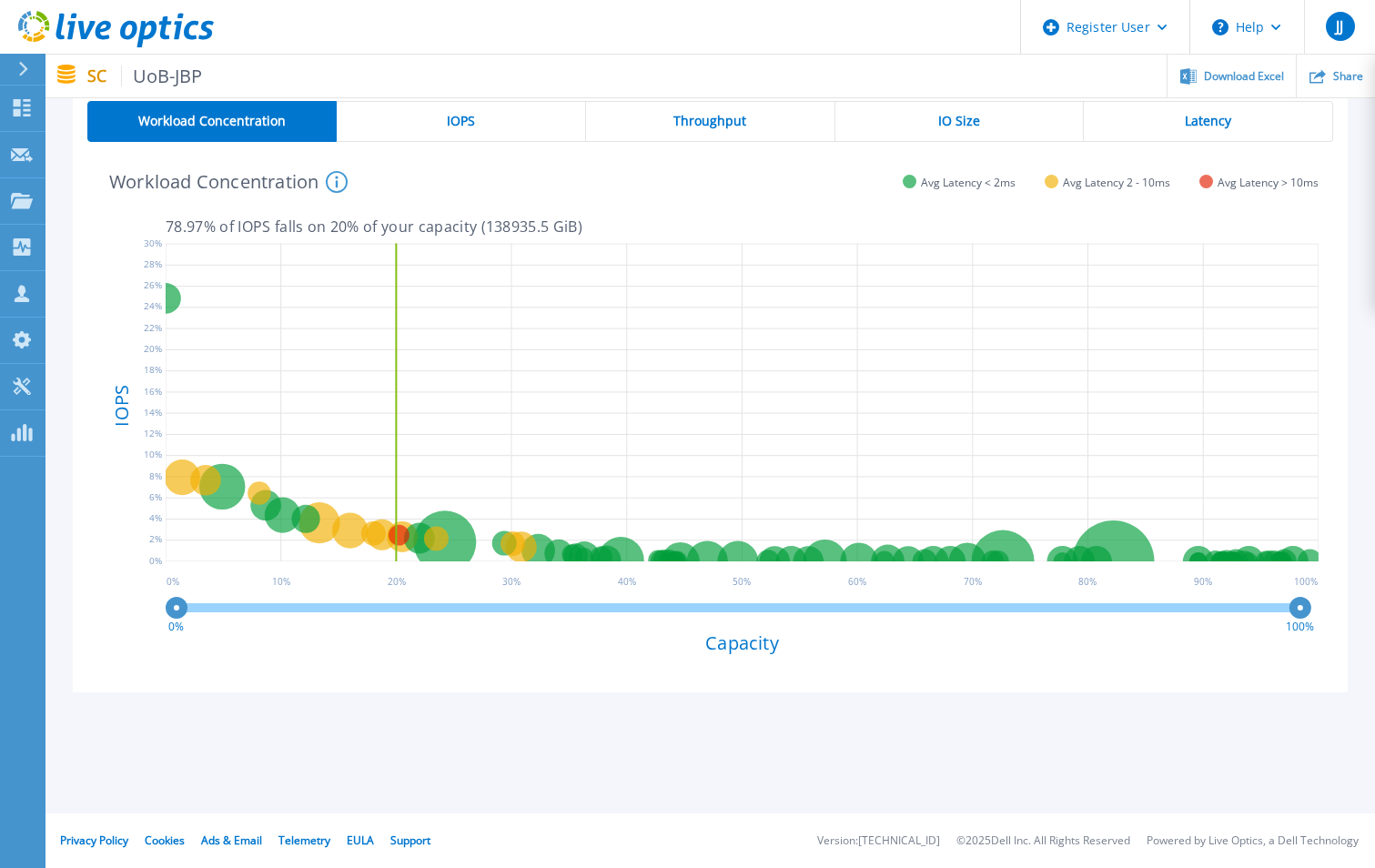
click at [446, 115] on div "IOPS" at bounding box center [461, 121] width 249 height 41
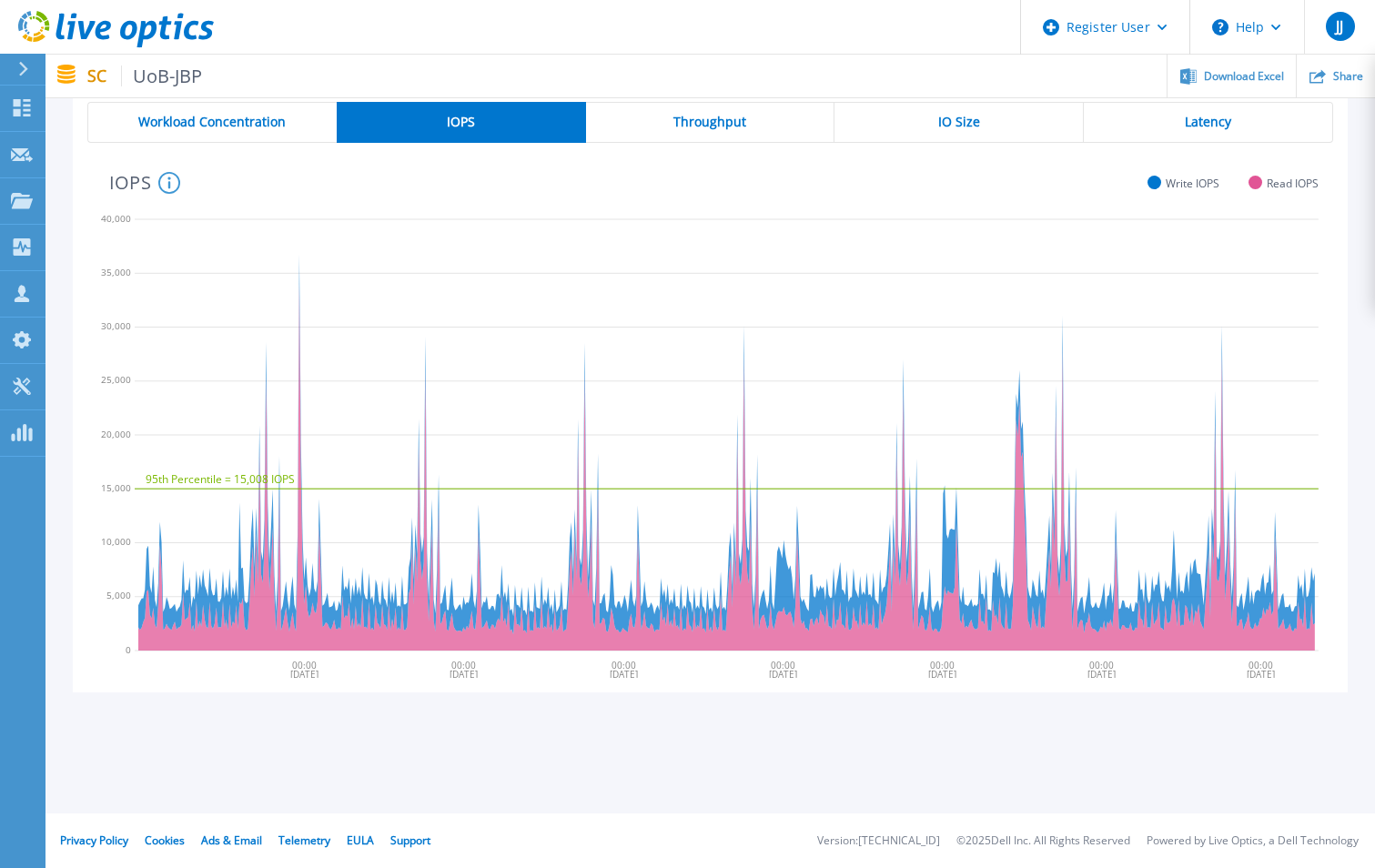
scroll to position [352, 0]
click at [203, 114] on span "Workload Concentration" at bounding box center [212, 122] width 148 height 15
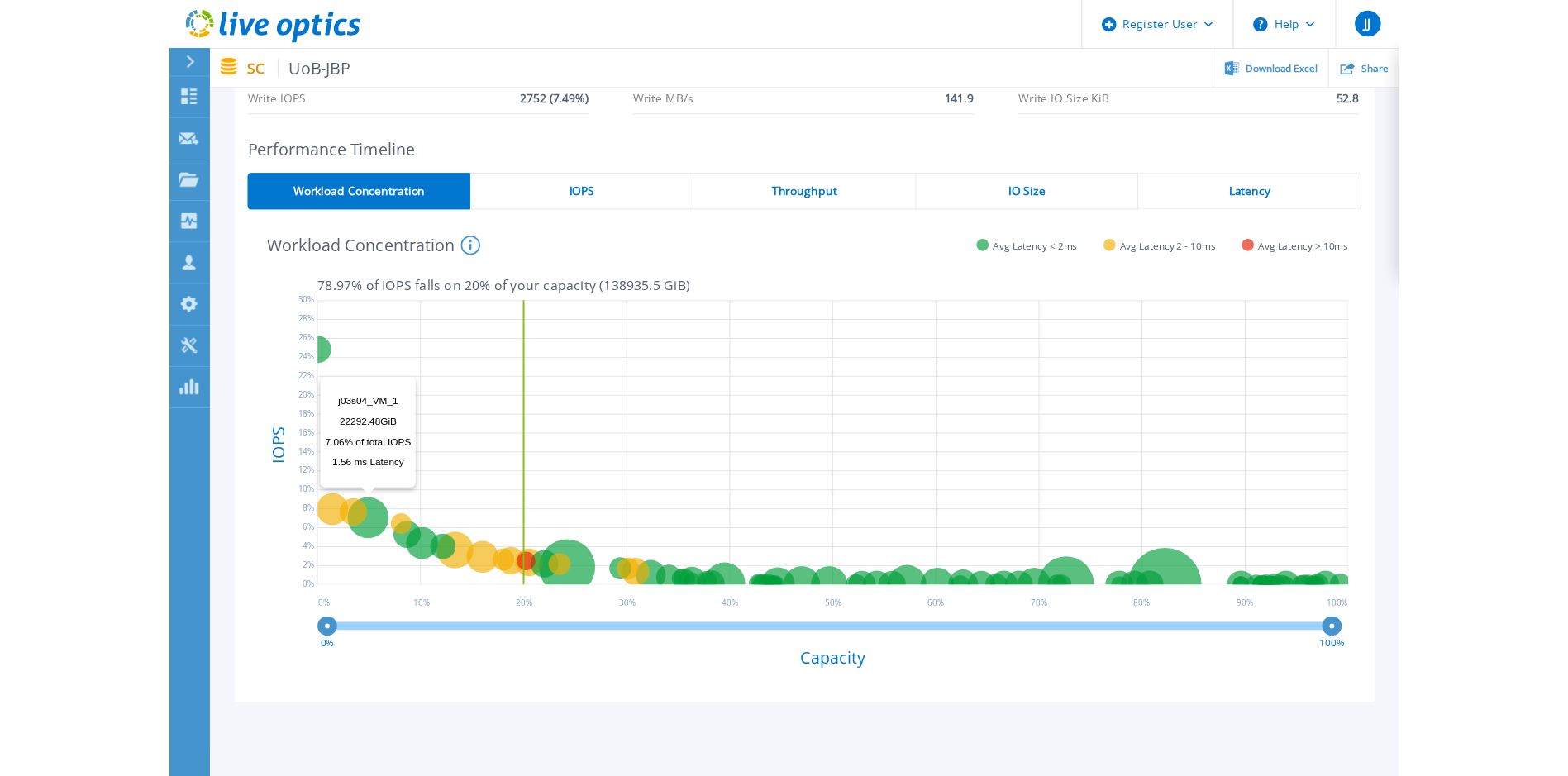
scroll to position [0, 0]
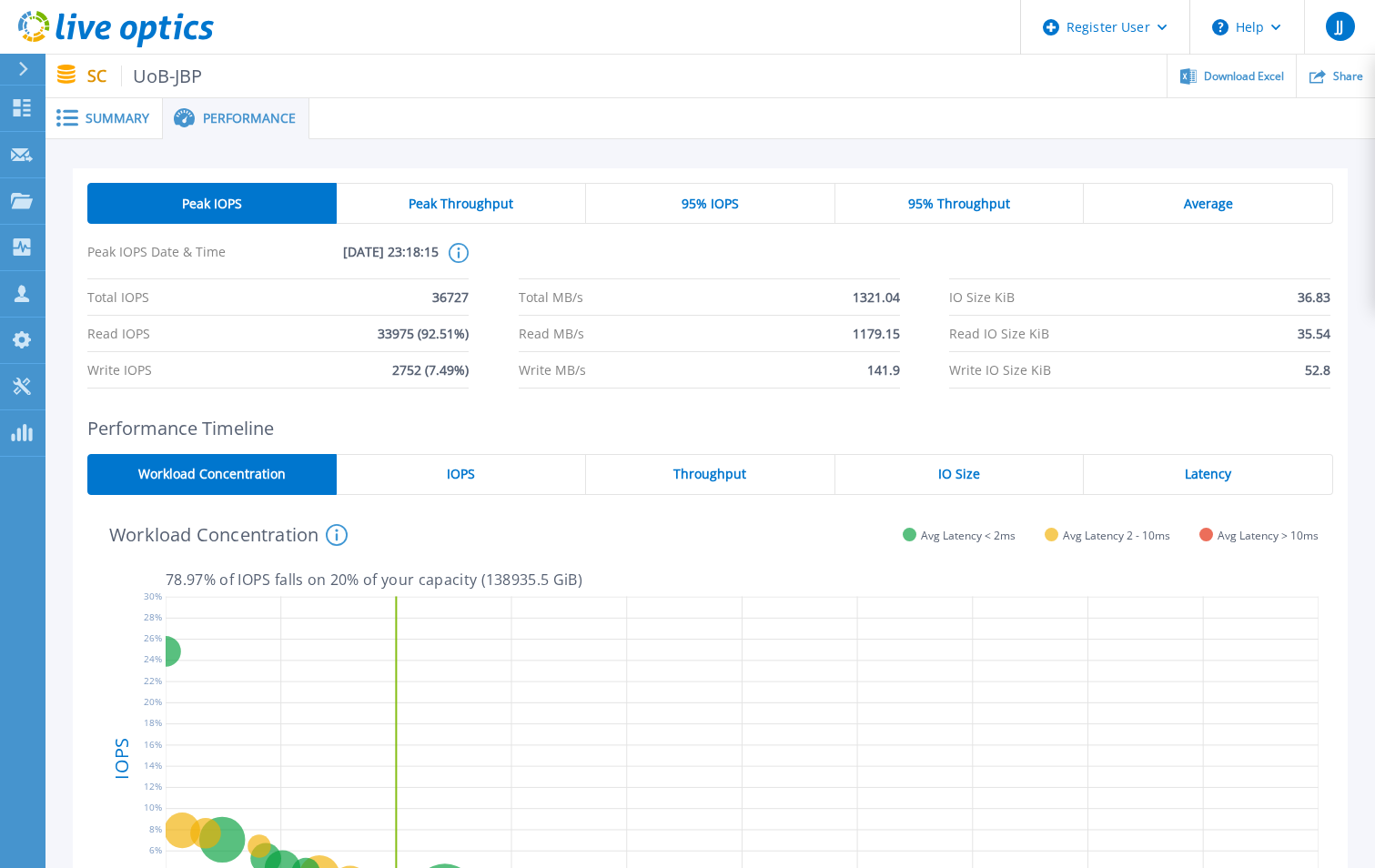
click at [123, 125] on span "Summary" at bounding box center [117, 118] width 64 height 13
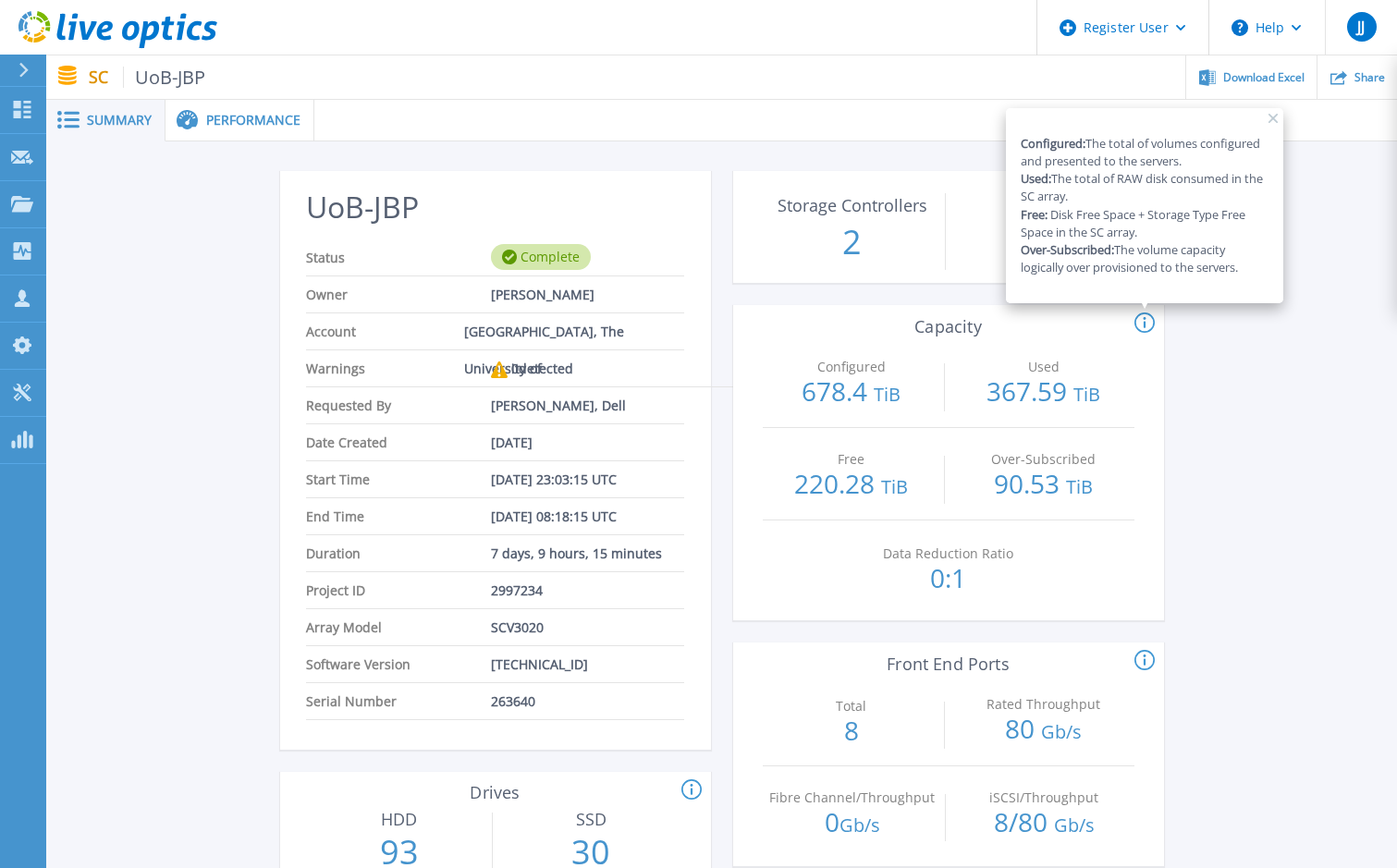
click at [1269, 115] on icon at bounding box center [1273, 118] width 9 height 9
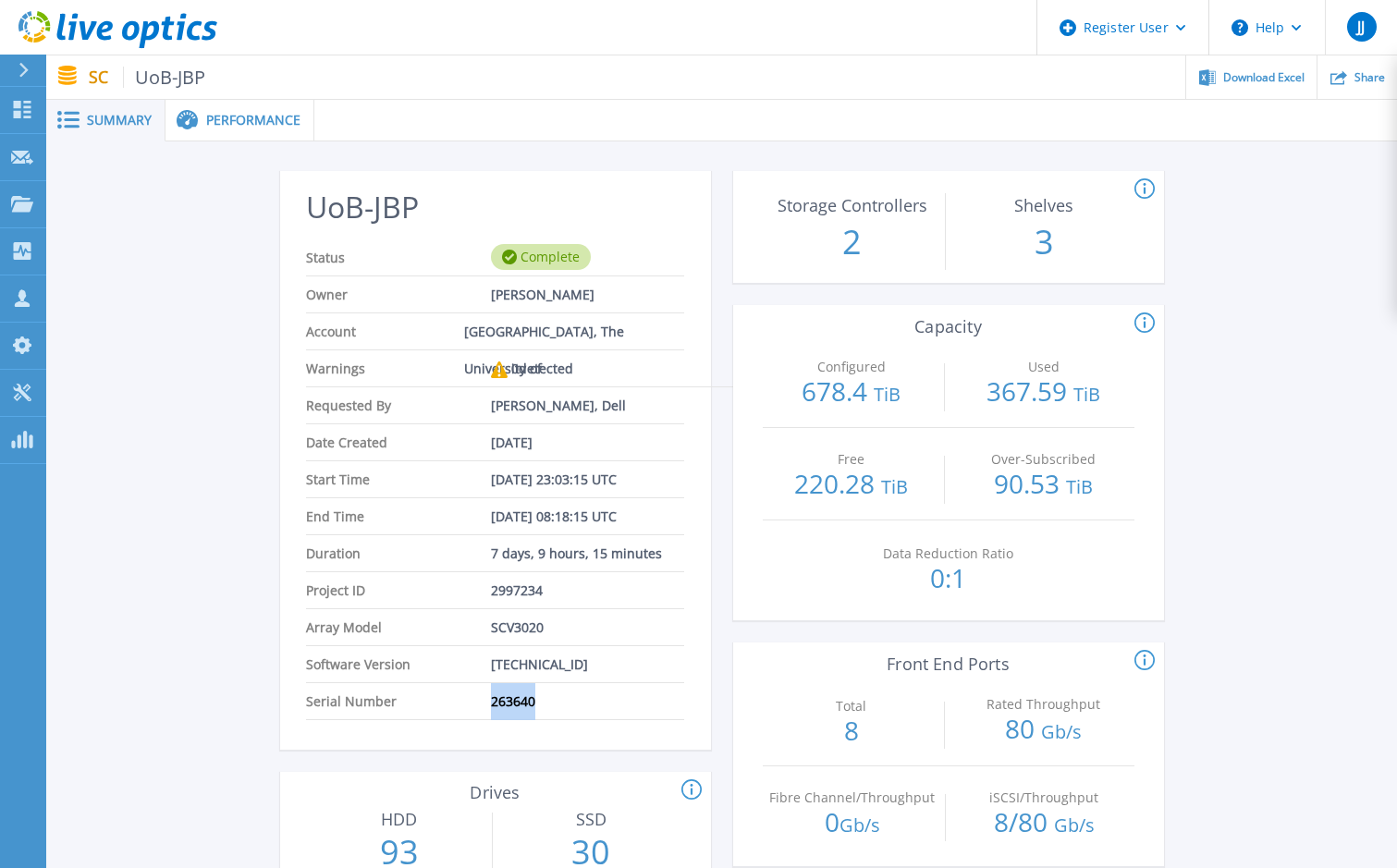
drag, startPoint x: 541, startPoint y: 705, endPoint x: 491, endPoint y: 706, distance: 50.0
click at [491, 706] on li "Serial Number 263640" at bounding box center [494, 701] width 377 height 37
copy span "263640"
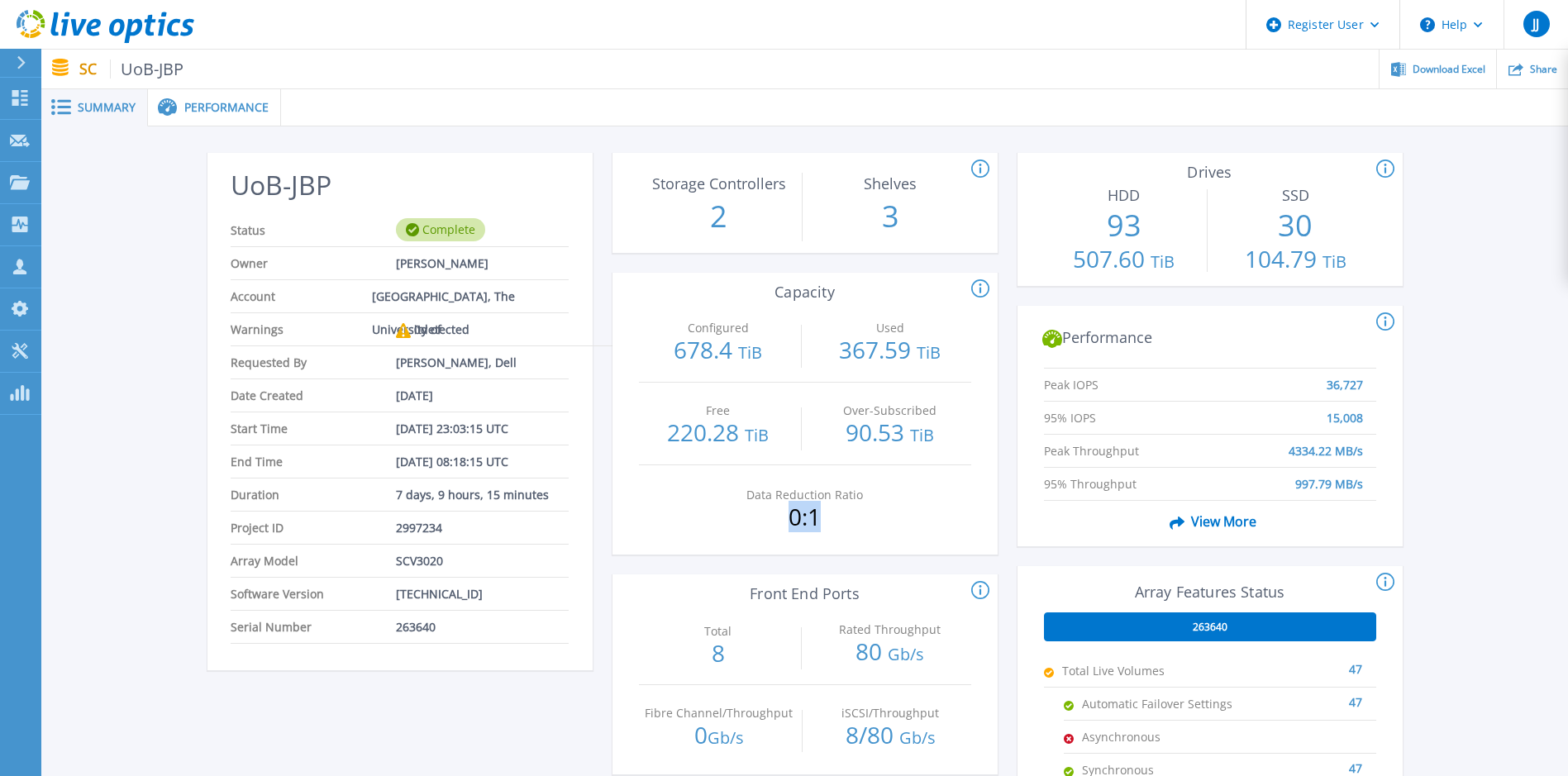
drag, startPoint x: 820, startPoint y: 523, endPoint x: 742, endPoint y: 518, distance: 78.2
click at [742, 518] on p "0:1" at bounding box center [805, 517] width 159 height 23
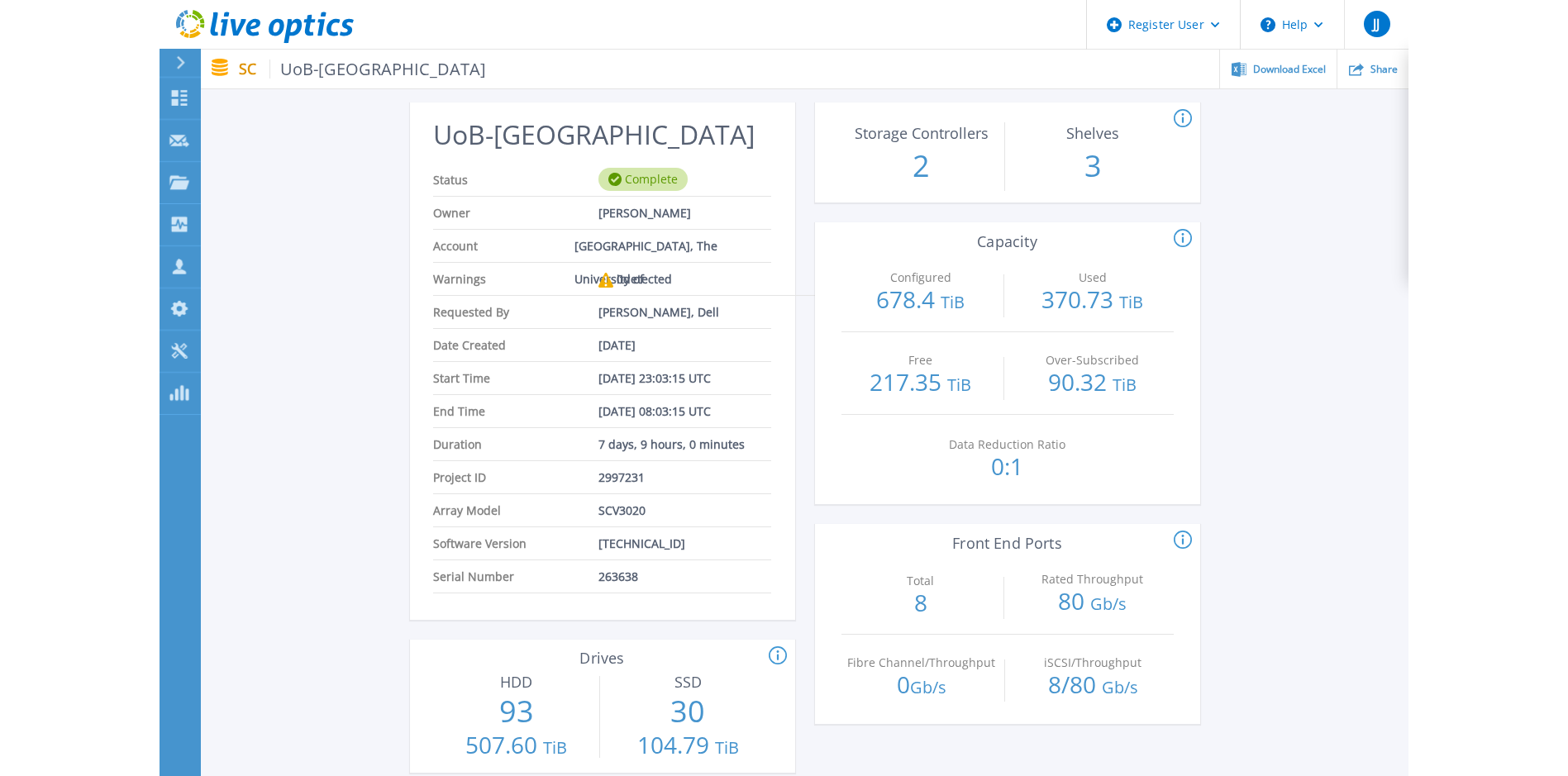
scroll to position [165, 0]
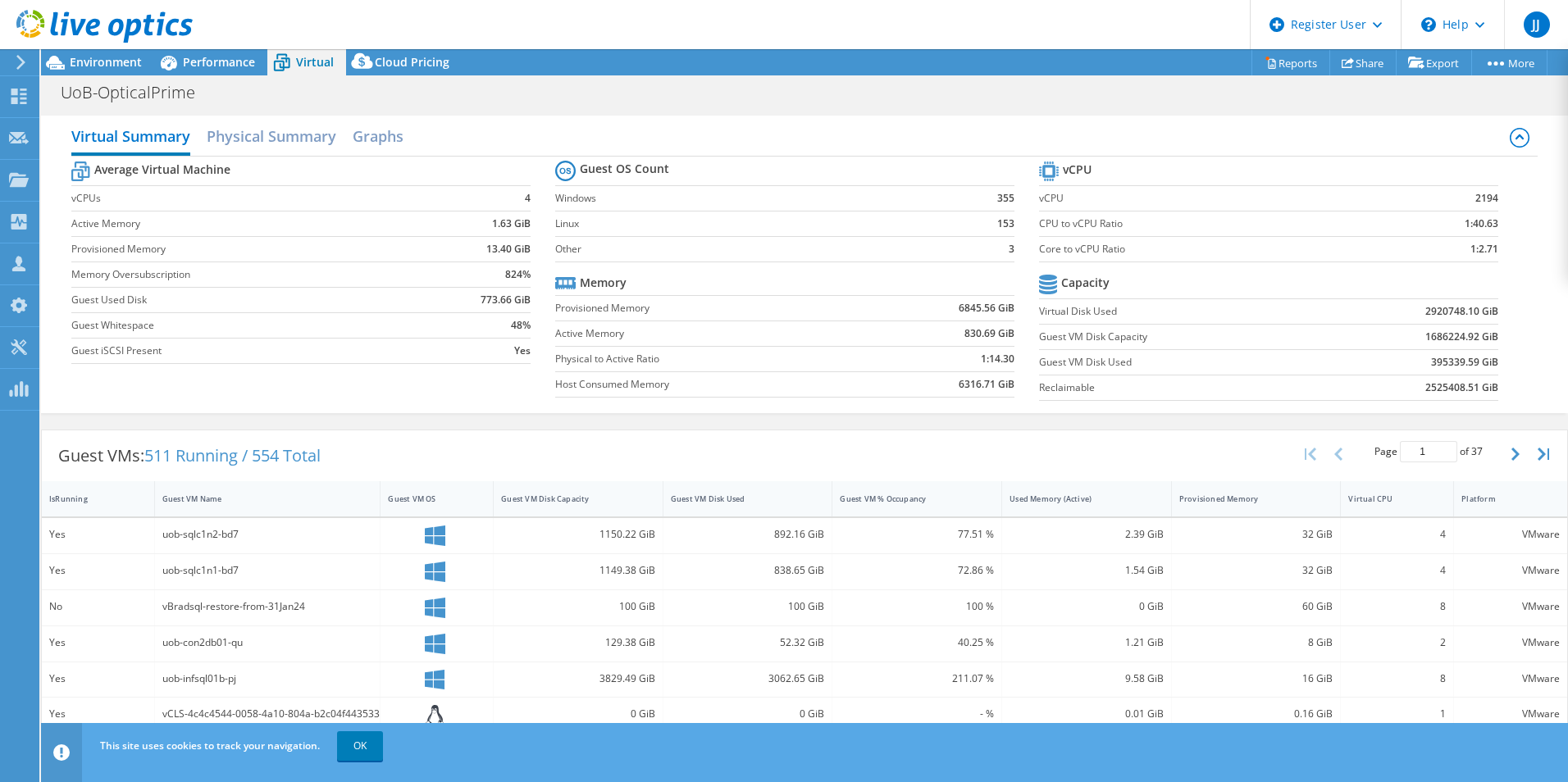
select select "USD"
click at [111, 61] on span "Environment" at bounding box center [106, 61] width 72 height 16
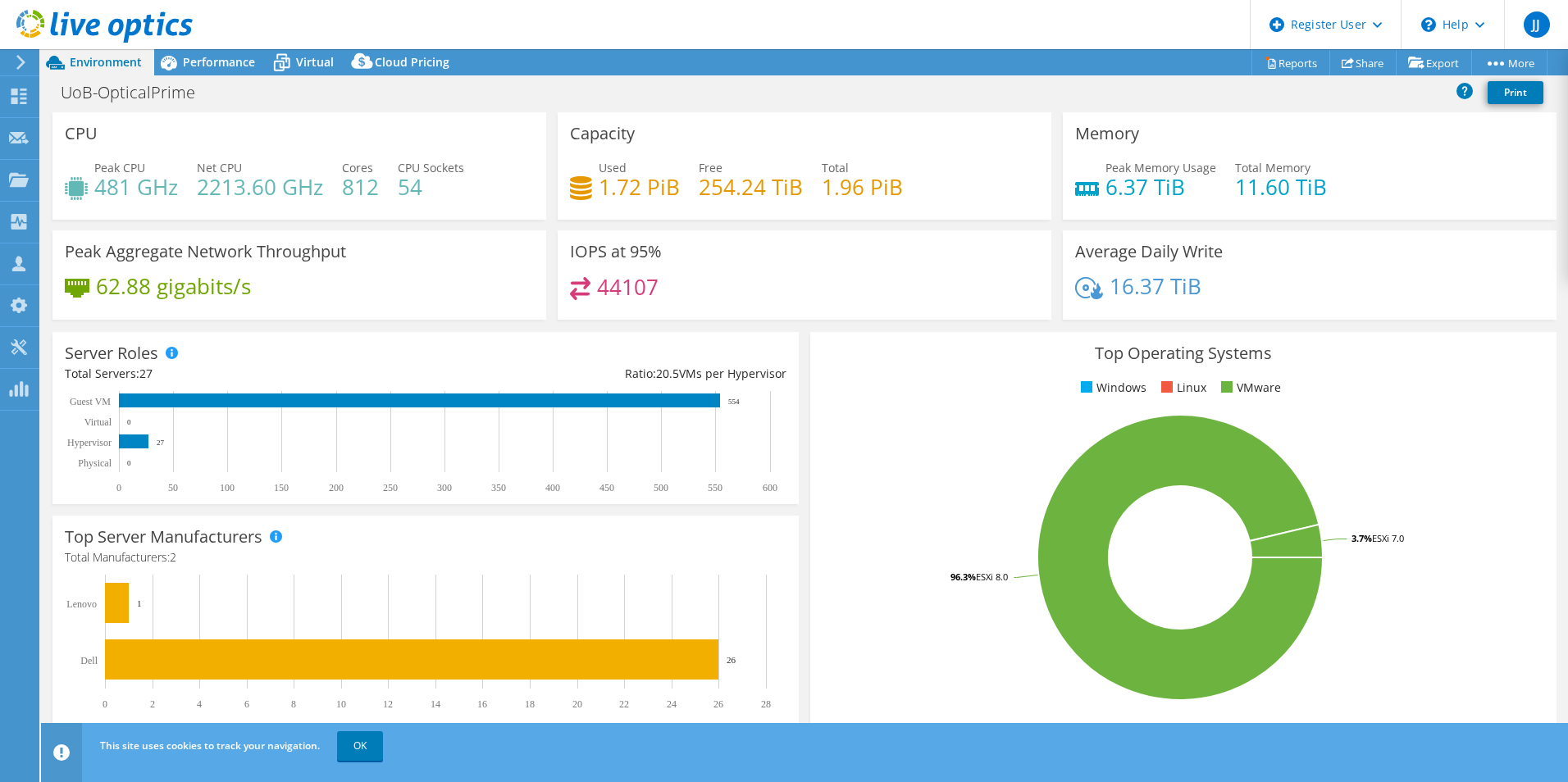
click at [306, 64] on span "Virtual" at bounding box center [314, 61] width 37 height 16
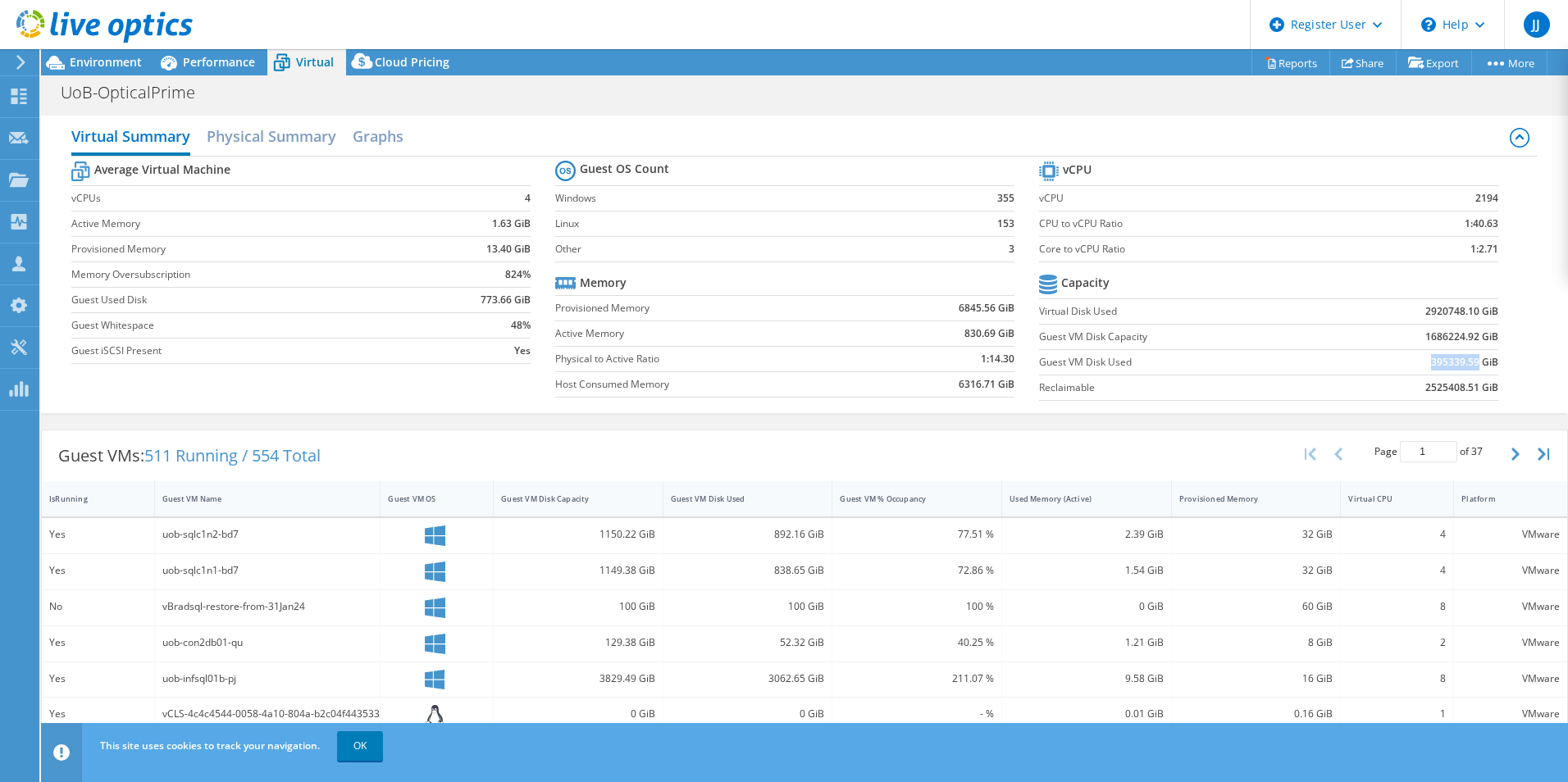
drag, startPoint x: 1467, startPoint y: 360, endPoint x: 1415, endPoint y: 361, distance: 52.0
click at [1415, 361] on td "395339.59 GiB" at bounding box center [1409, 361] width 177 height 26
click at [96, 60] on span "Environment" at bounding box center [106, 61] width 72 height 16
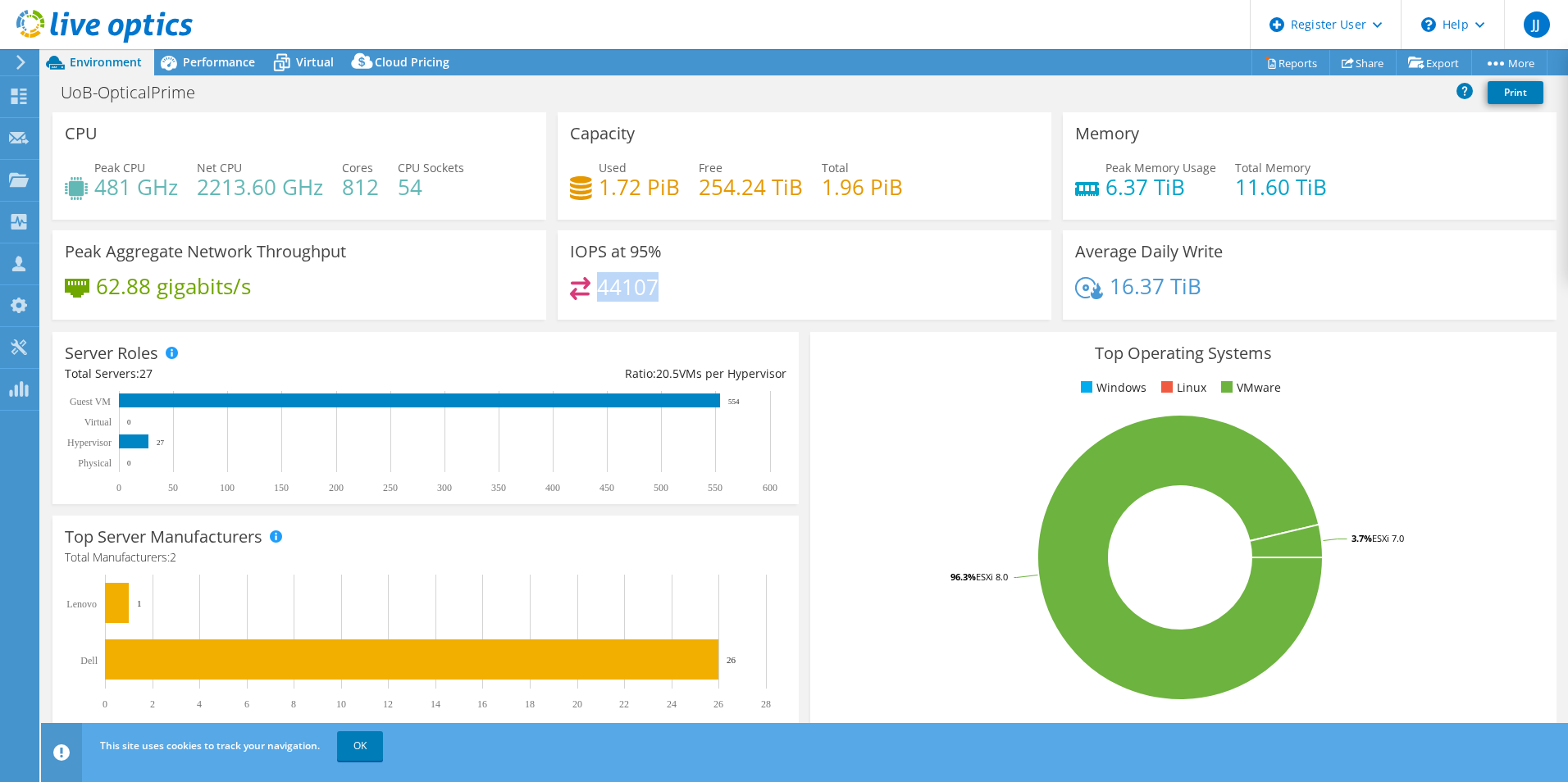
drag, startPoint x: 653, startPoint y: 280, endPoint x: 596, endPoint y: 282, distance: 57.0
click at [597, 282] on h4 "44107" at bounding box center [628, 287] width 62 height 18
click at [210, 61] on span "Performance" at bounding box center [219, 61] width 72 height 16
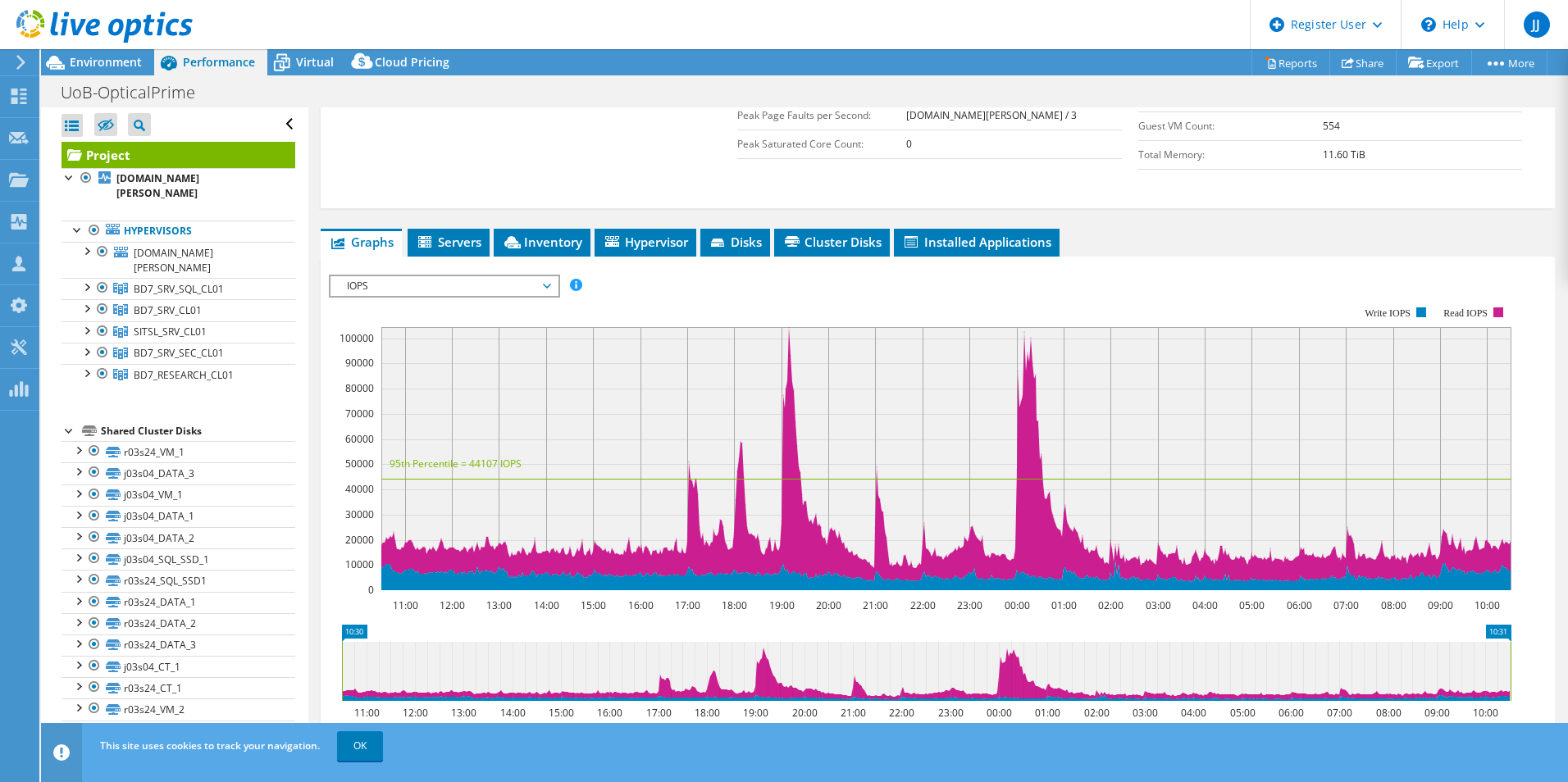
click at [548, 276] on span "IOPS" at bounding box center [443, 286] width 210 height 20
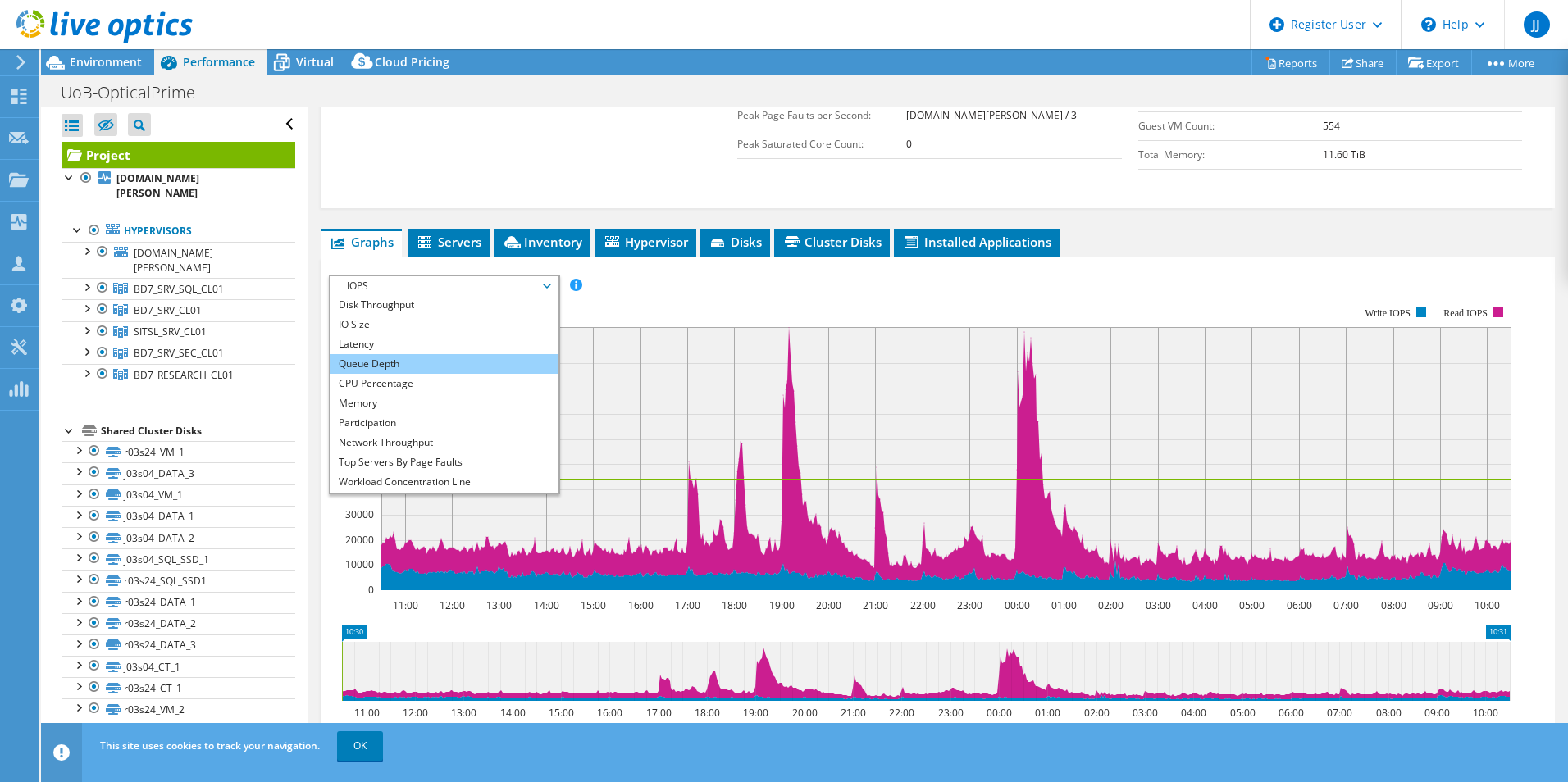
scroll to position [0, 0]
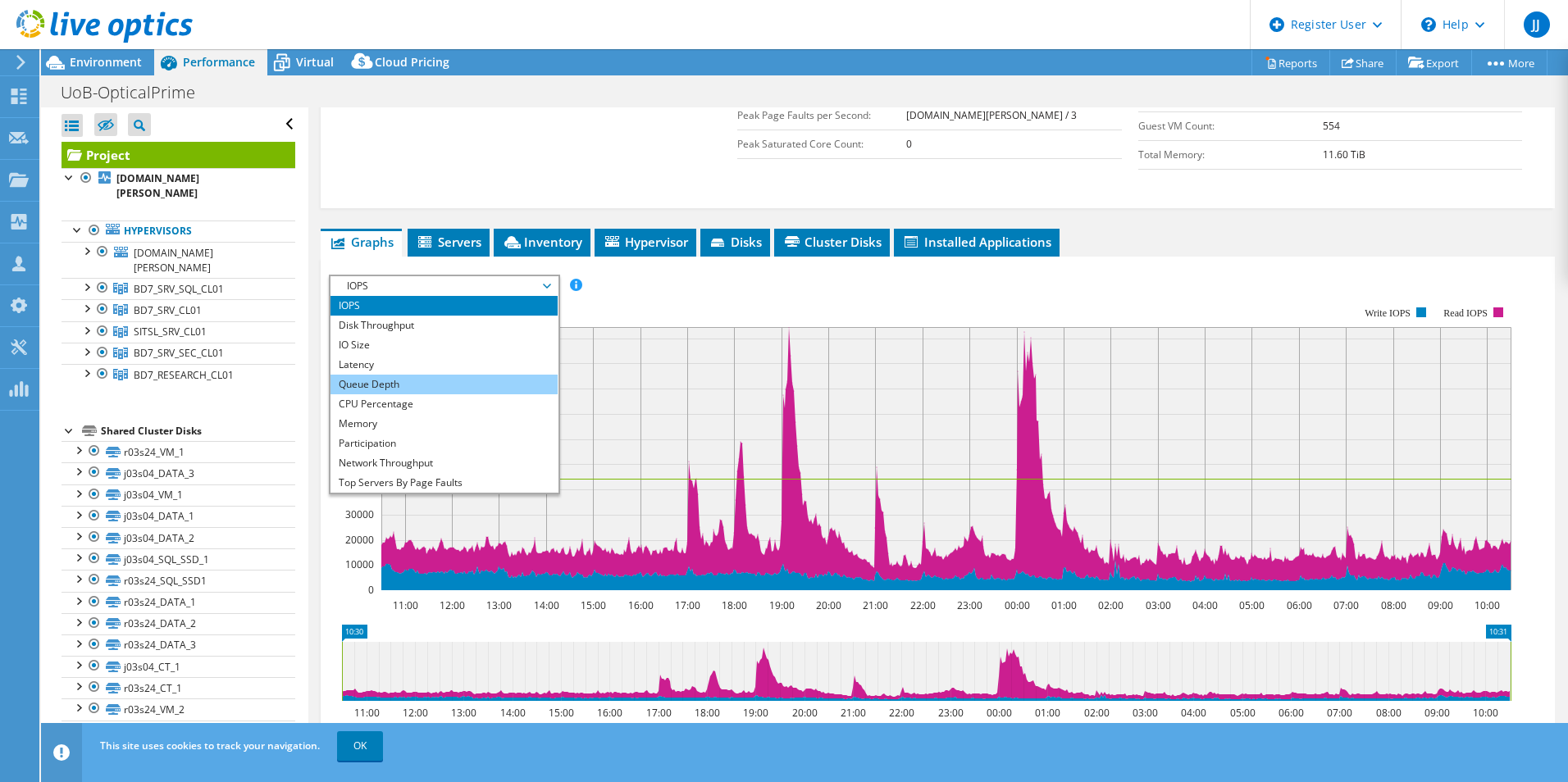
click at [389, 375] on li "Queue Depth" at bounding box center [443, 385] width 227 height 20
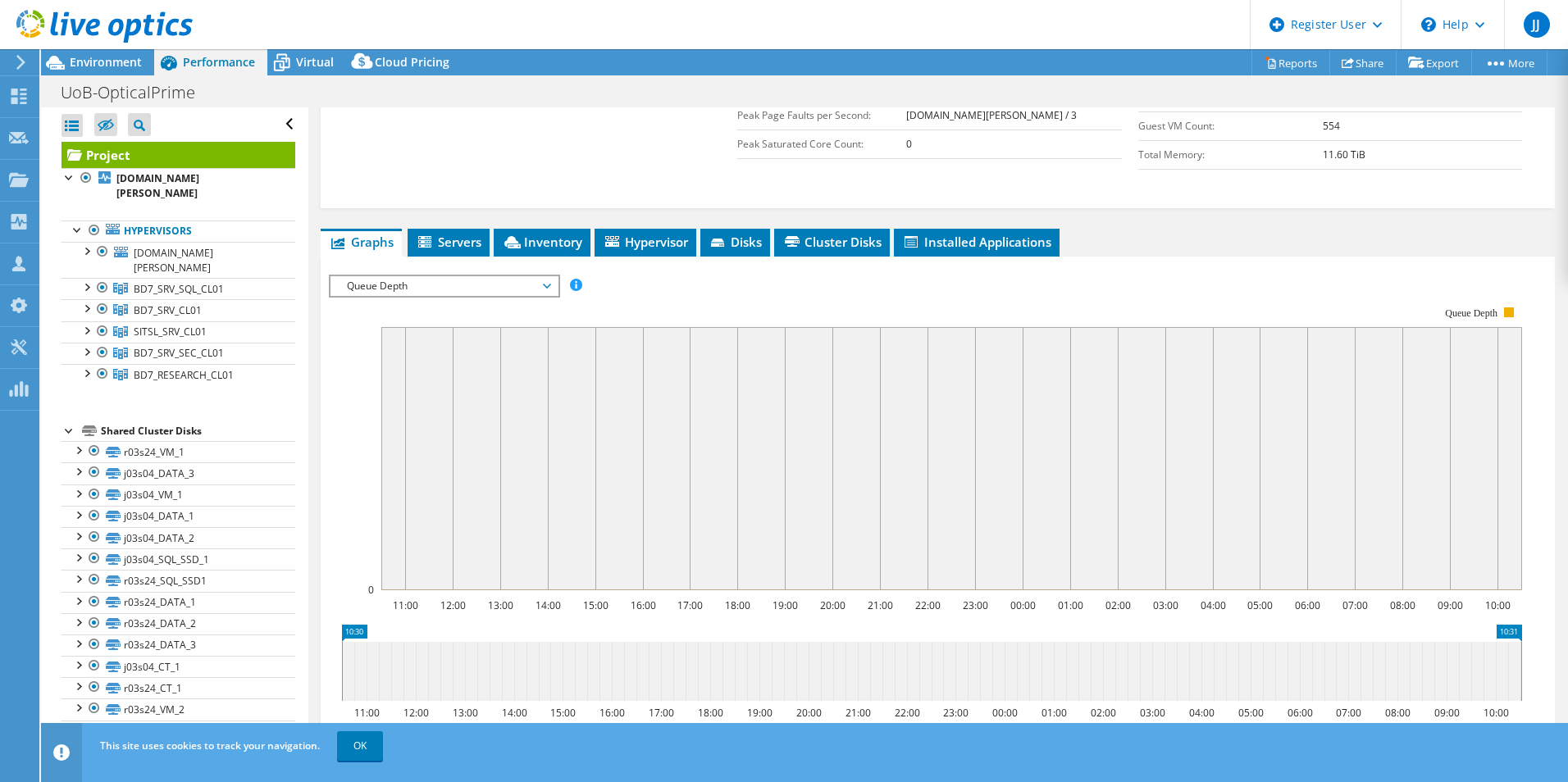
click at [446, 276] on span "Queue Depth" at bounding box center [443, 286] width 210 height 20
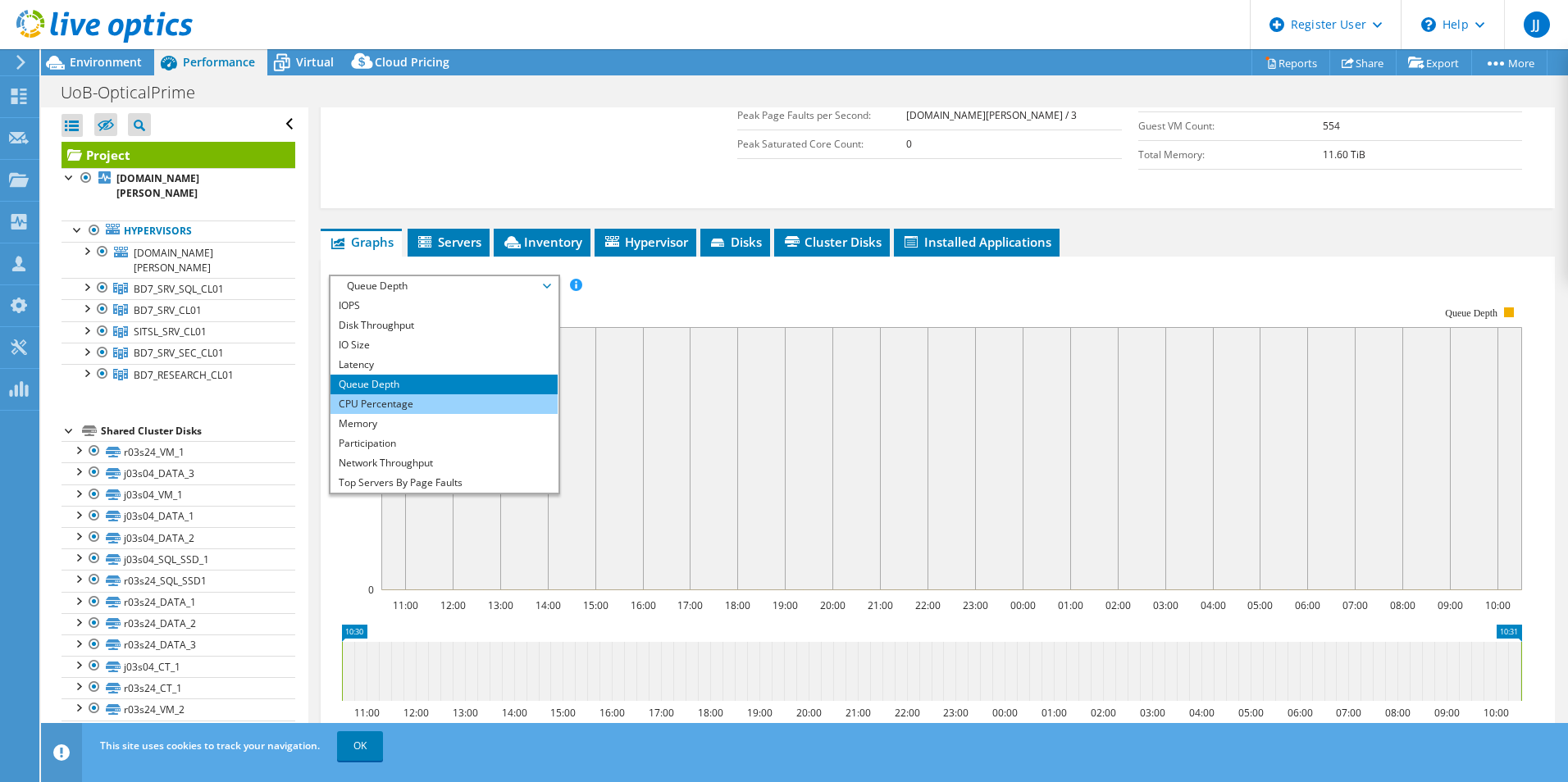
click at [399, 394] on li "CPU Percentage" at bounding box center [443, 404] width 227 height 20
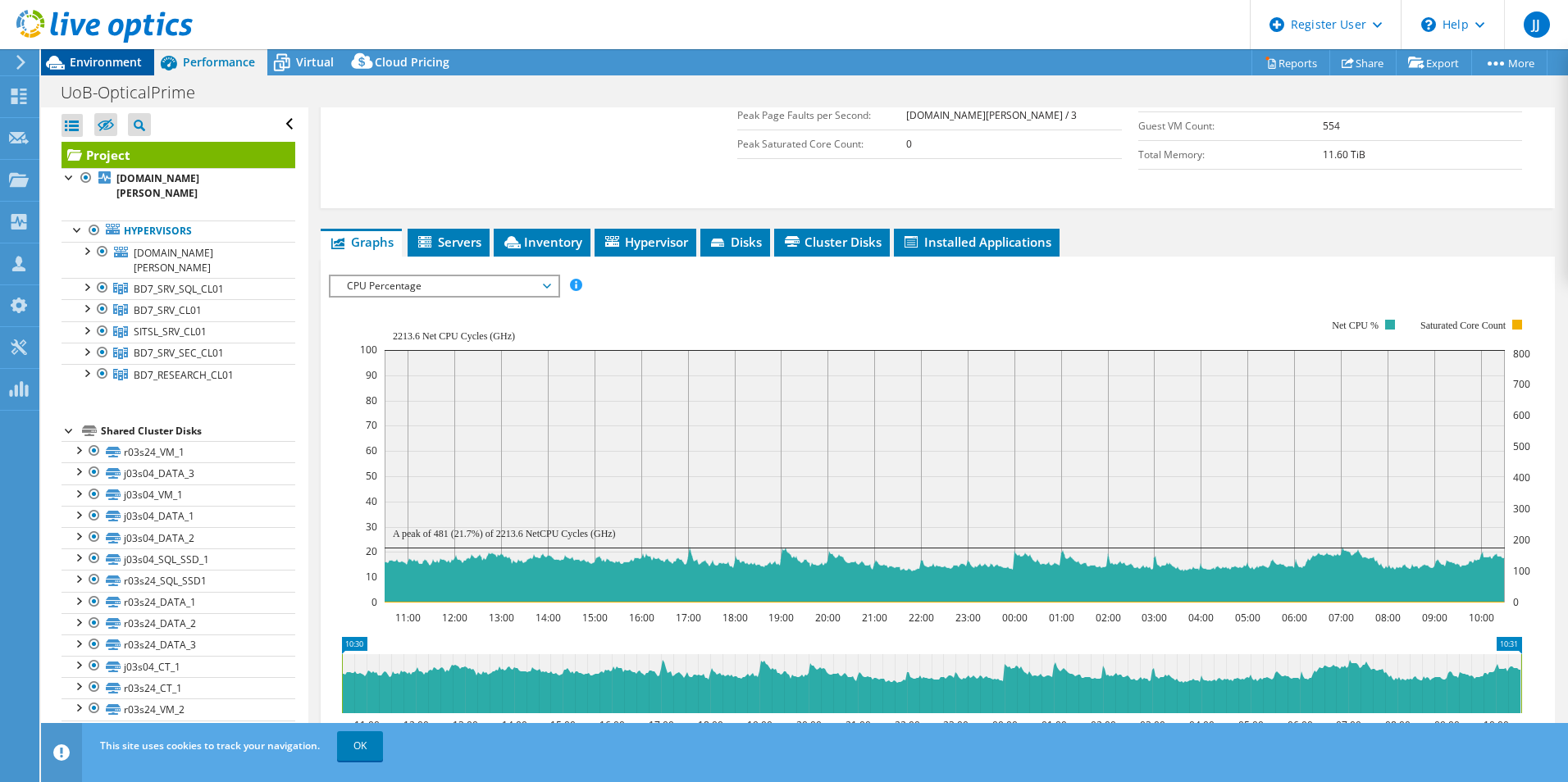
click at [99, 60] on span "Environment" at bounding box center [106, 61] width 72 height 16
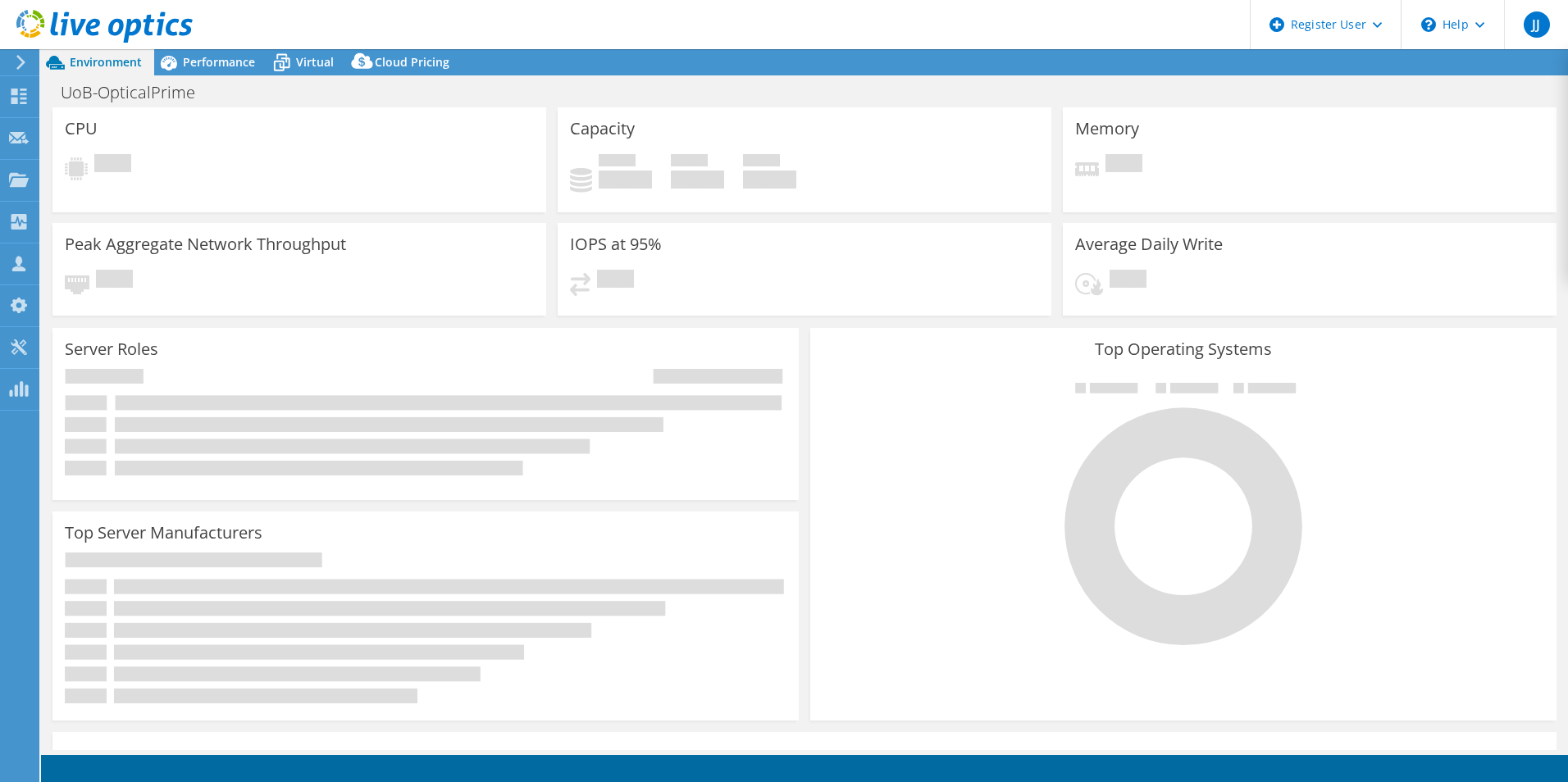
select select "USD"
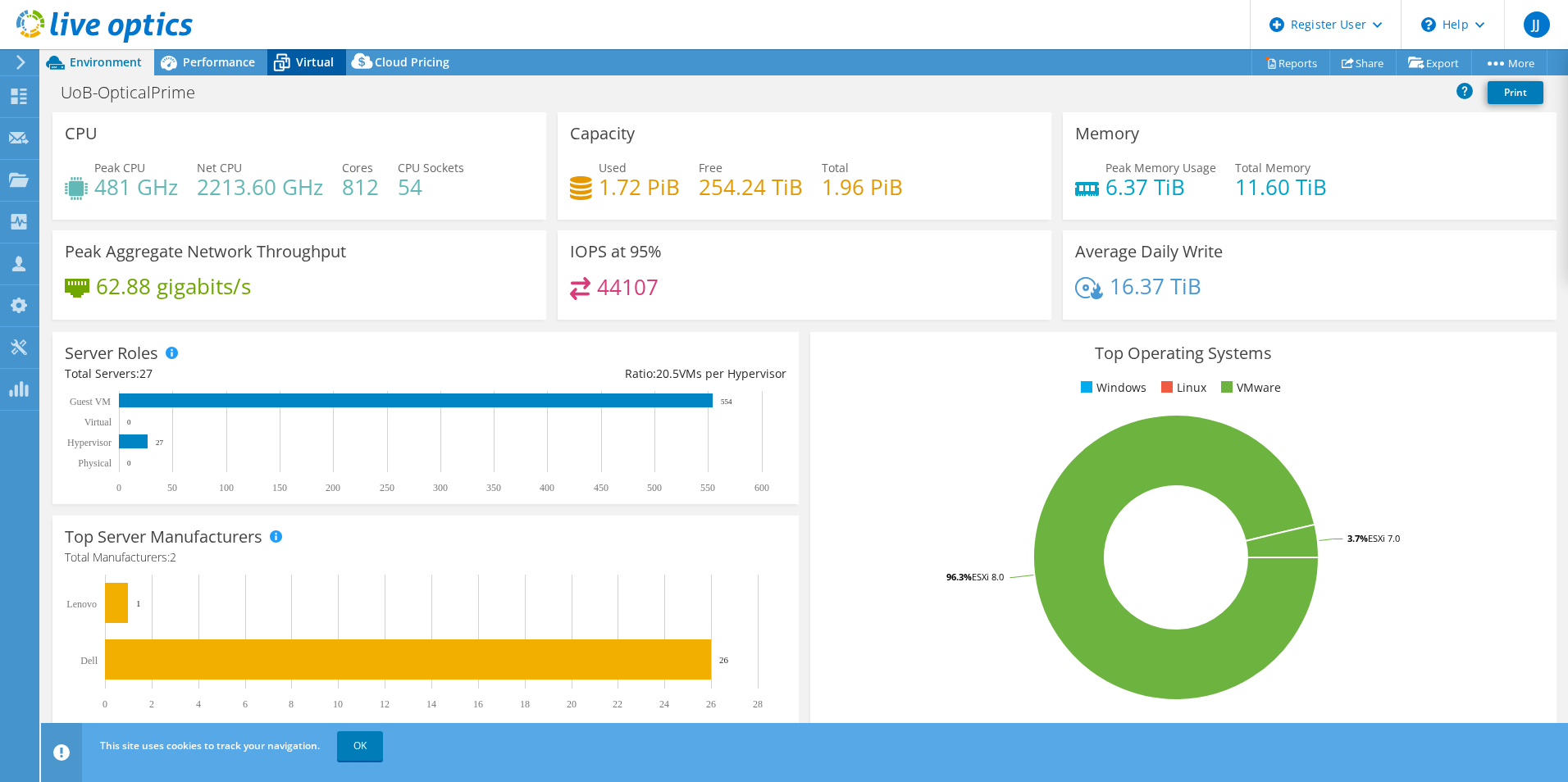
click at [299, 62] on span "Virtual" at bounding box center [314, 61] width 37 height 16
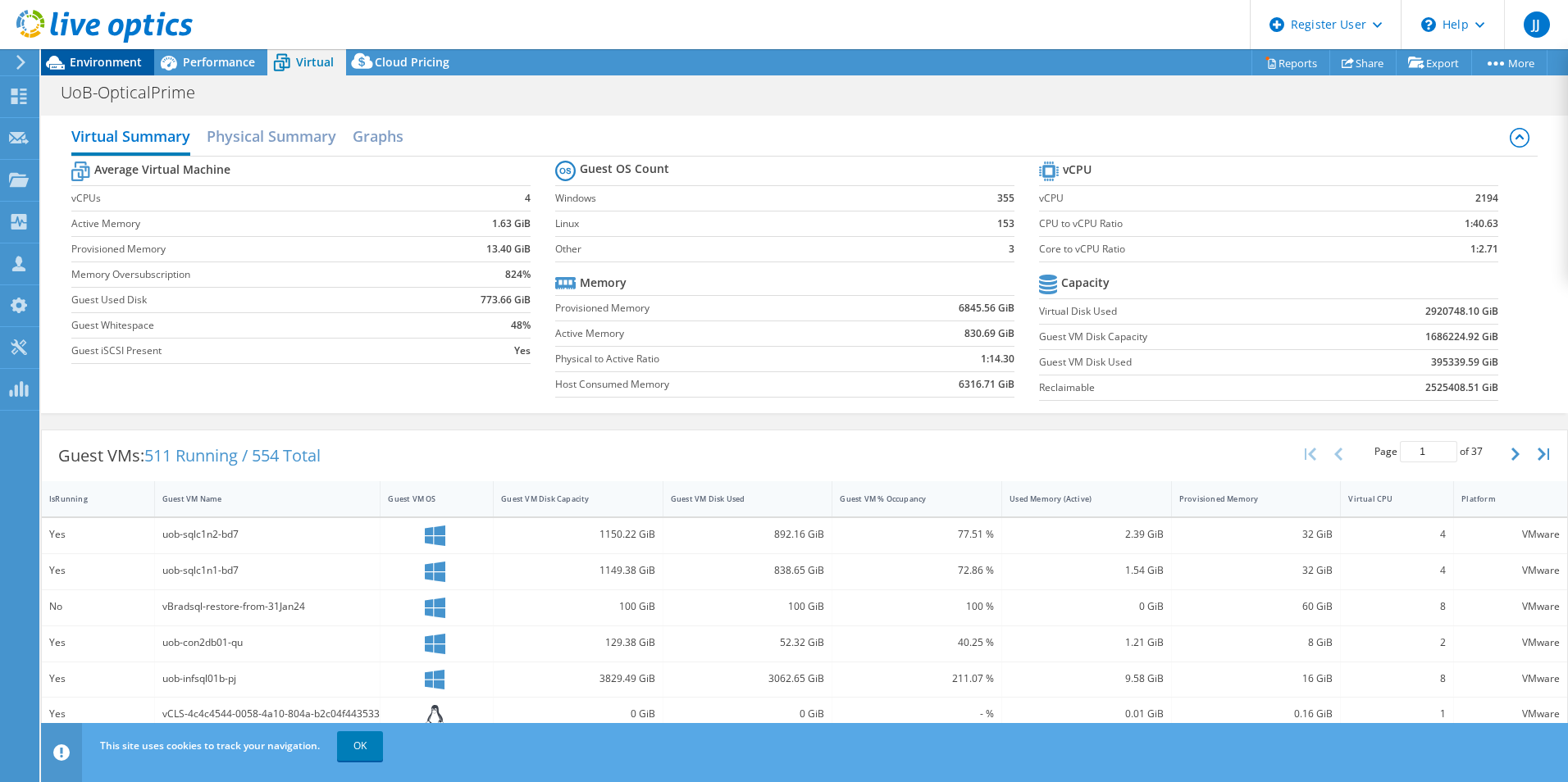
click at [99, 60] on span "Environment" at bounding box center [106, 61] width 72 height 16
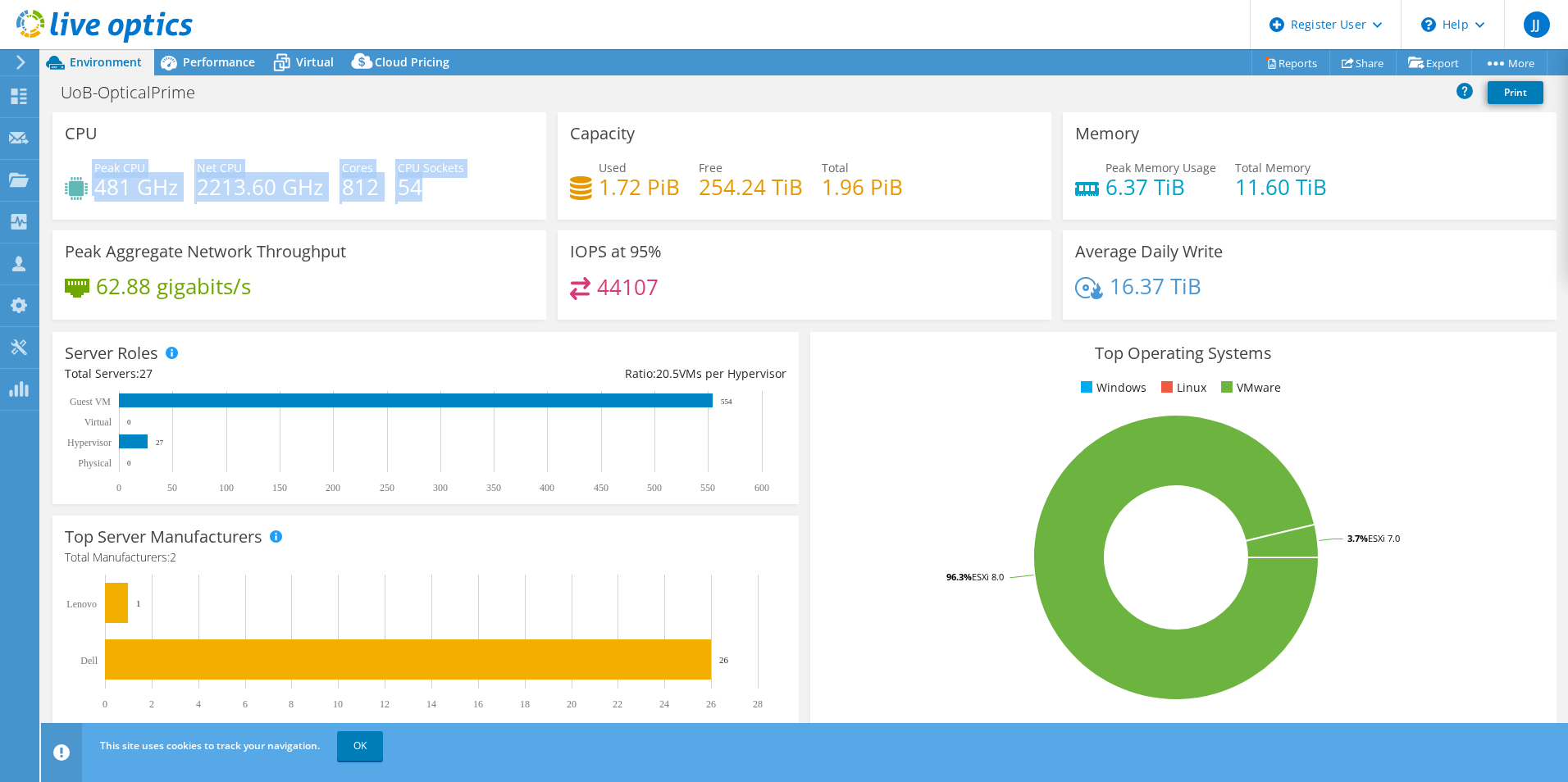
drag, startPoint x: 431, startPoint y: 187, endPoint x: 87, endPoint y: 194, distance: 344.1
click at [87, 194] on div "Peak CPU 481 GHz Net CPU 2213.60 GHz Cores 812 CPU Sockets 54" at bounding box center [299, 185] width 469 height 53
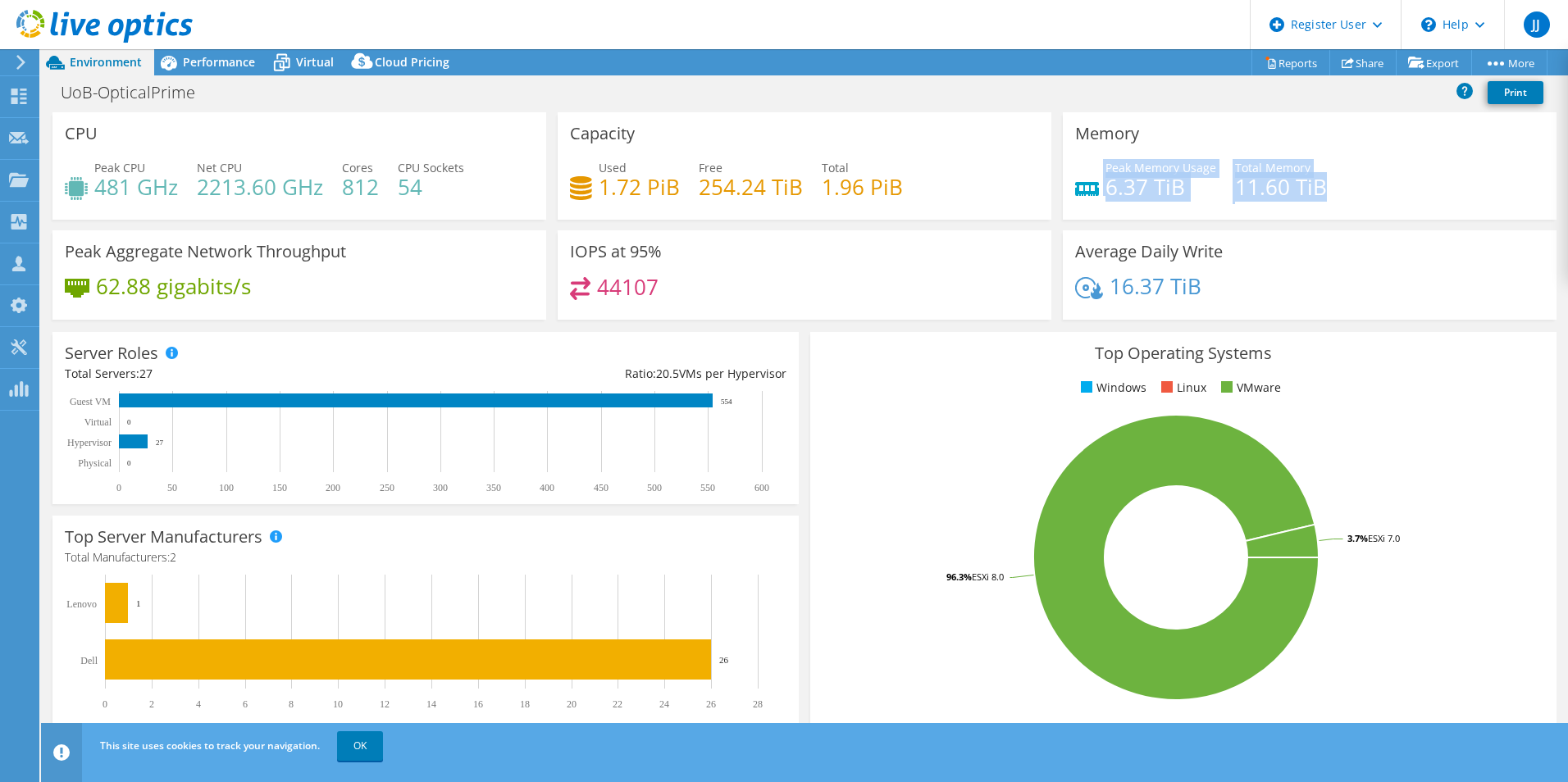
drag, startPoint x: 1344, startPoint y: 187, endPoint x: 1095, endPoint y: 191, distance: 249.0
click at [1095, 191] on div "Peak Memory Usage 6.37 TiB Total Memory 11.60 TiB" at bounding box center [1309, 185] width 469 height 53
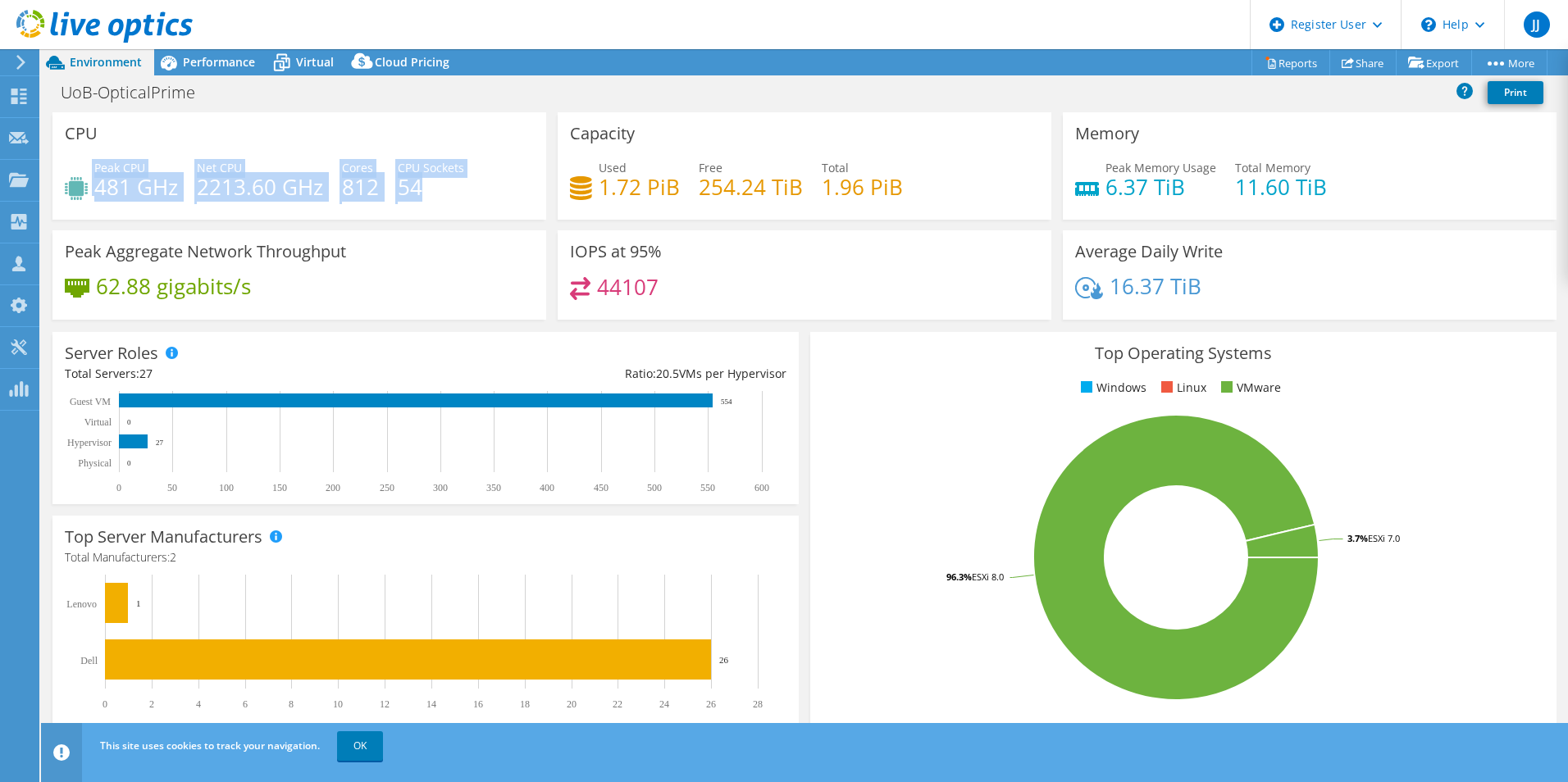
drag, startPoint x: 446, startPoint y: 179, endPoint x: 138, endPoint y: 156, distance: 308.9
click at [138, 156] on div "CPU Peak CPU 481 GHz Net CPU 2213.60 GHz Cores 812 CPU Sockets 54" at bounding box center [299, 165] width 494 height 107
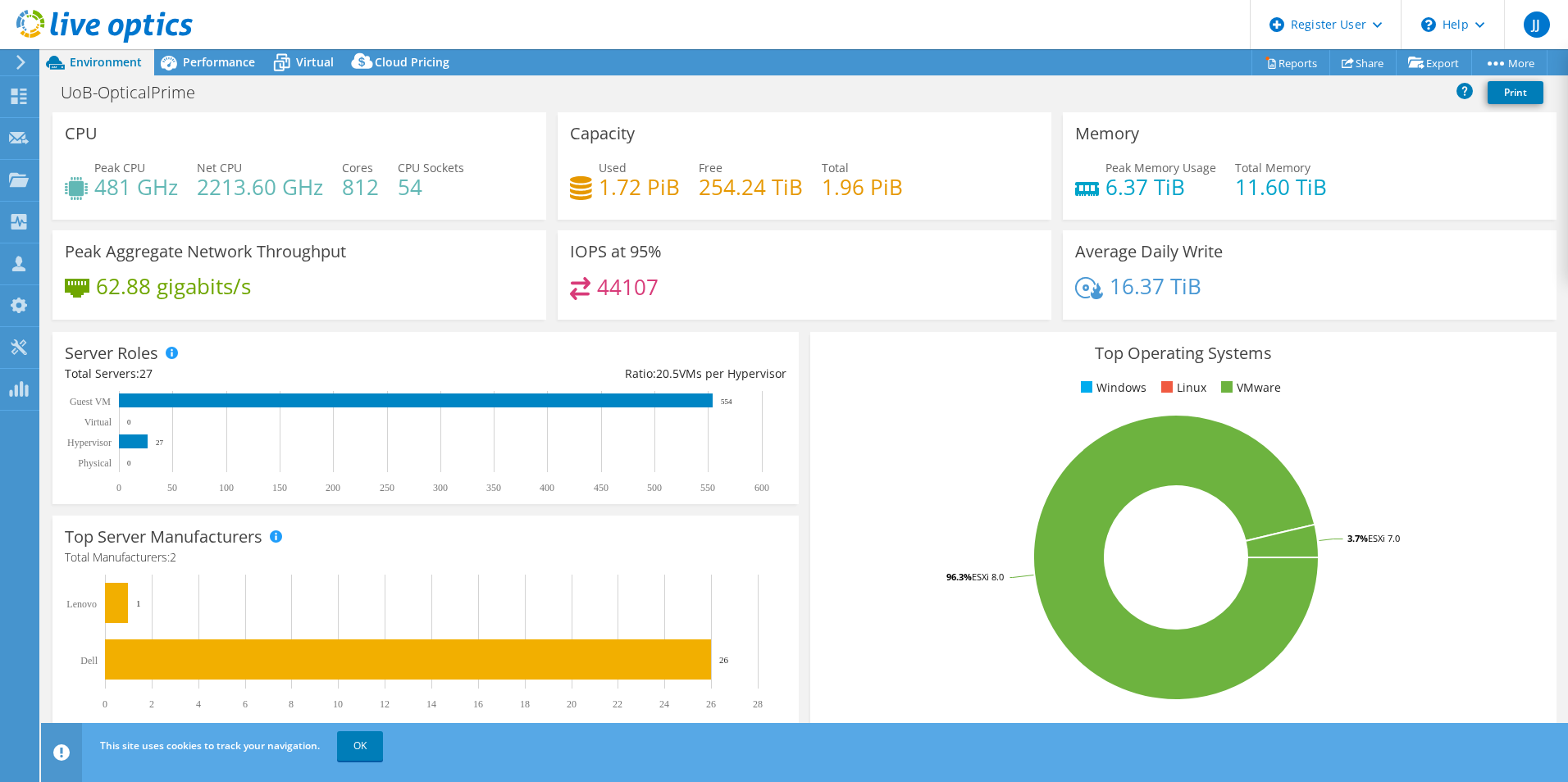
click at [503, 210] on div "Peak CPU 481 GHz Net CPU 2213.60 GHz Cores 812 CPU Sockets 54" at bounding box center [299, 185] width 469 height 53
drag, startPoint x: 178, startPoint y: 187, endPoint x: 94, endPoint y: 184, distance: 84.1
click at [94, 184] on div "Peak CPU 481 GHz Net CPU 2213.60 GHz Cores 812 CPU Sockets 54" at bounding box center [299, 185] width 469 height 53
click at [465, 189] on div "Peak CPU 481 GHz Net CPU 2213.60 GHz Cores 812 CPU Sockets 54" at bounding box center [299, 185] width 469 height 53
drag, startPoint x: 779, startPoint y: 372, endPoint x: 607, endPoint y: 373, distance: 172.0
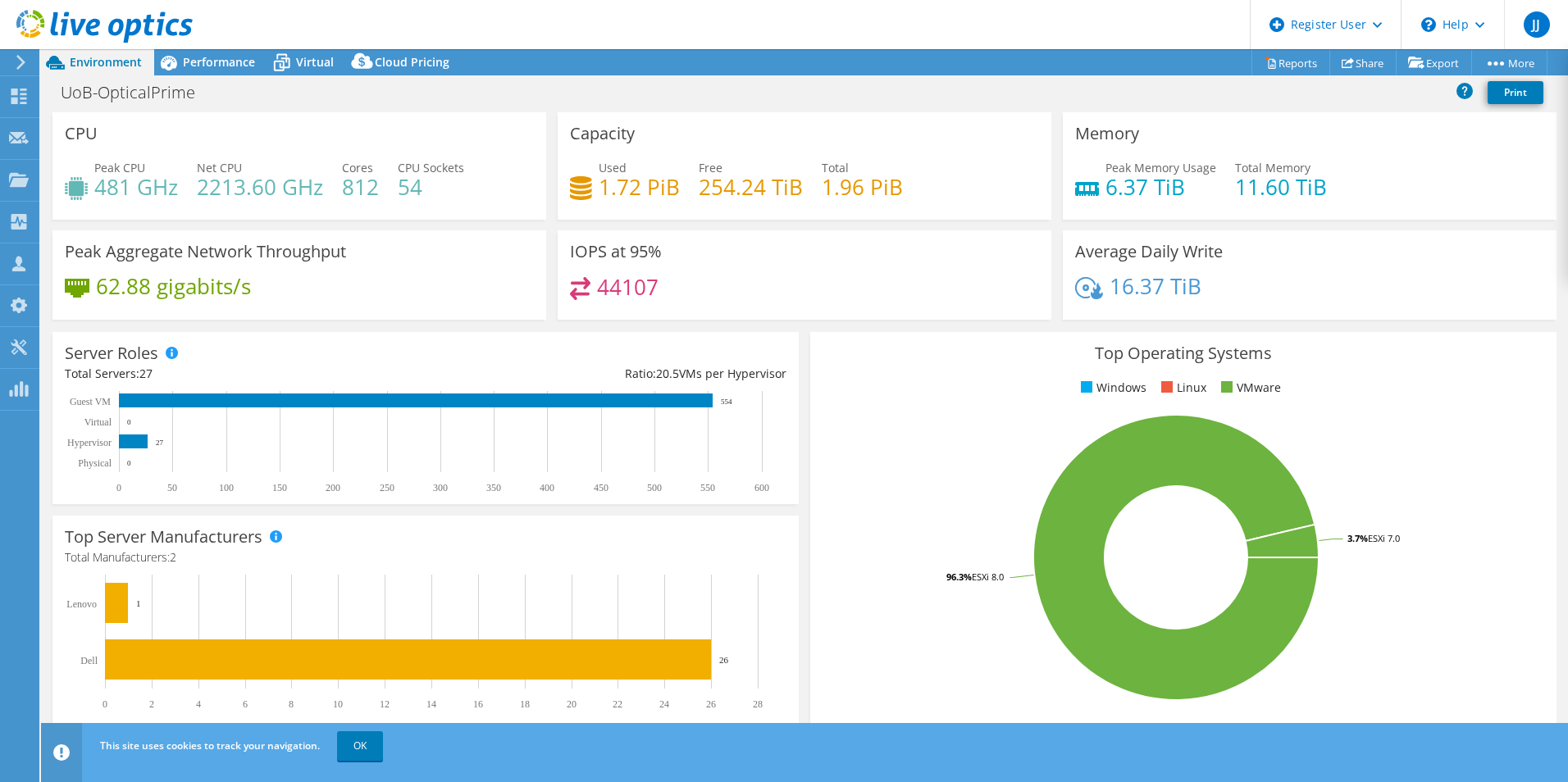
click at [607, 373] on div "Ratio: 20.5 VMs per Hypervisor" at bounding box center [606, 374] width 361 height 18
